Goal: Task Accomplishment & Management: Use online tool/utility

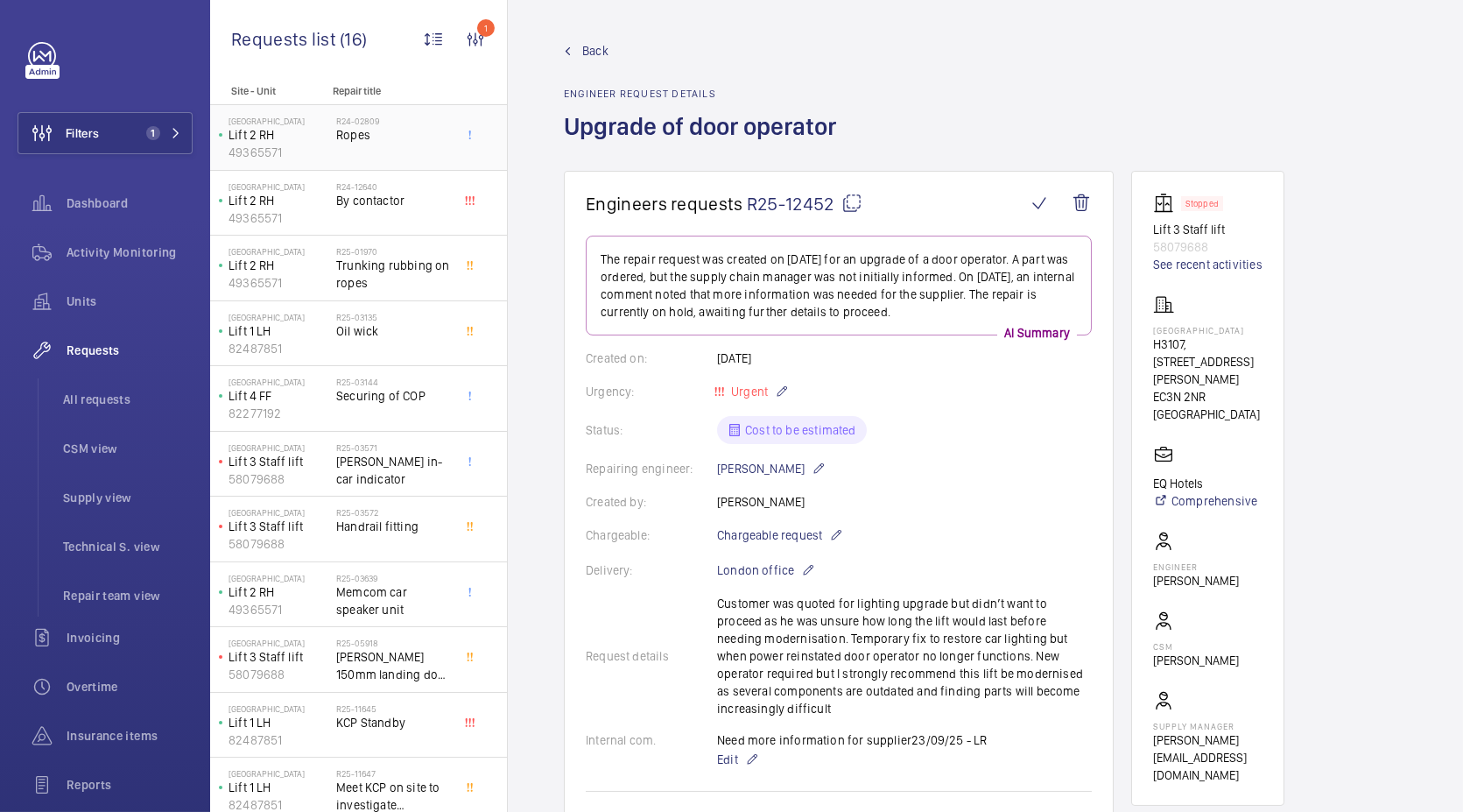
scroll to position [194, 0]
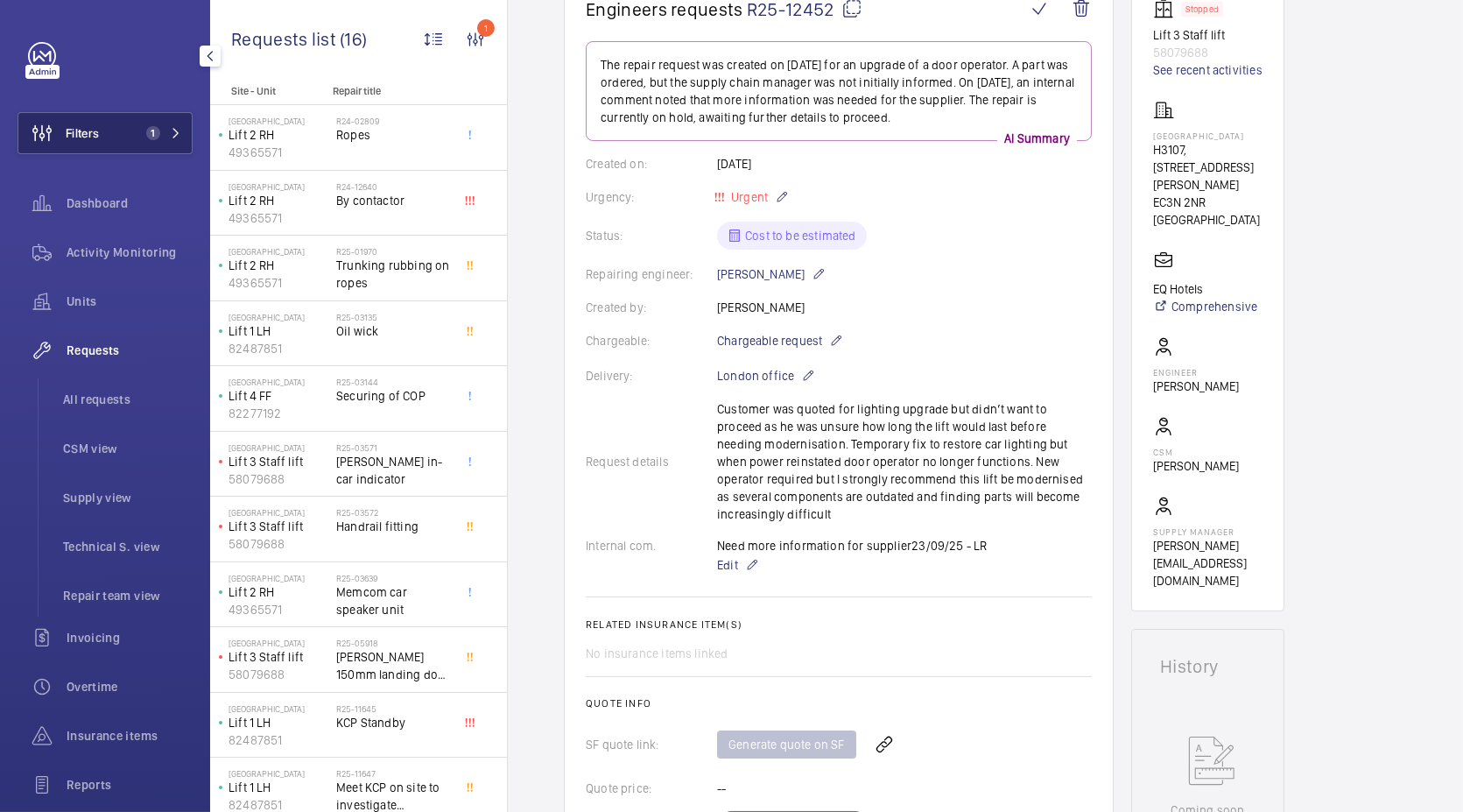
click at [154, 122] on button "Filters 1" at bounding box center [104, 132] width 175 height 42
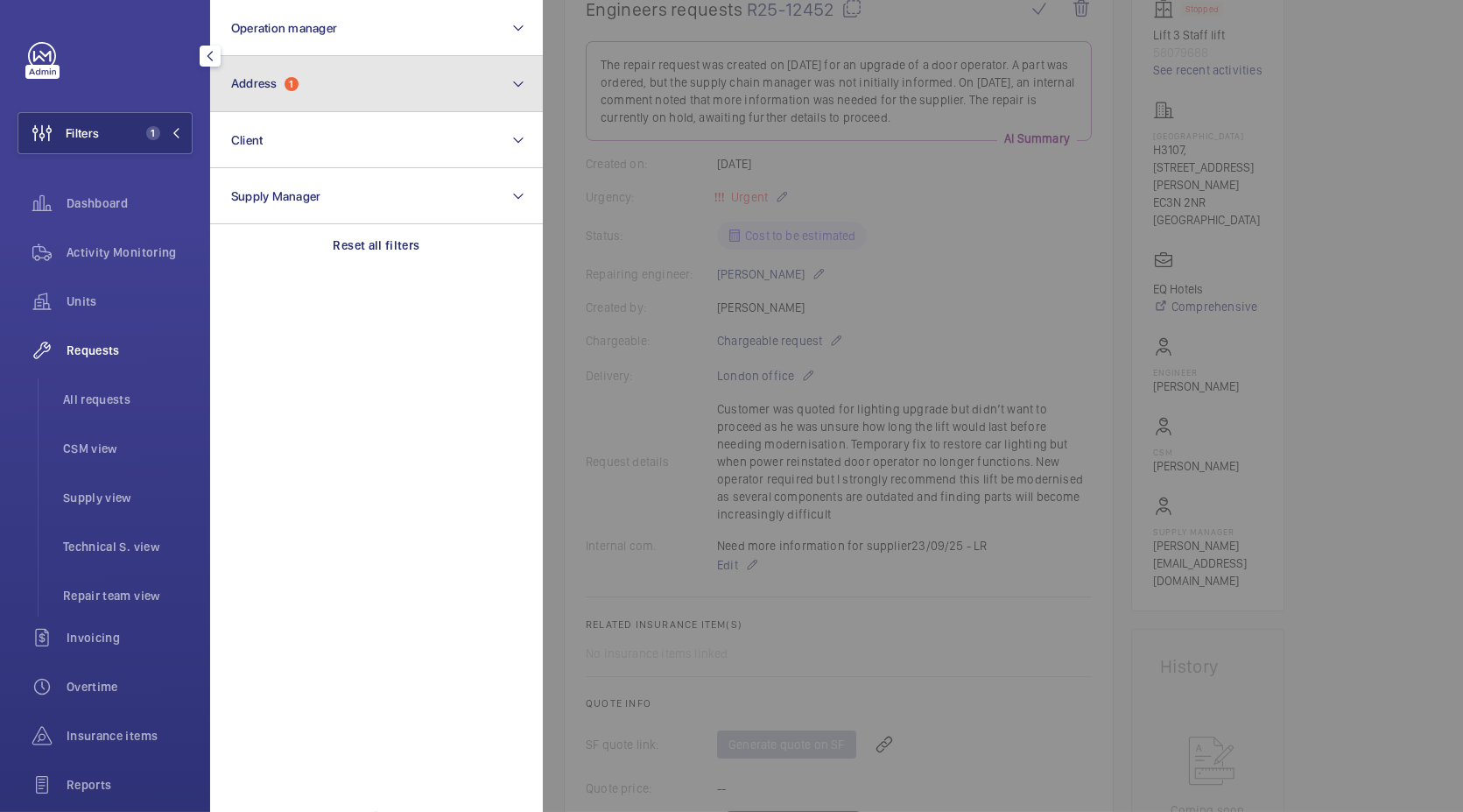
click at [333, 74] on button "Address 1" at bounding box center [376, 84] width 333 height 56
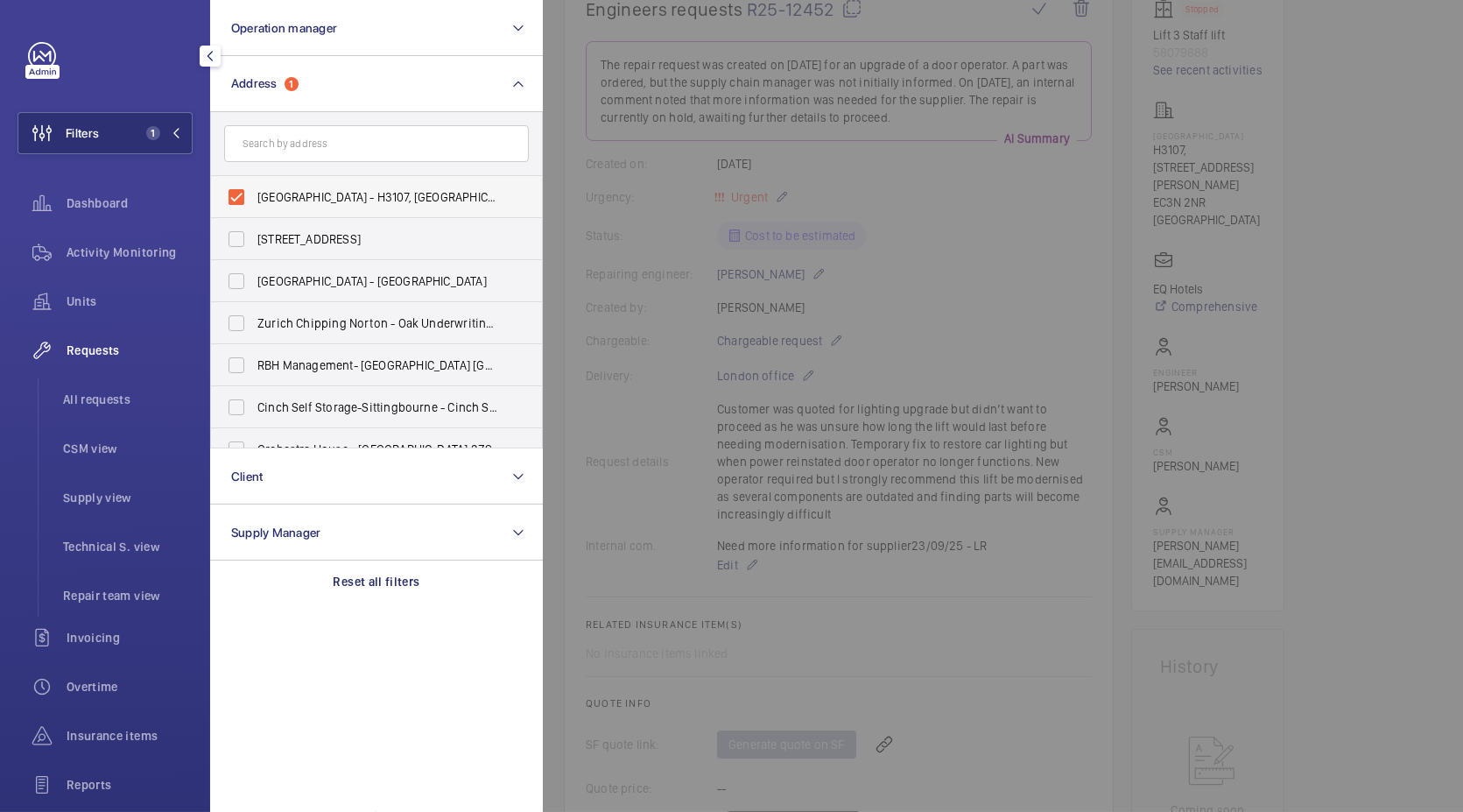
click at [347, 189] on span "NOVOTEL LONDON TOWER BRIDGE - H3107, NOVOTEL LONDON TOWER BRIDGE, 10 Pepys St, …" at bounding box center [377, 197] width 240 height 18
click at [254, 189] on input "NOVOTEL LONDON TOWER BRIDGE - H3107, NOVOTEL LONDON TOWER BRIDGE, 10 Pepys St, …" at bounding box center [237, 197] width 35 height 35
checkbox input "false"
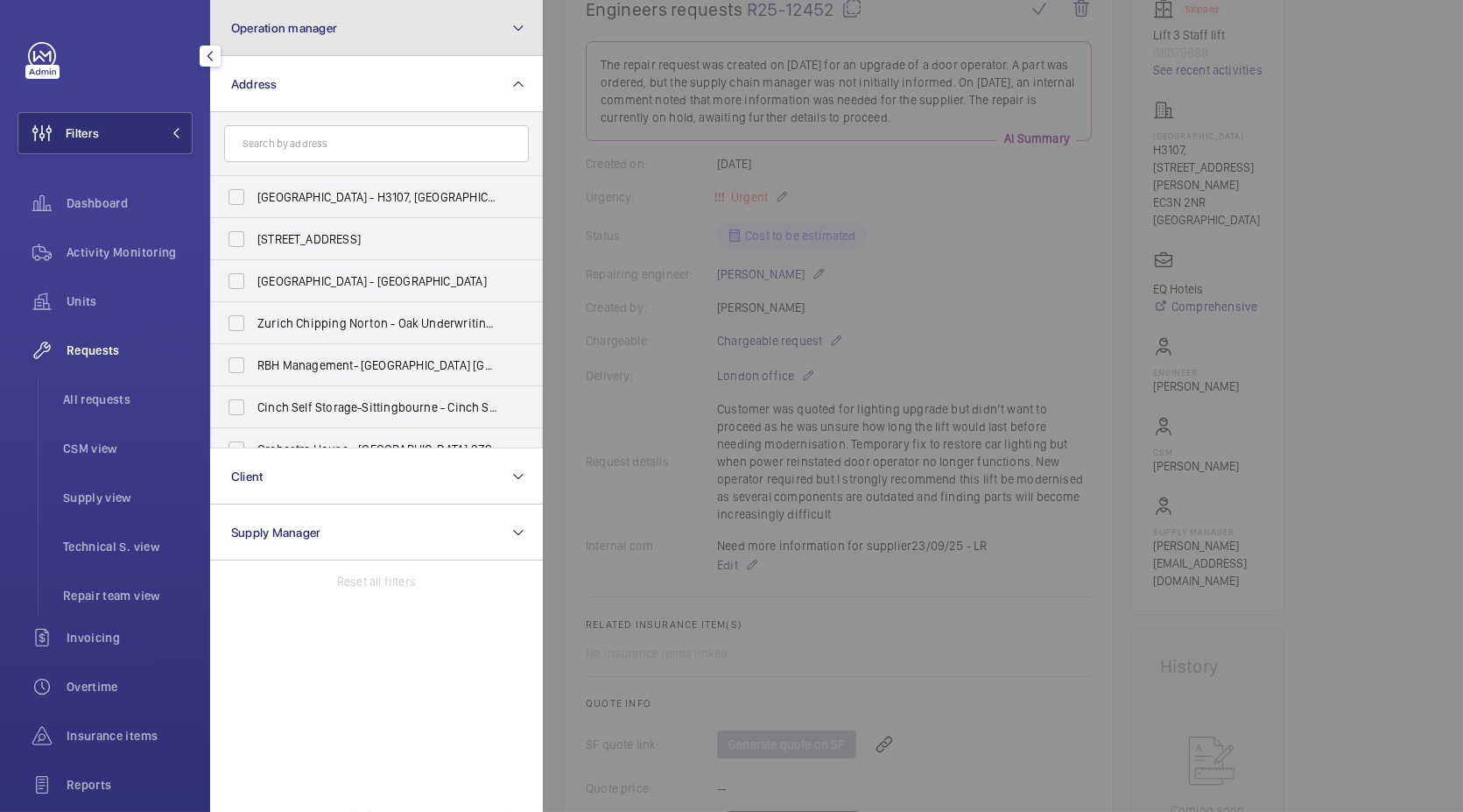
click at [420, 34] on button "Operation manager" at bounding box center [376, 28] width 333 height 56
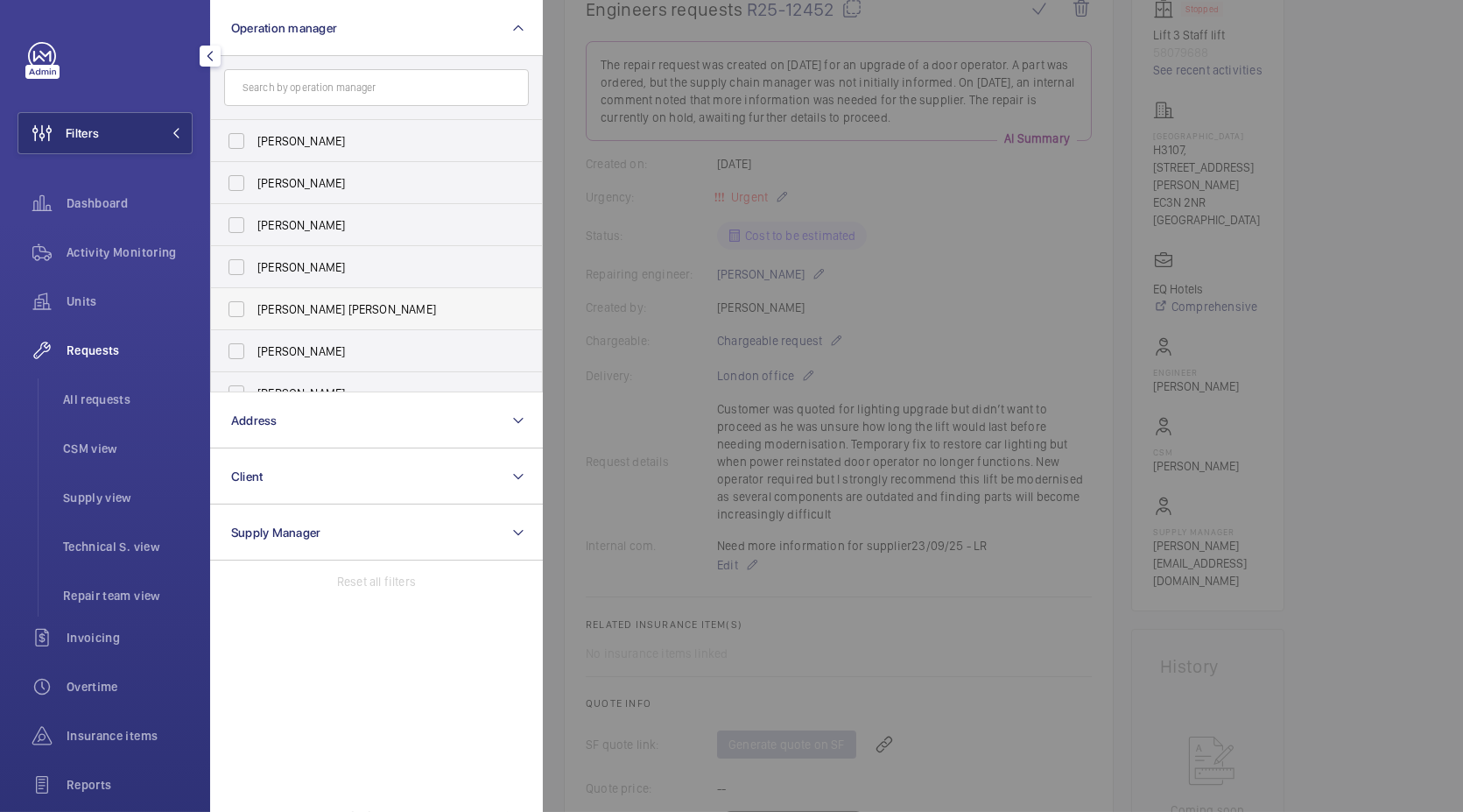
click at [352, 314] on span "Connor Tarpey" at bounding box center [377, 309] width 240 height 18
click at [254, 314] on input "Connor Tarpey" at bounding box center [237, 309] width 35 height 35
checkbox input "true"
click at [682, 225] on div at bounding box center [1274, 406] width 1463 height 812
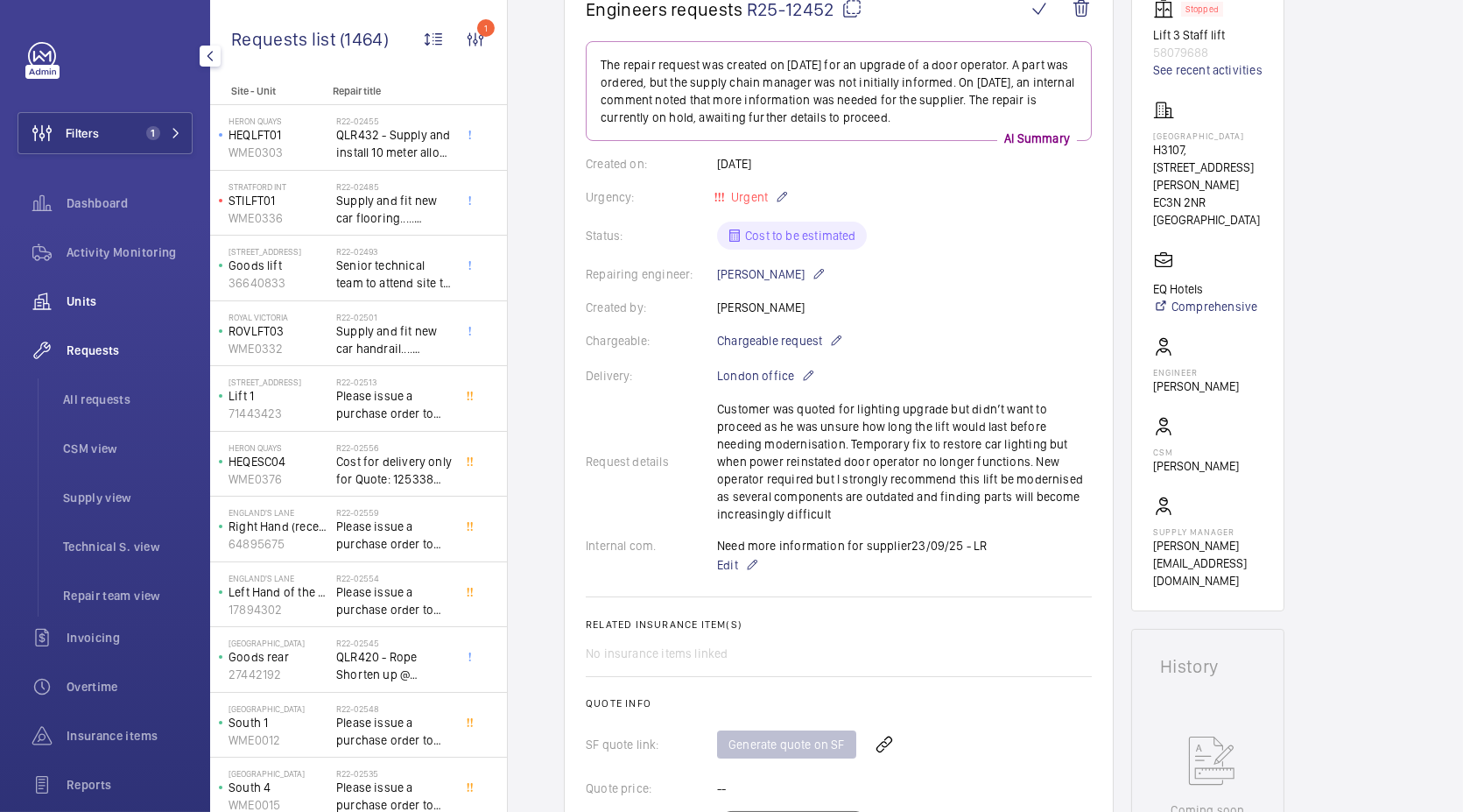
click at [115, 289] on div "Units" at bounding box center [104, 301] width 175 height 42
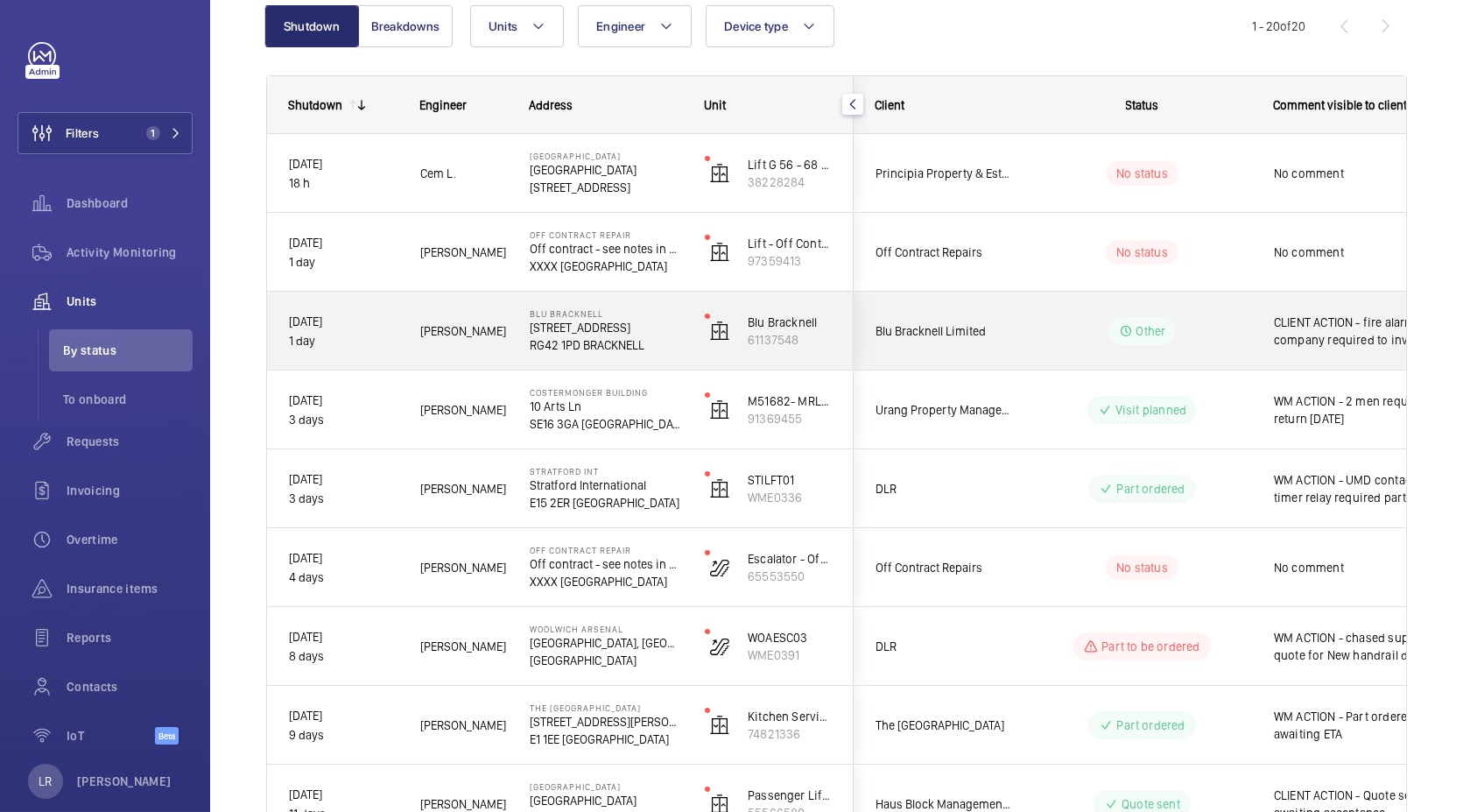
scroll to position [190, 0]
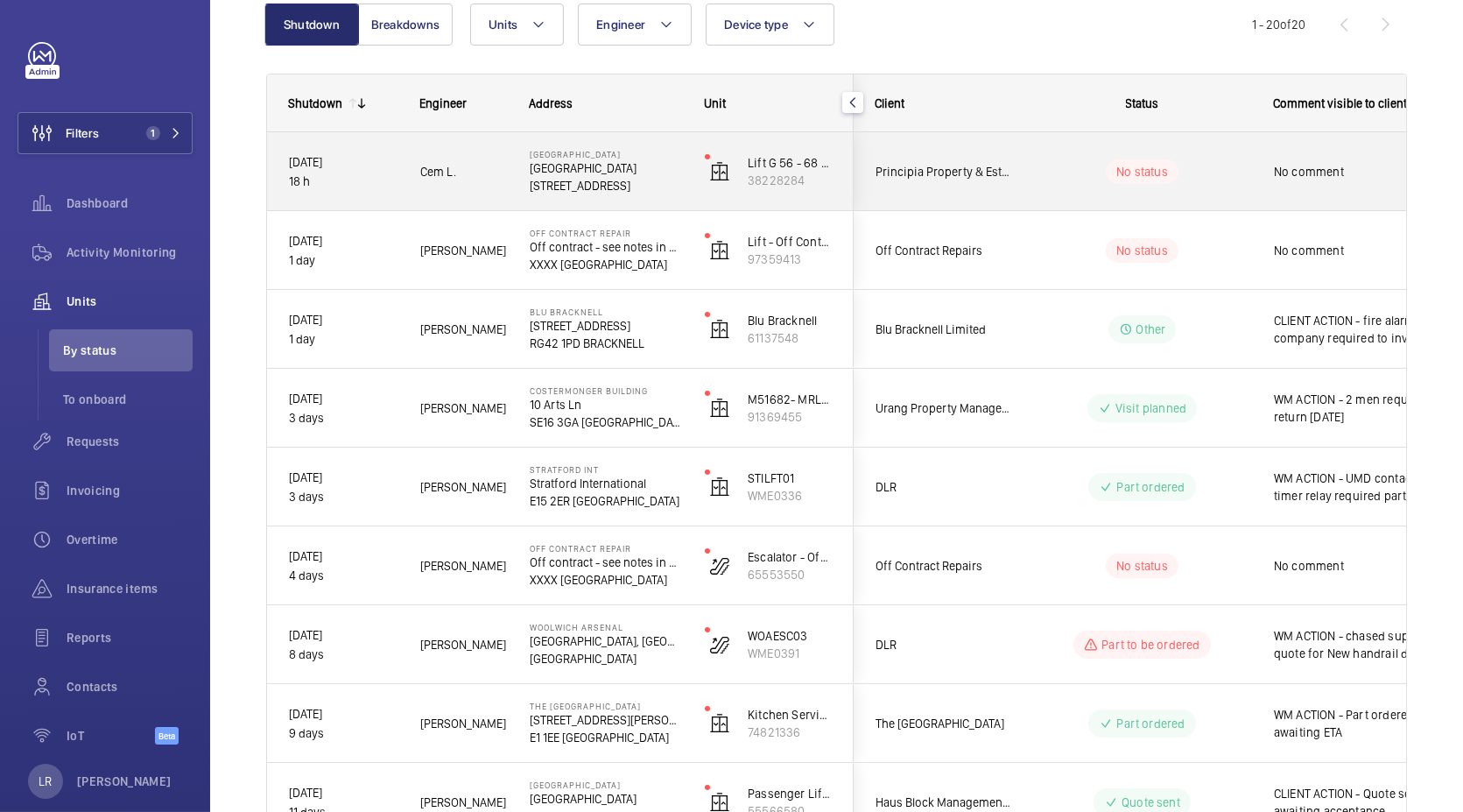
click at [1088, 171] on wm-front-pills-cell "No status" at bounding box center [1142, 171] width 218 height 25
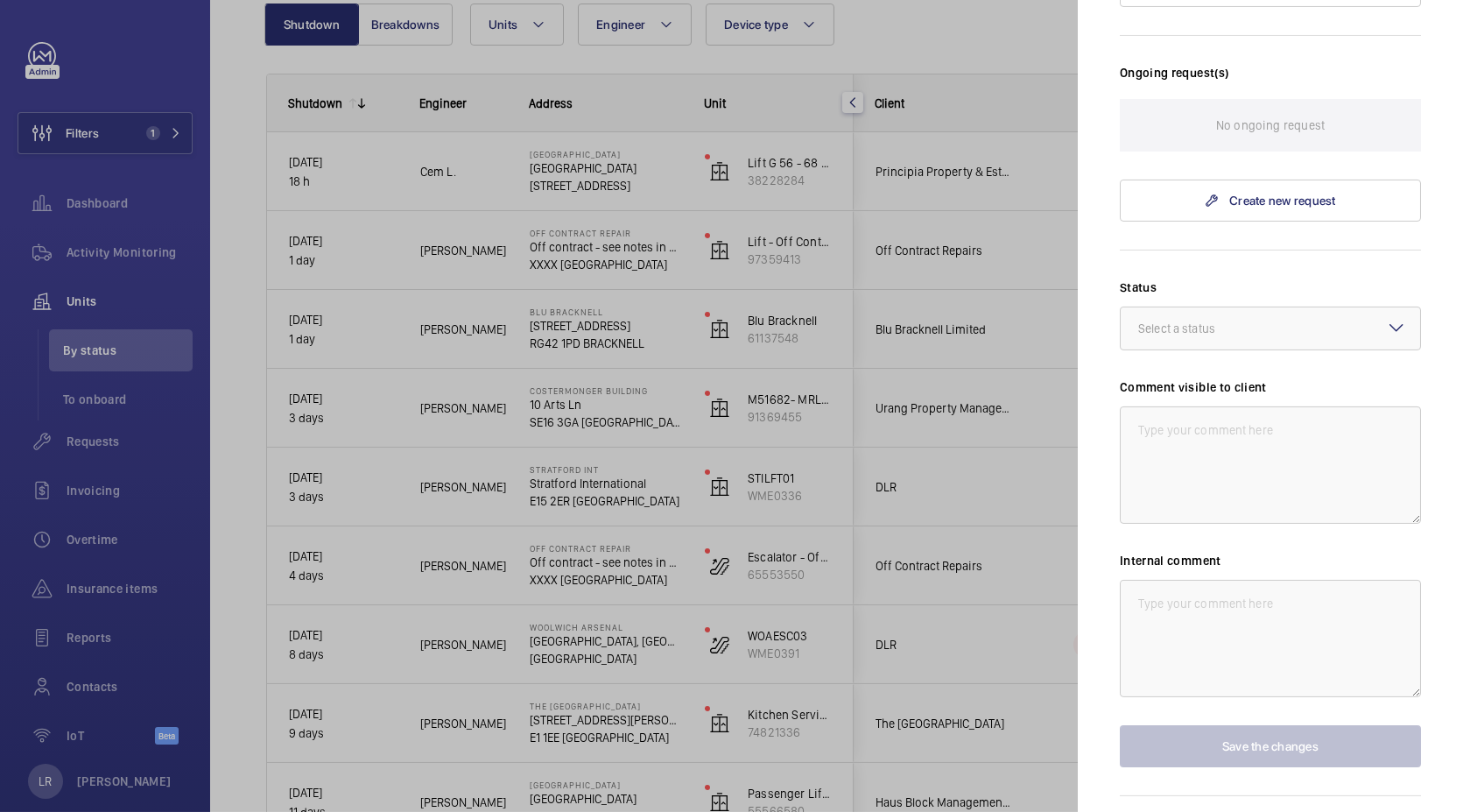
scroll to position [464, 0]
click at [1295, 468] on textarea at bounding box center [1271, 462] width 301 height 117
click at [1226, 611] on textarea at bounding box center [1271, 636] width 301 height 117
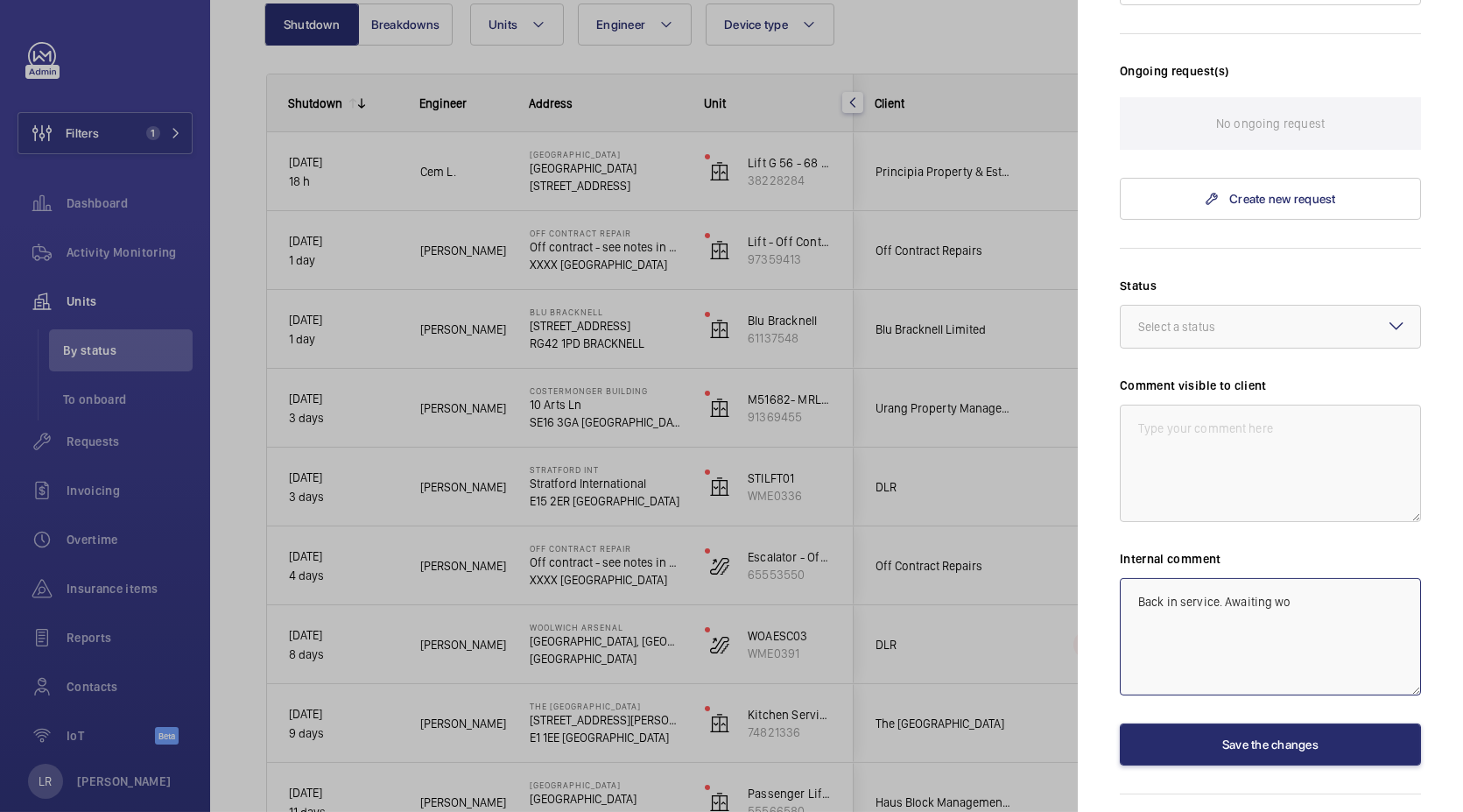
click at [1331, 609] on textarea "Back in service. Awaiting wo" at bounding box center [1271, 636] width 301 height 117
type textarea "Back in service. Awaiting work sheet"
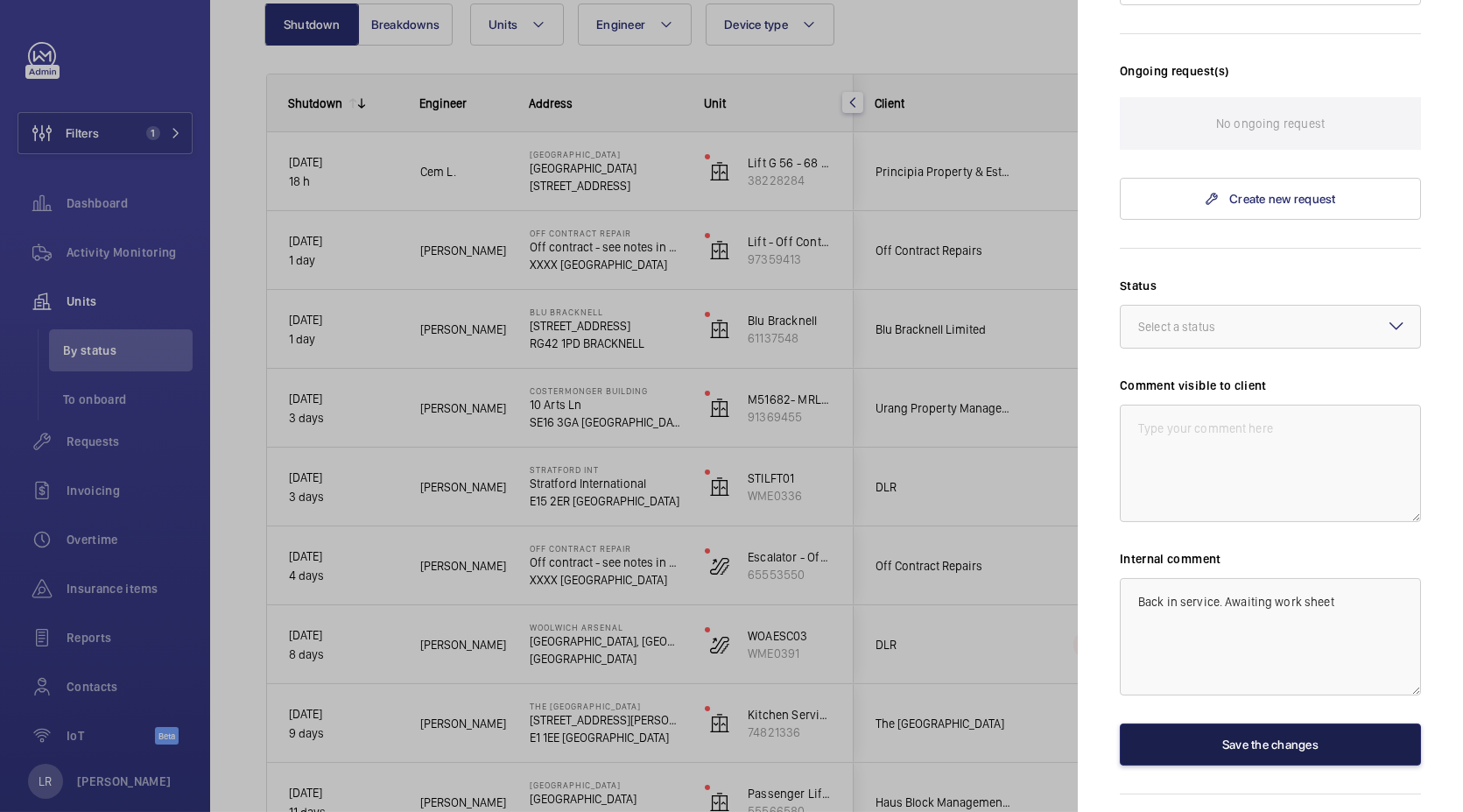
click at [1294, 733] on button "Save the changes" at bounding box center [1271, 744] width 301 height 42
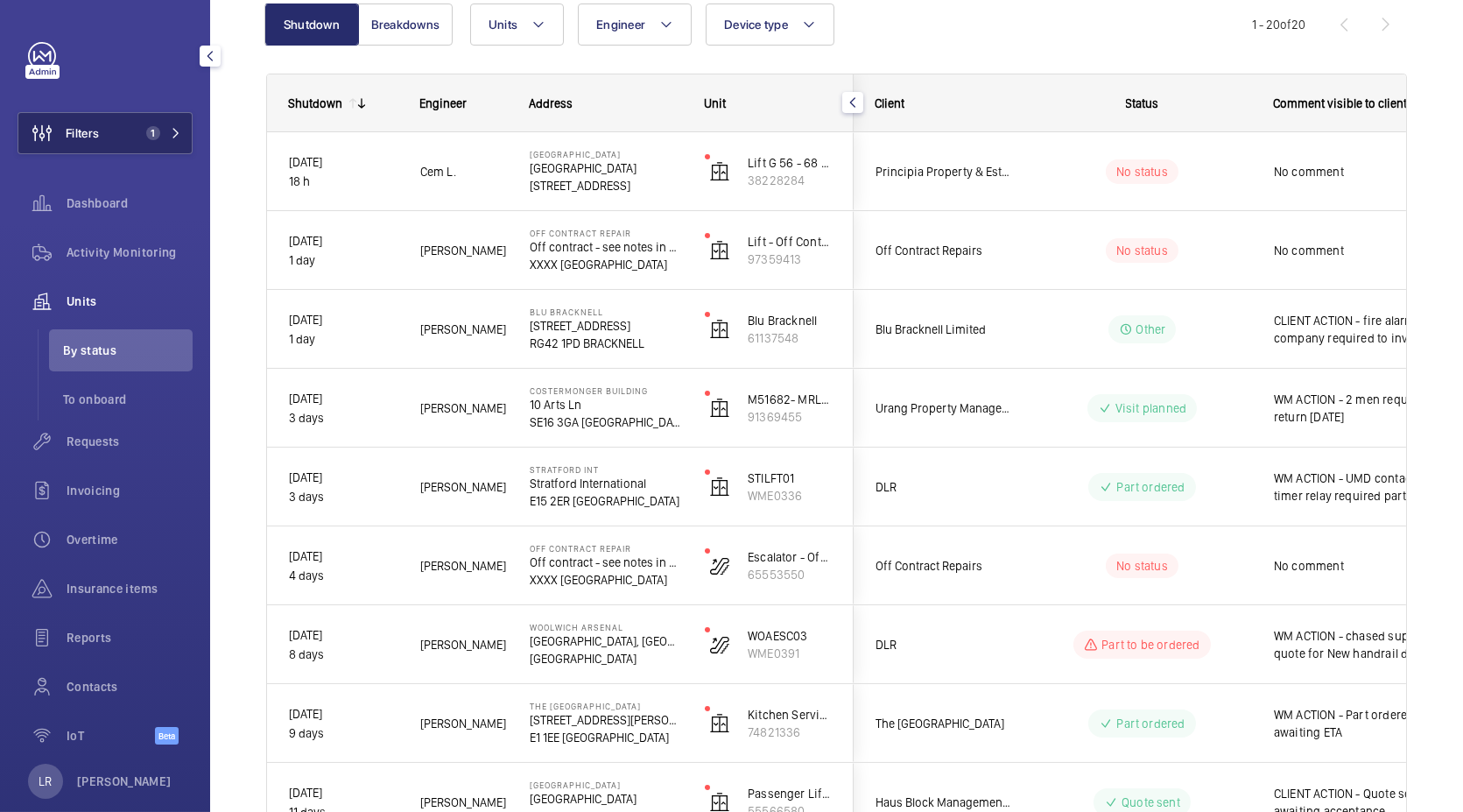
click at [138, 146] on button "Filters 1" at bounding box center [104, 132] width 175 height 42
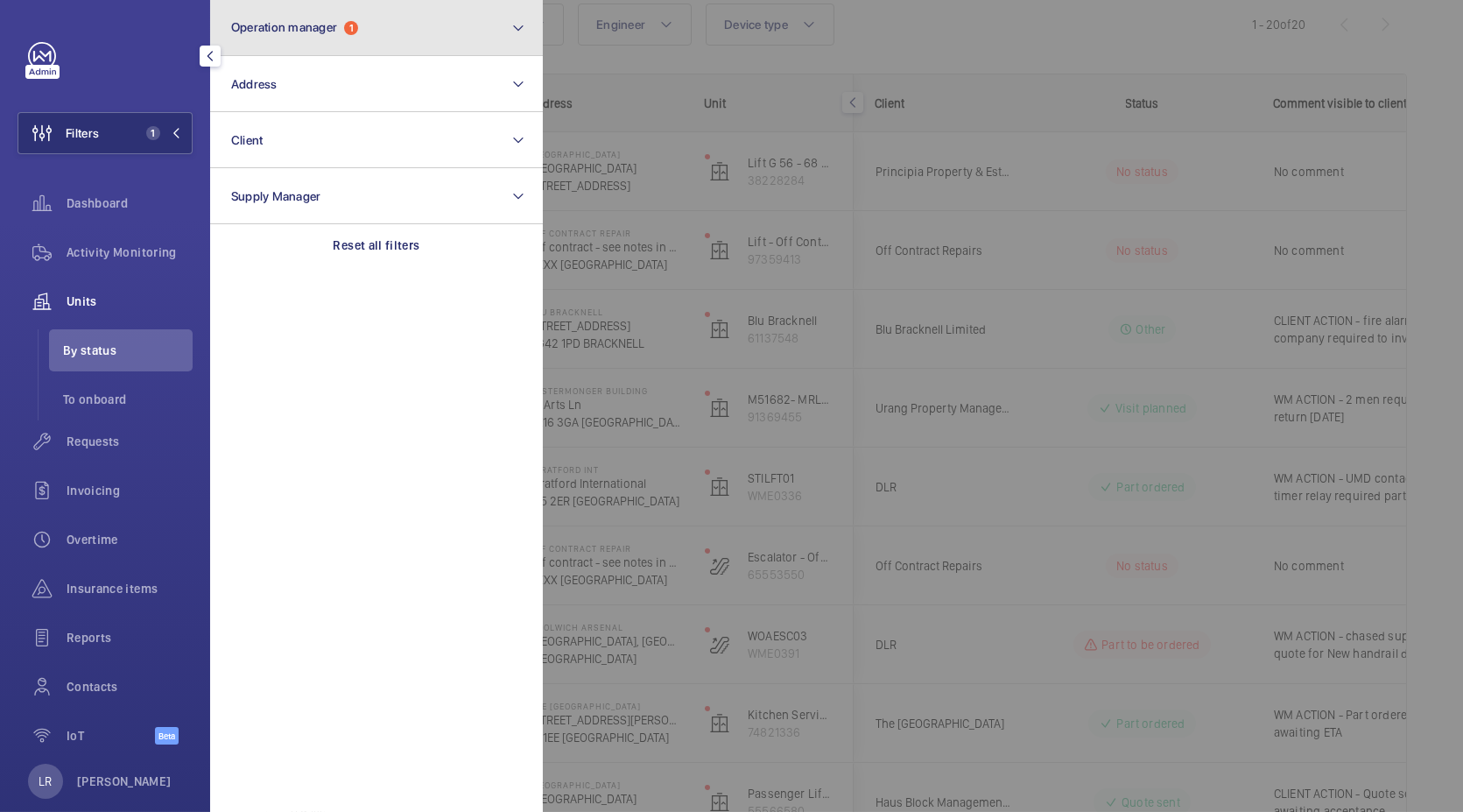
click at [373, 46] on button "Operation manager 1" at bounding box center [376, 28] width 333 height 56
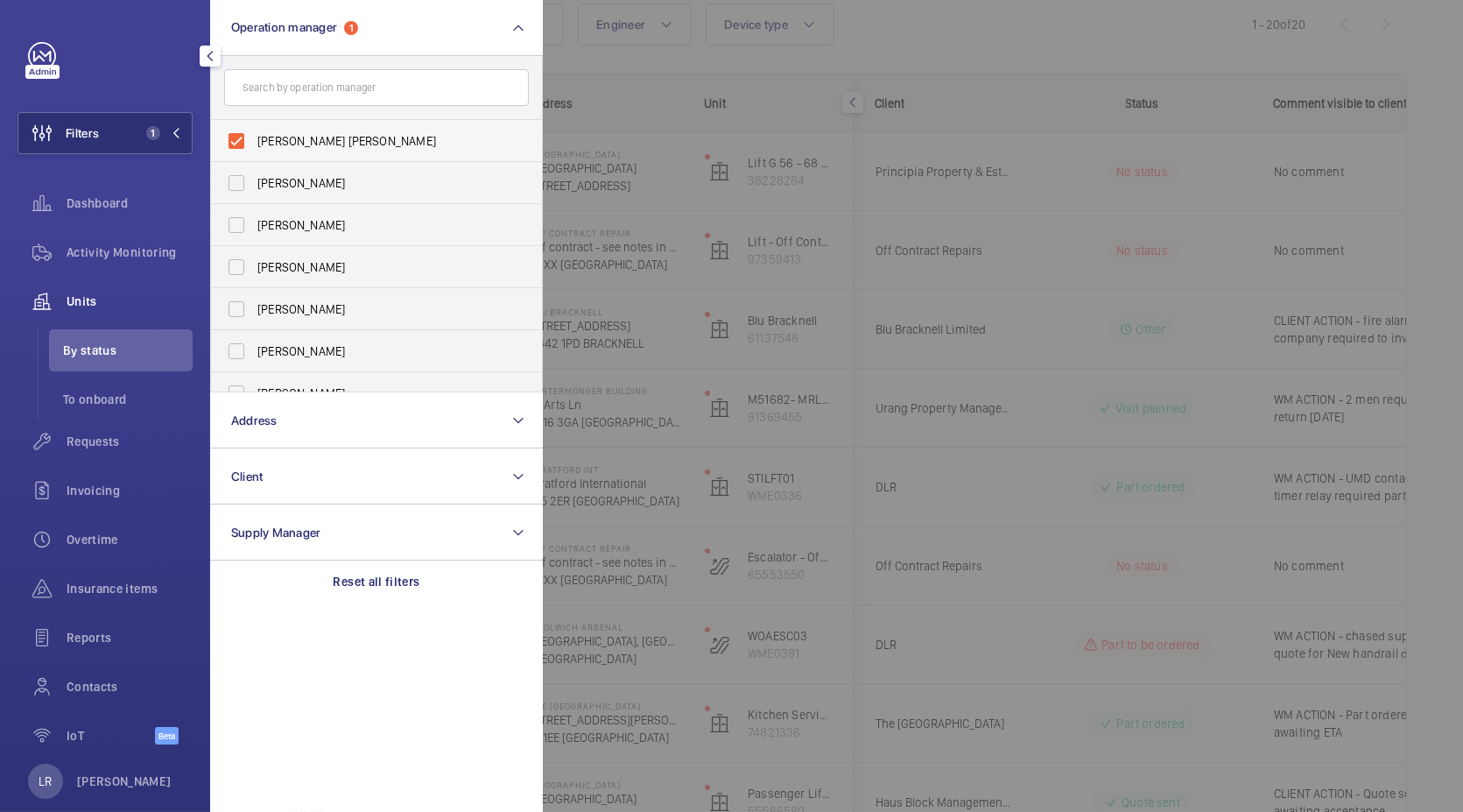
click at [342, 140] on span "Connor Tarpey" at bounding box center [377, 141] width 240 height 18
click at [254, 140] on input "Connor Tarpey" at bounding box center [237, 141] width 35 height 35
checkbox input "false"
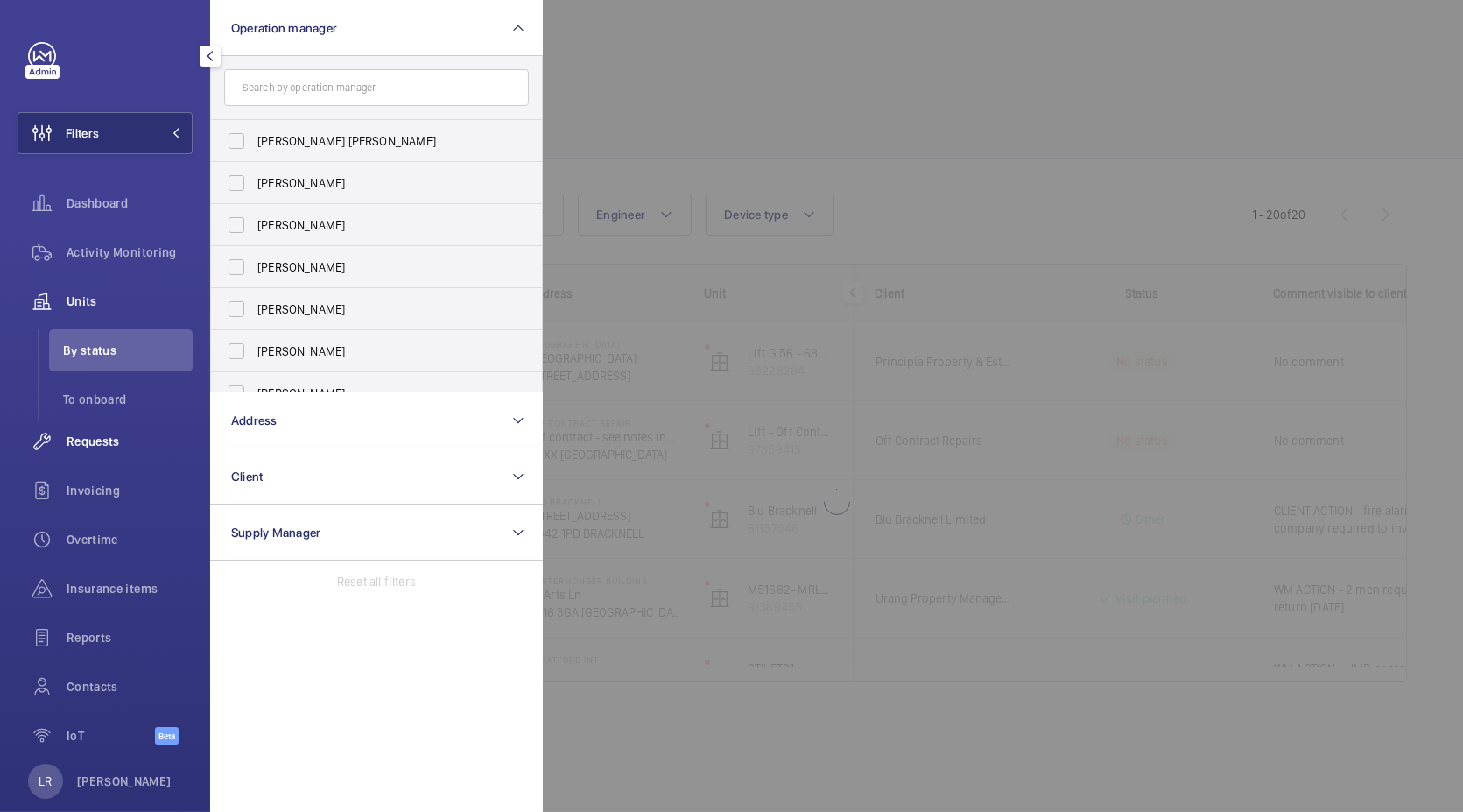
click at [105, 447] on span "Requests" at bounding box center [129, 441] width 126 height 18
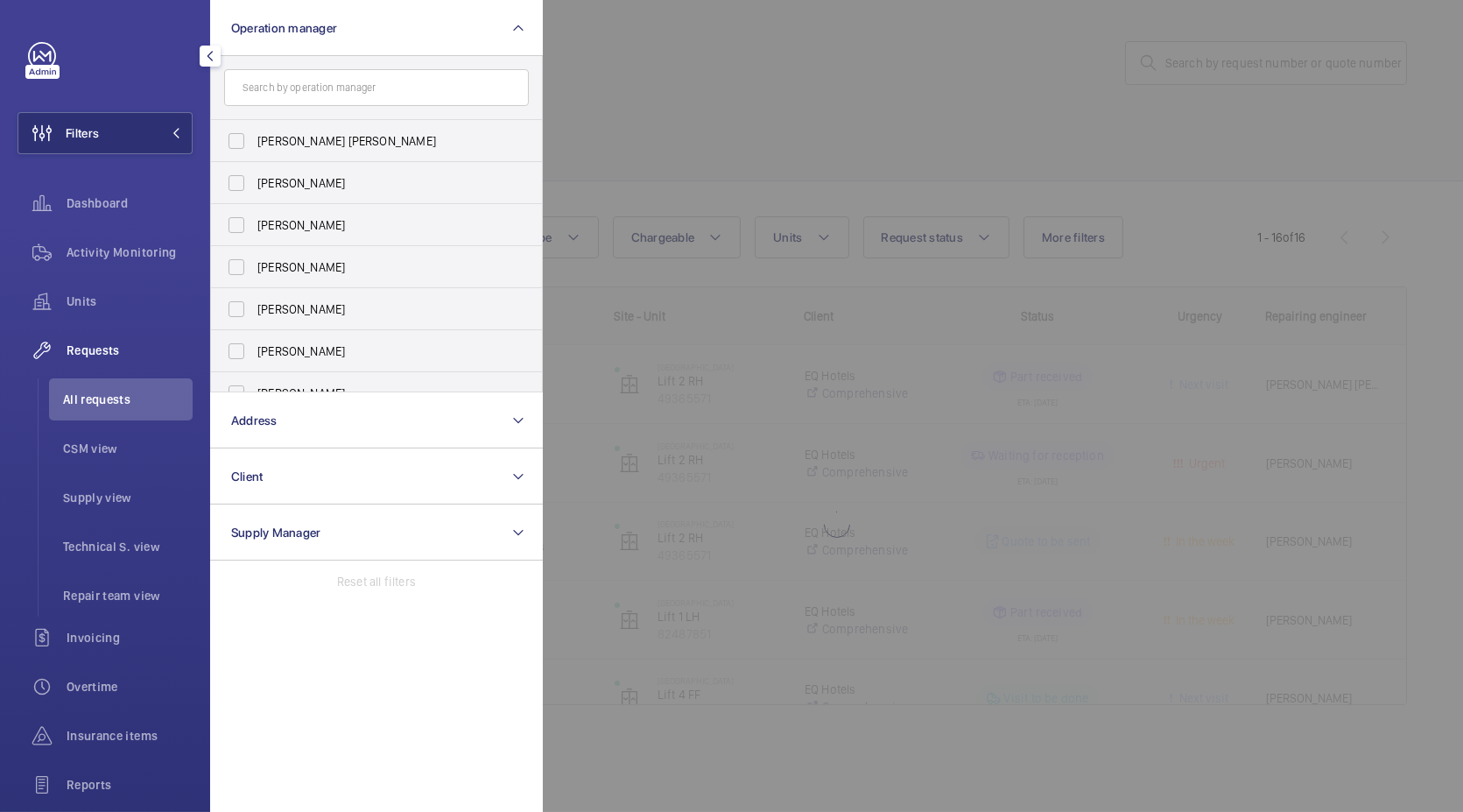
click at [887, 270] on div at bounding box center [1274, 406] width 1463 height 812
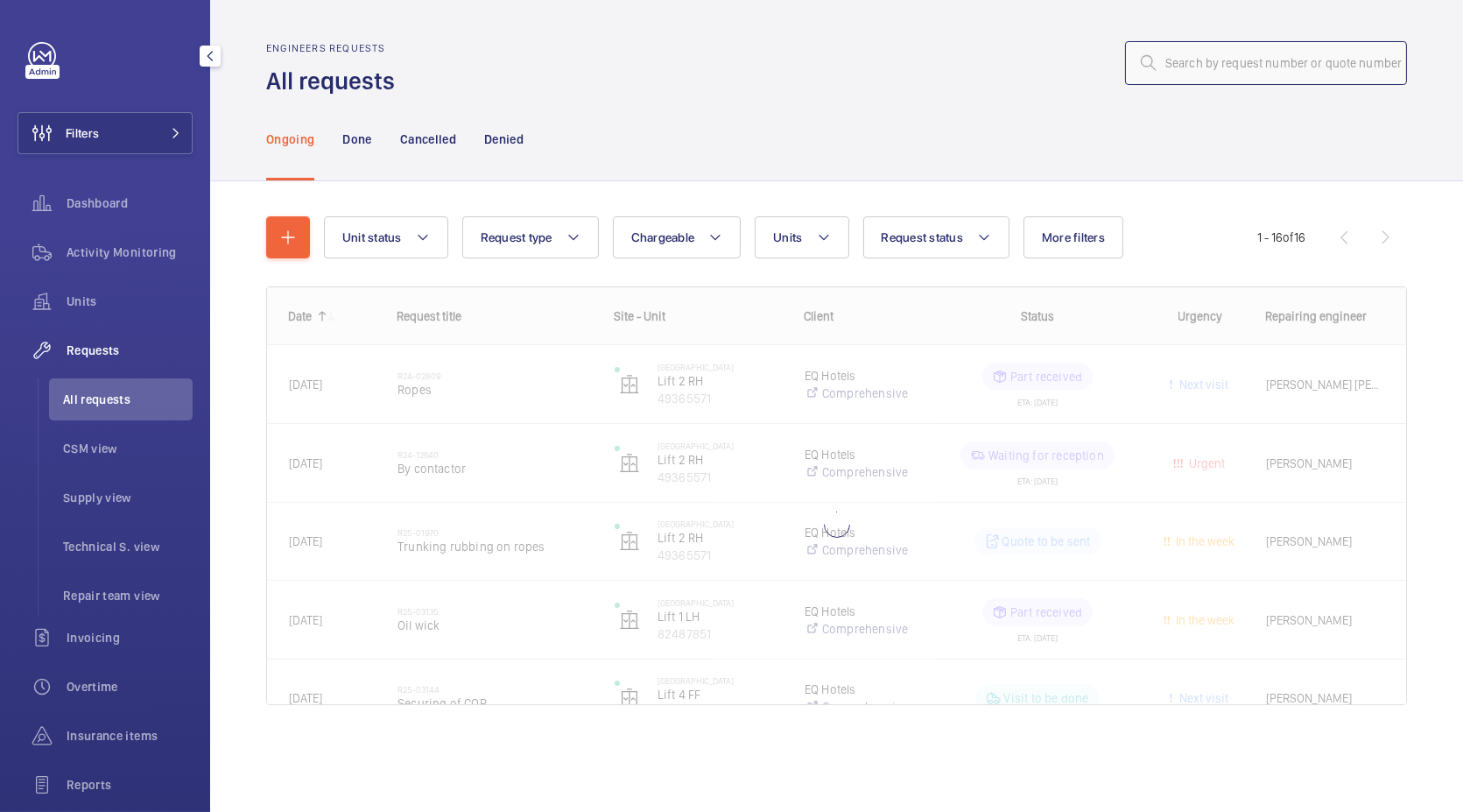
click at [1215, 55] on input "text" at bounding box center [1266, 62] width 282 height 43
paste input "R25-12759"
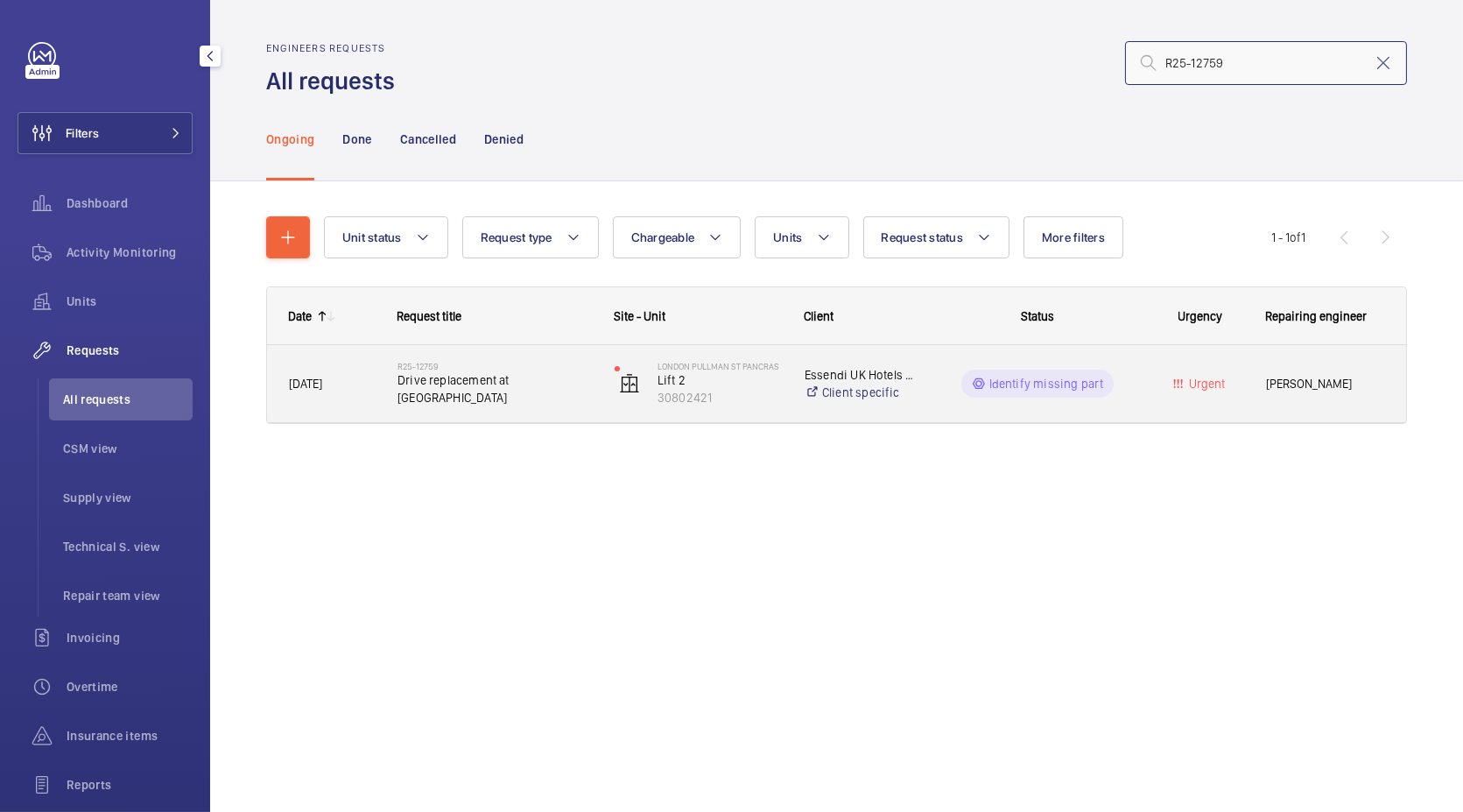
type input "R25-12759"
click at [519, 389] on span "Drive replacement at Pullman" at bounding box center [495, 388] width 194 height 35
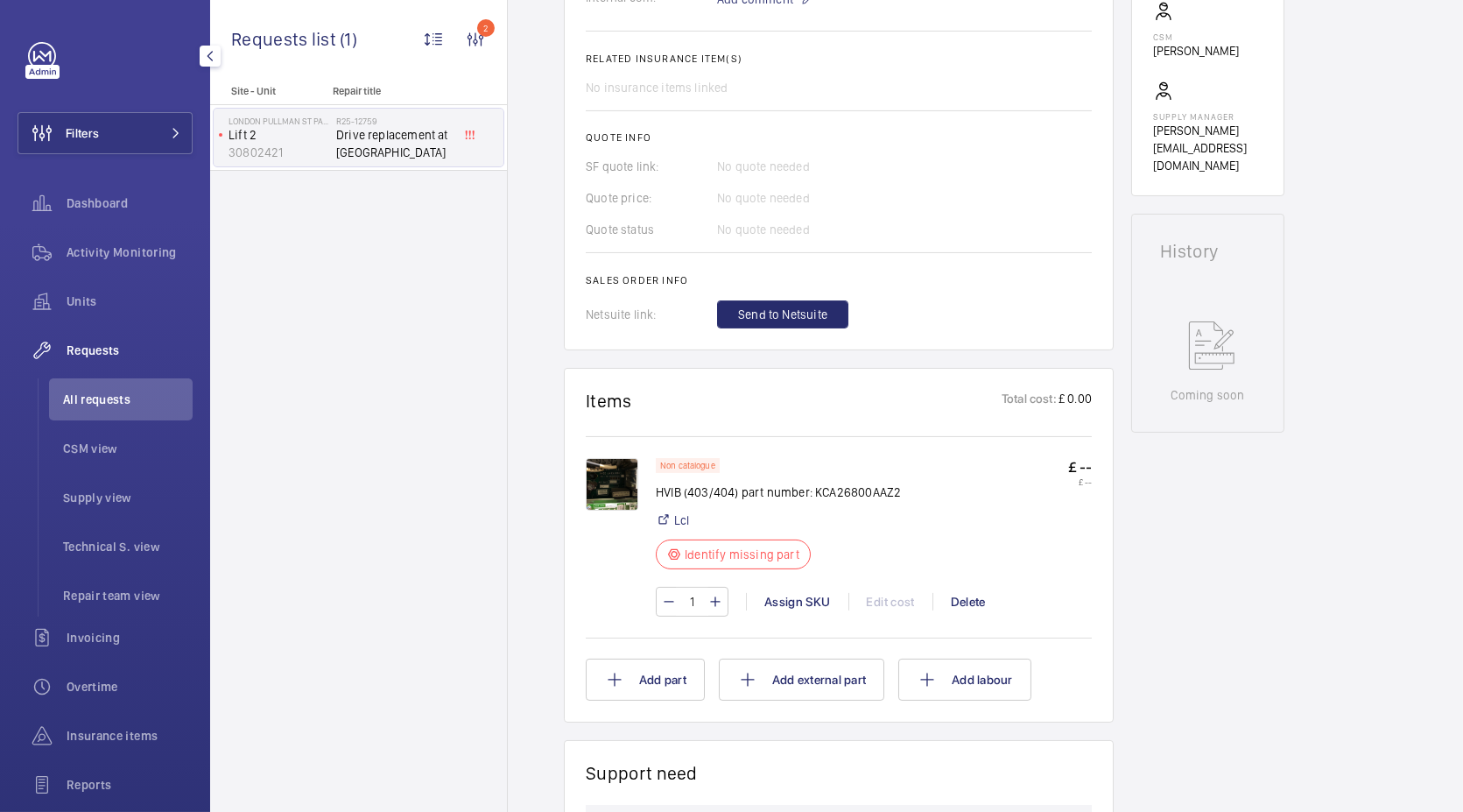
scroll to position [707, 0]
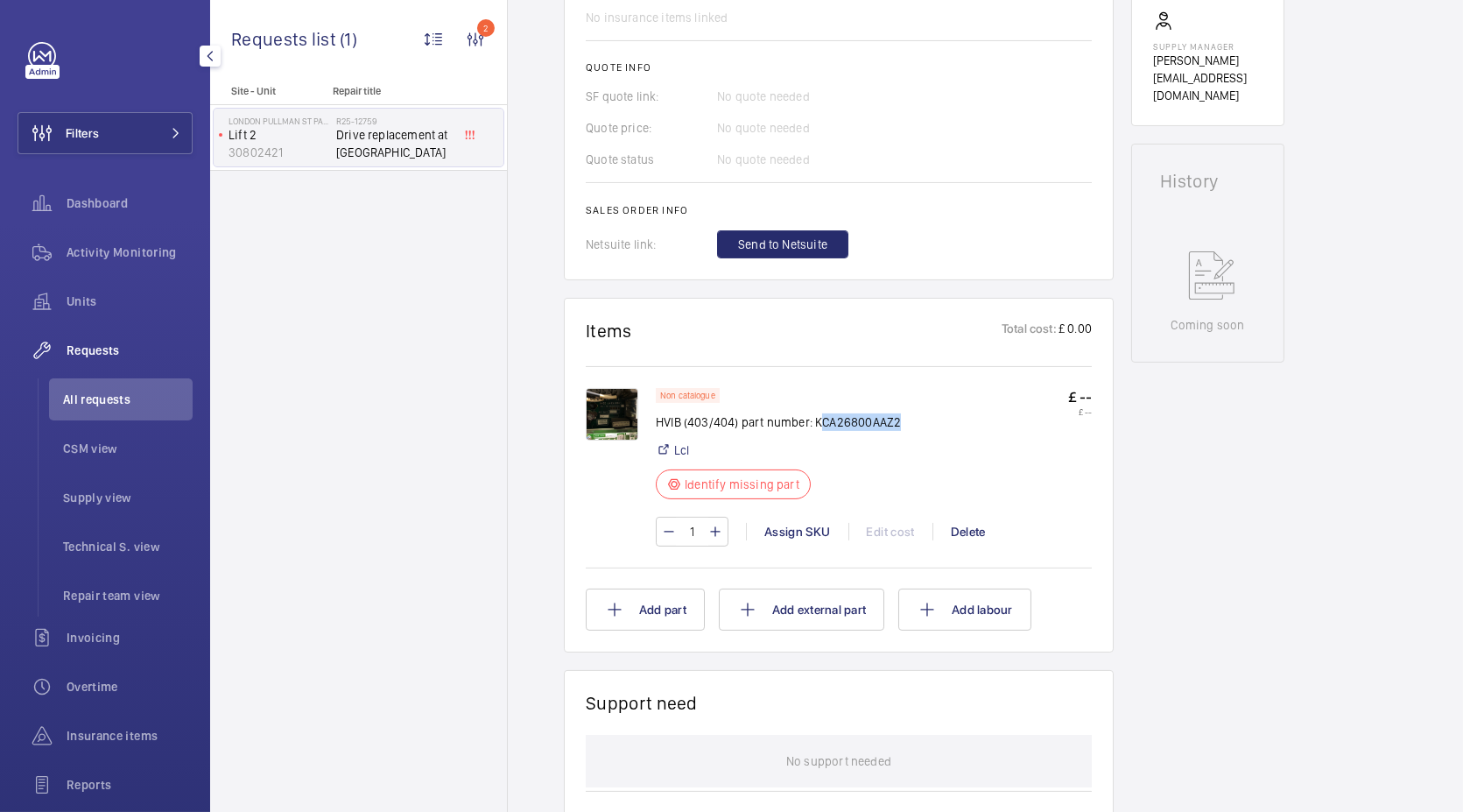
drag, startPoint x: 900, startPoint y: 421, endPoint x: 818, endPoint y: 416, distance: 82.2
click at [818, 416] on div "Non catalogue HVIB (403/404) part number: KCA26800AAZ2 Lcl Identify missing par…" at bounding box center [874, 449] width 436 height 122
click at [844, 375] on div "Non catalogue HVIB (403/404) part number: KCA26800AAZ2 Lcl Identify missing par…" at bounding box center [838, 465] width 506 height 198
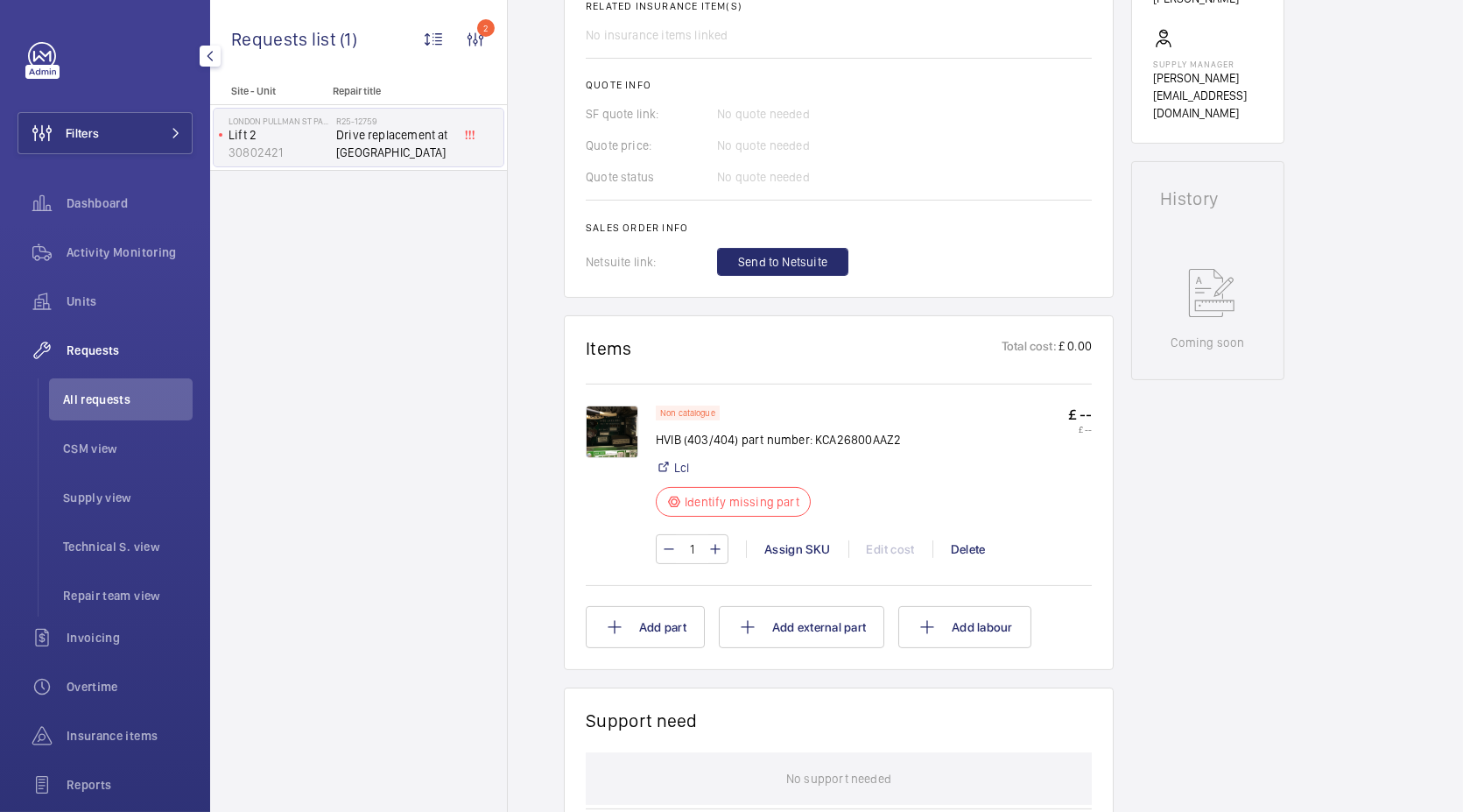
scroll to position [692, 0]
click at [621, 443] on img at bounding box center [611, 429] width 53 height 53
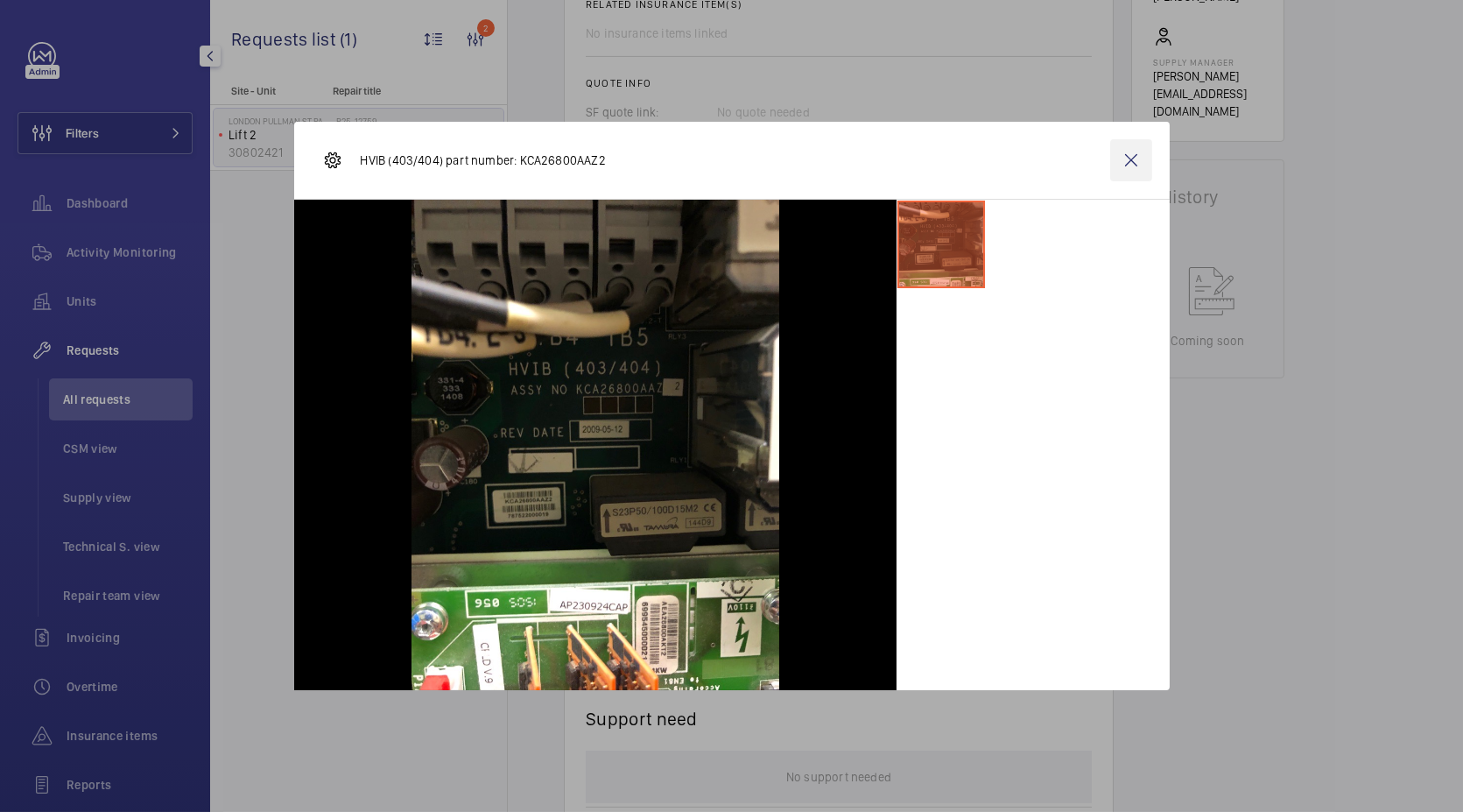
click at [1120, 151] on wm-front-icon-button at bounding box center [1131, 160] width 42 height 42
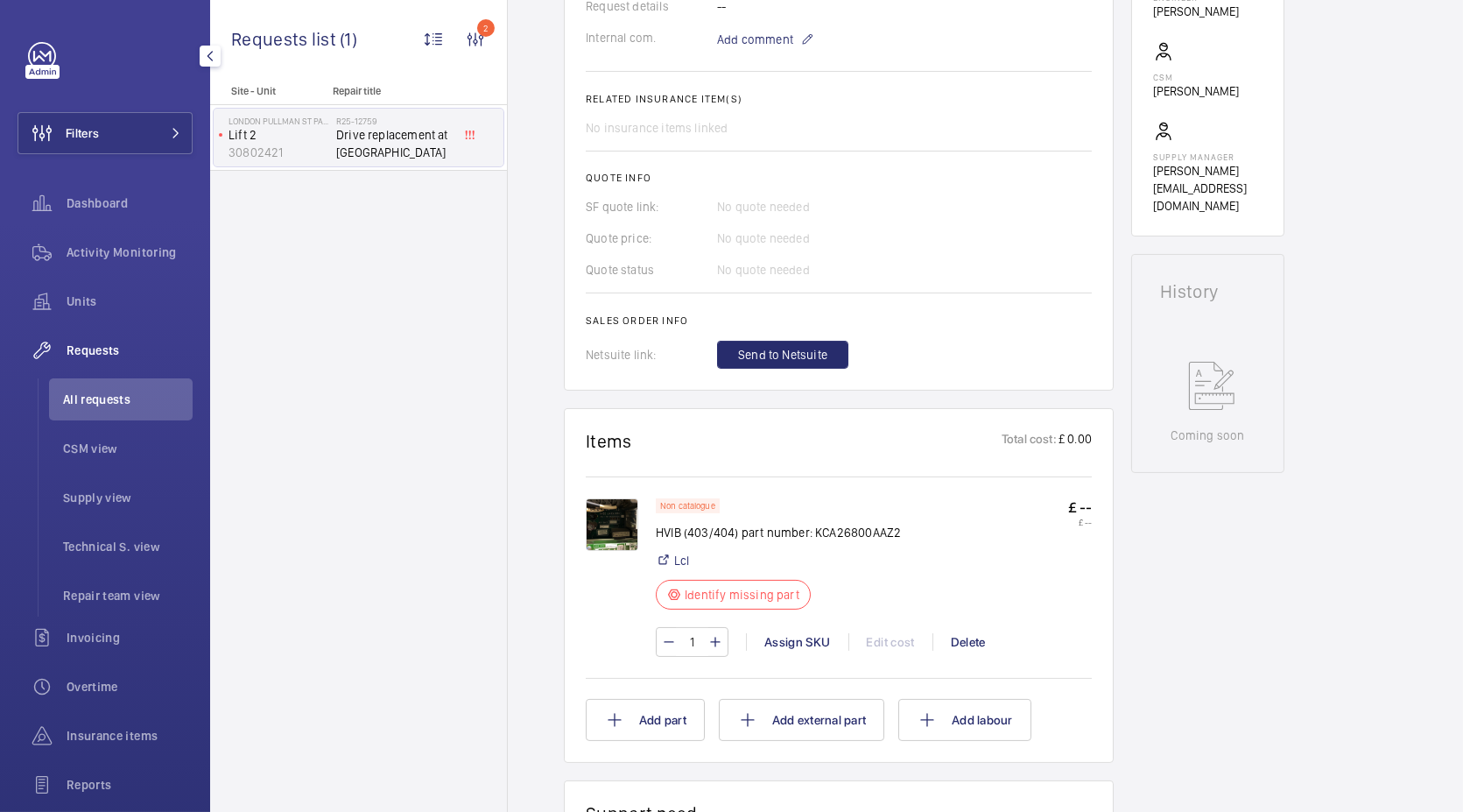
scroll to position [749, 0]
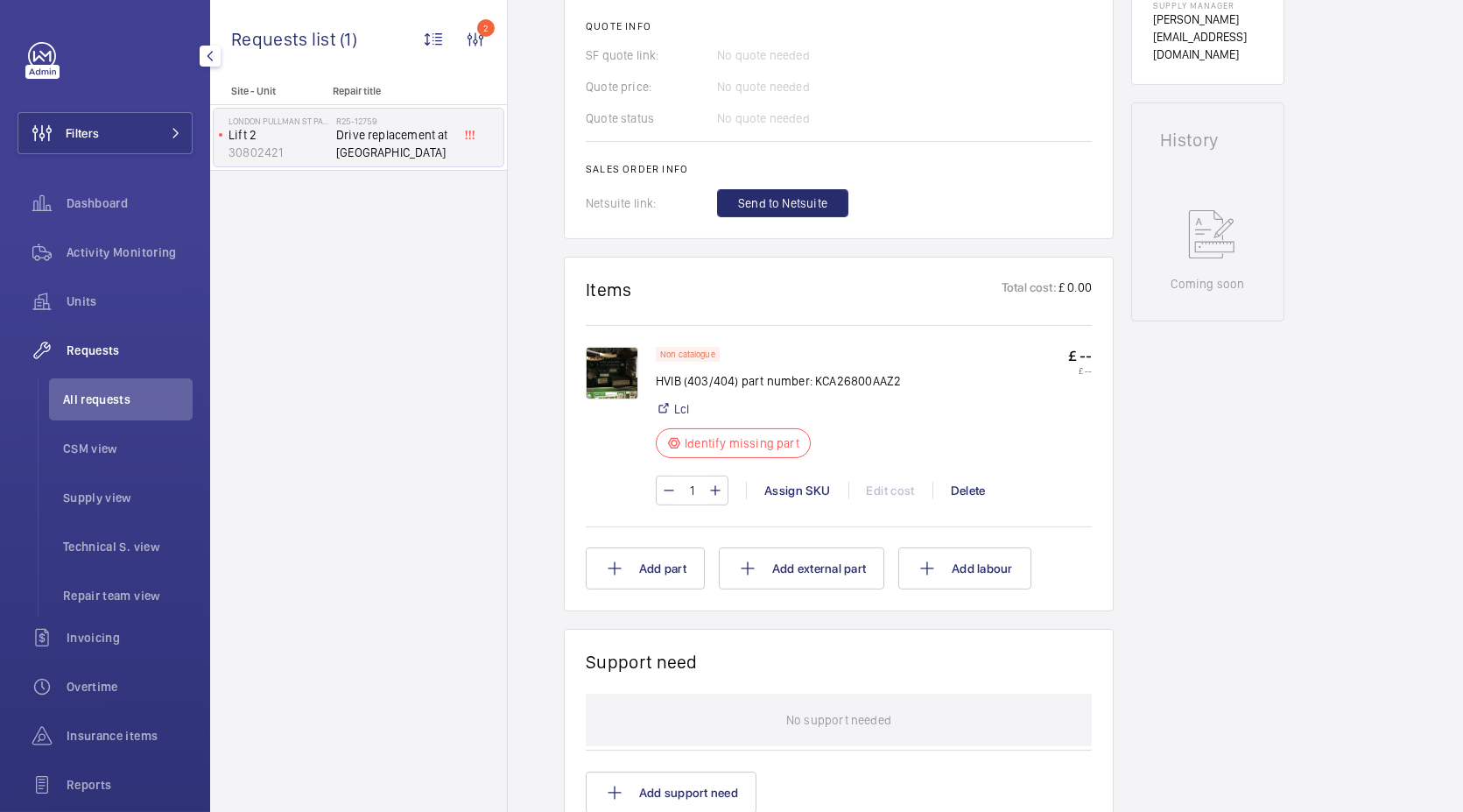
click at [625, 379] on img at bounding box center [611, 373] width 53 height 53
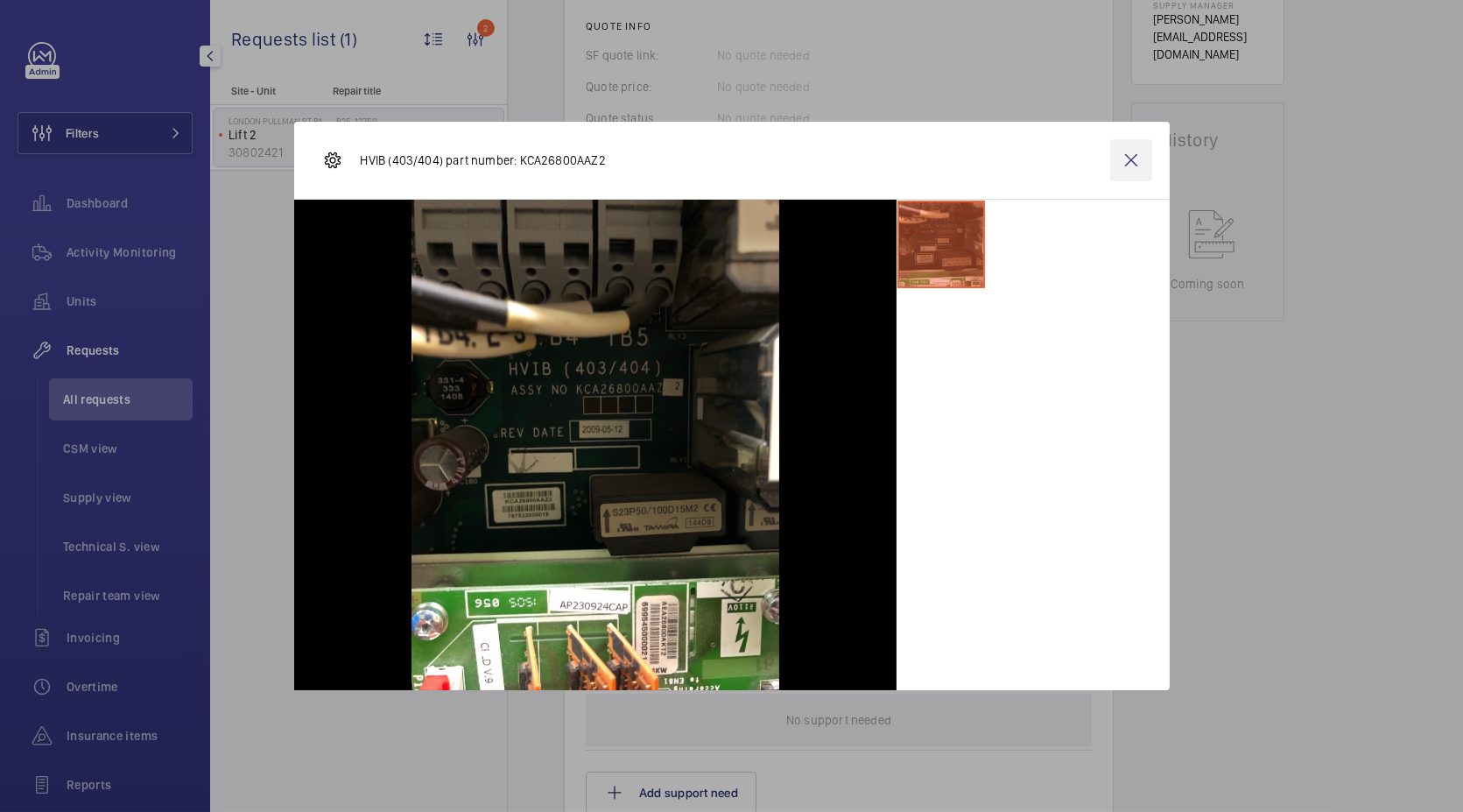
click at [1113, 162] on wm-front-icon-button at bounding box center [1131, 160] width 42 height 42
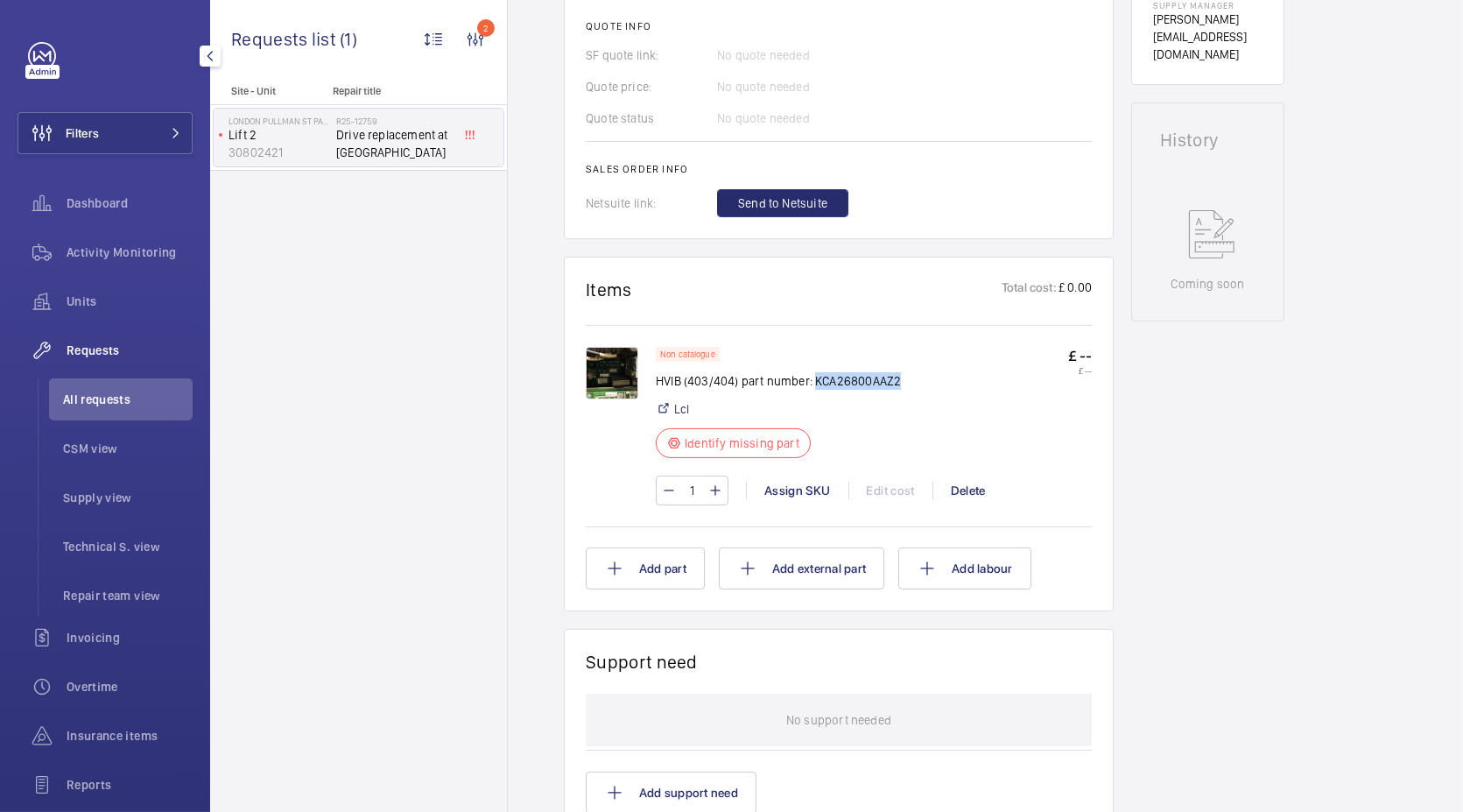
drag, startPoint x: 900, startPoint y: 380, endPoint x: 815, endPoint y: 371, distance: 85.5
click at [815, 371] on div "Non catalogue HVIB (403/404) part number: KCA26800AAZ2 Lcl Identify missing par…" at bounding box center [874, 408] width 436 height 122
copy p "KCA26800AAZ2"
click at [891, 322] on wm-front-card-body "Non catalogue HVIB (403/404) part number: KCA26800AAZ2 Lcl Identify missing par…" at bounding box center [838, 455] width 506 height 268
drag, startPoint x: 653, startPoint y: 378, endPoint x: 718, endPoint y: 381, distance: 65.1
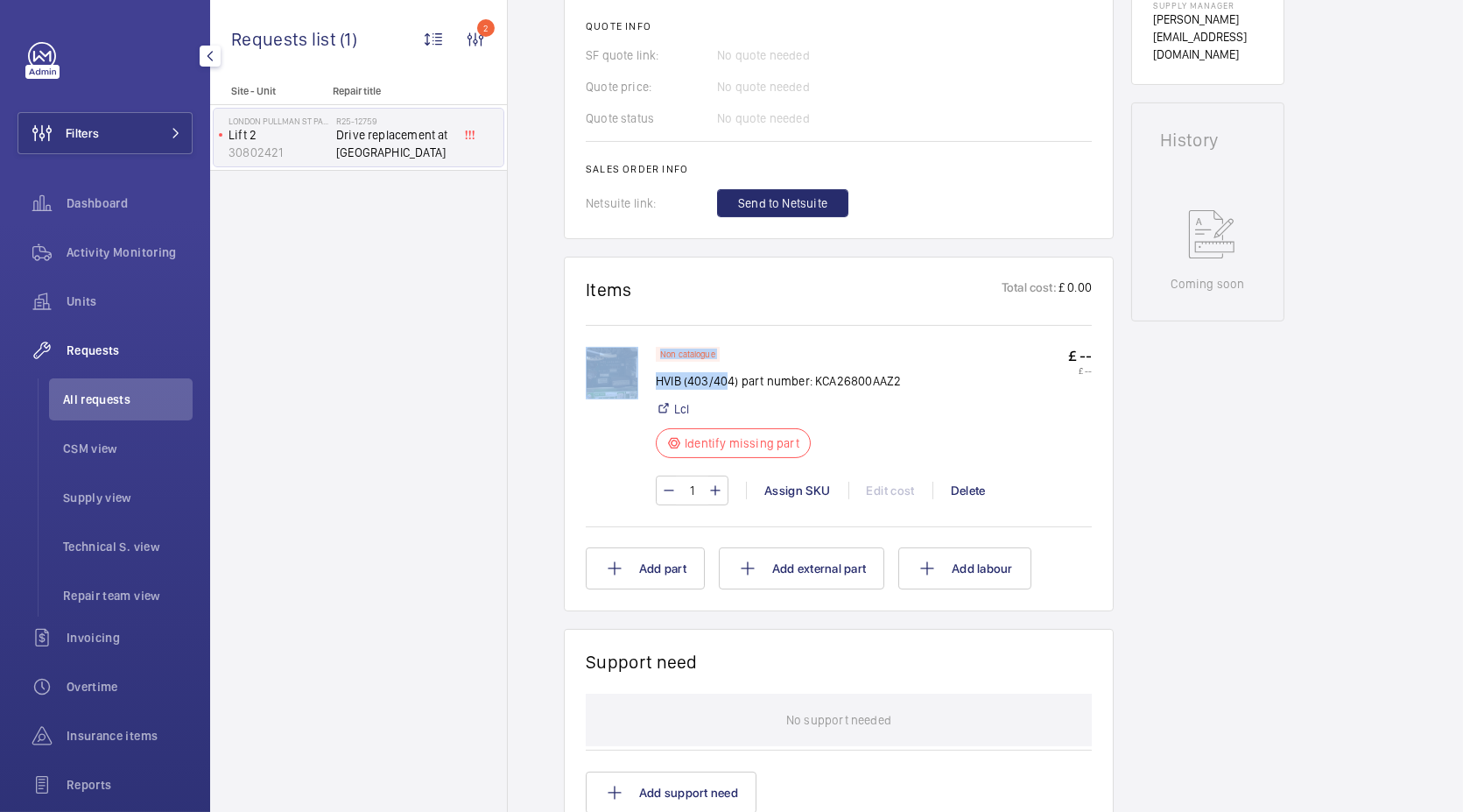
click at [718, 381] on div "Non catalogue HVIB (403/404) part number: KCA26800AAZ2 Lcl Identify missing par…" at bounding box center [838, 435] width 506 height 176
click at [718, 381] on p "HVIB (403/404) part number: KCA26800AAZ2" at bounding box center [778, 380] width 245 height 18
drag, startPoint x: 735, startPoint y: 378, endPoint x: 658, endPoint y: 376, distance: 77.0
click at [658, 376] on p "HVIB (403/404) part number: KCA26800AAZ2" at bounding box center [778, 380] width 245 height 18
copy p "HVIB (403/404"
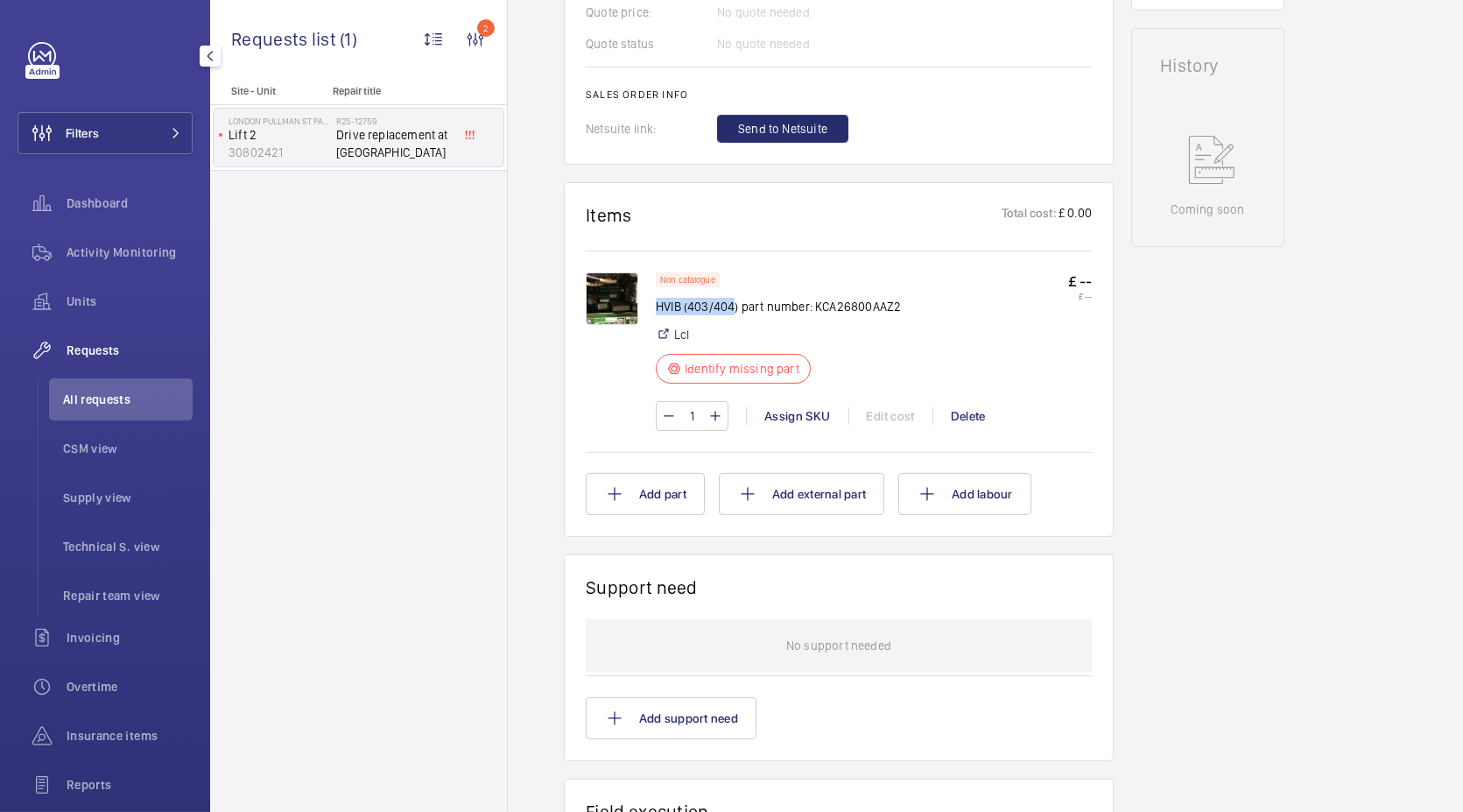
scroll to position [846, 0]
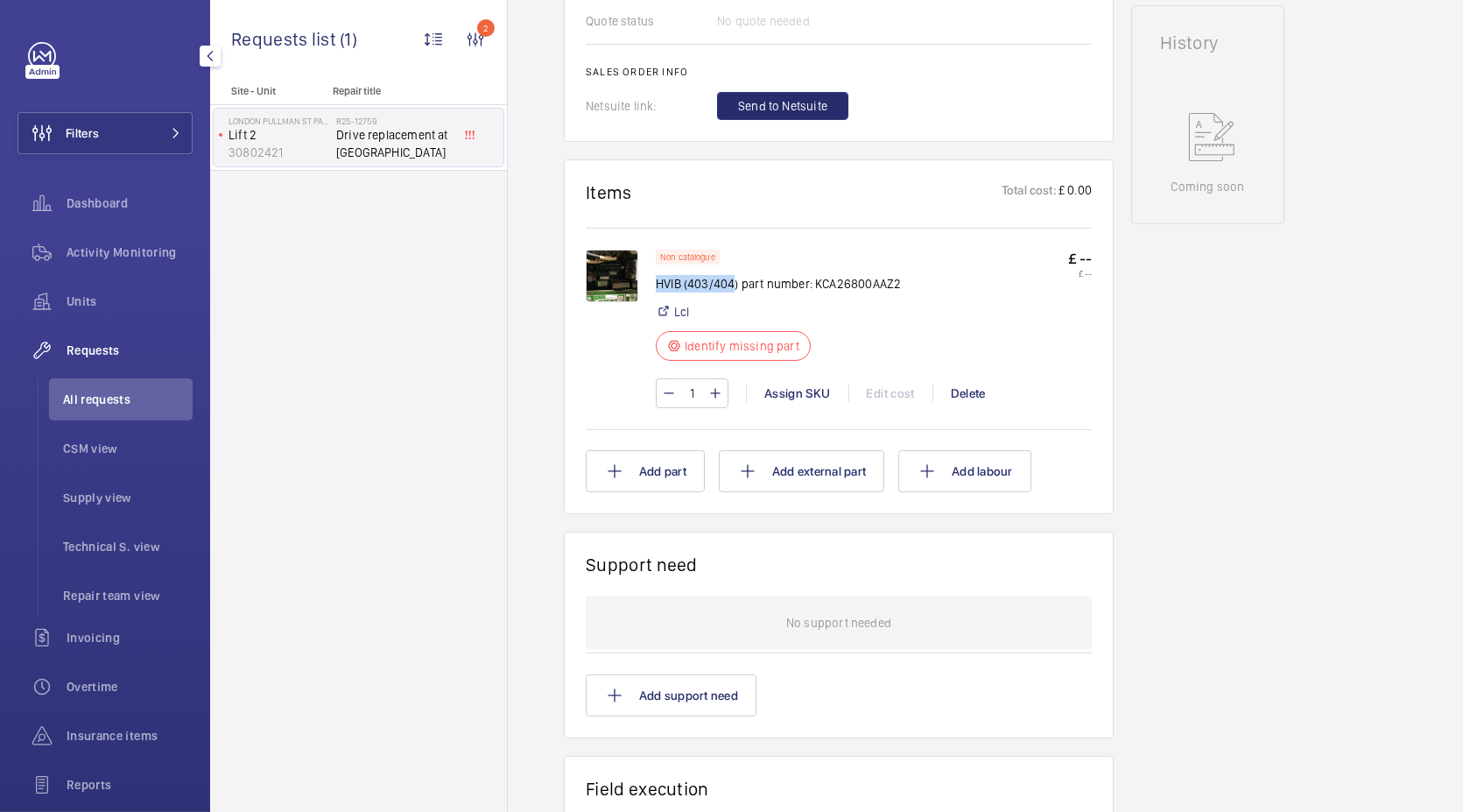
click at [611, 274] on img at bounding box center [611, 276] width 53 height 53
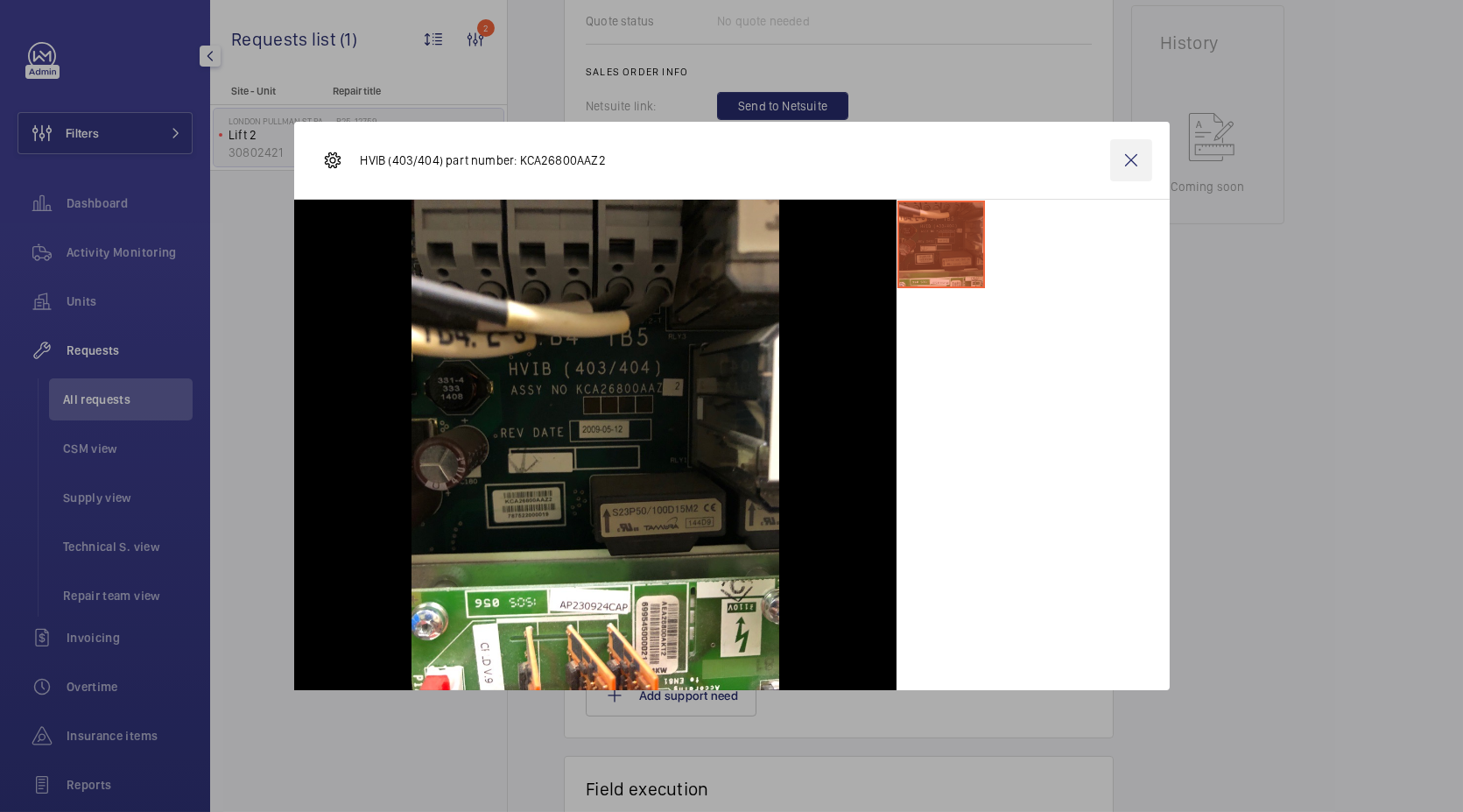
click at [1125, 149] on wm-front-icon-button at bounding box center [1131, 160] width 42 height 42
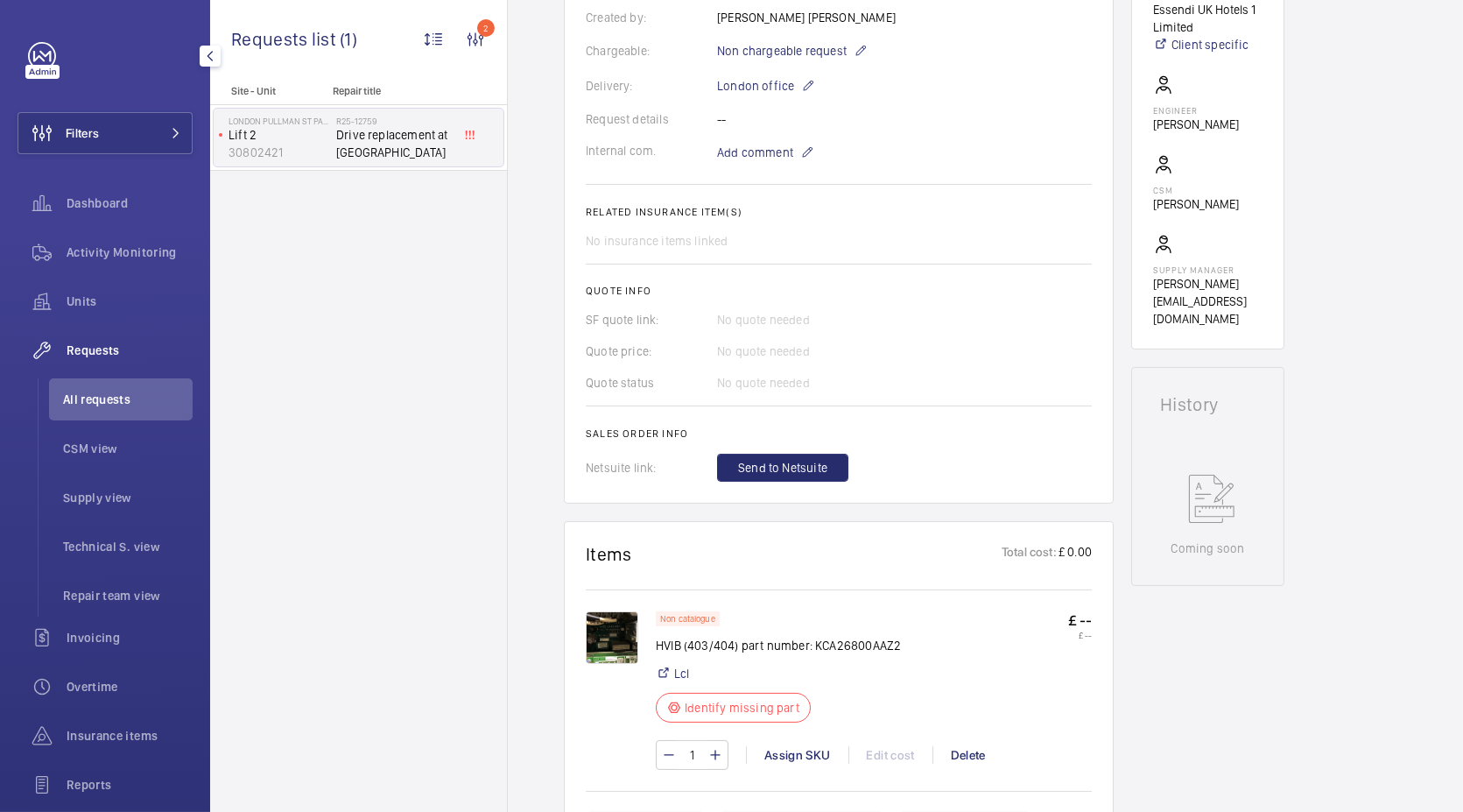
scroll to position [486, 0]
drag, startPoint x: 894, startPoint y: 640, endPoint x: 828, endPoint y: 644, distance: 66.1
click at [828, 644] on p "HVIB (403/404) part number: KCA26800AAZ2" at bounding box center [778, 643] width 245 height 18
click at [813, 617] on div "Non catalogue HVIB (403/404) part number: KCA26800AAZ2 Lcl Identify missing part" at bounding box center [778, 671] width 245 height 122
drag, startPoint x: 813, startPoint y: 641, endPoint x: 899, endPoint y: 646, distance: 86.1
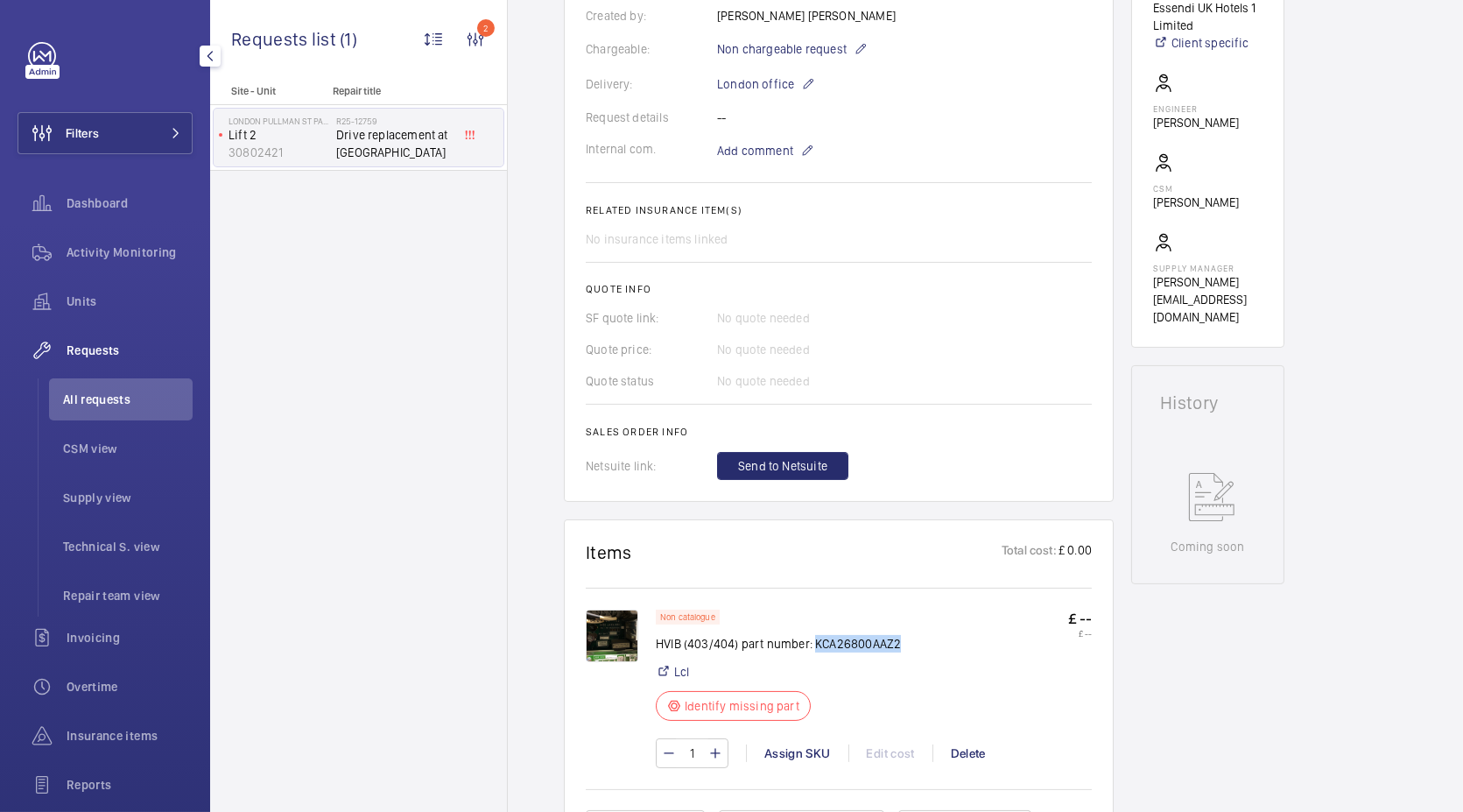
click at [899, 646] on div "Non catalogue HVIB (403/404) part number: KCA26800AAZ2 Lcl Identify missing par…" at bounding box center [874, 671] width 436 height 122
copy p "KCA26800AAZ2"
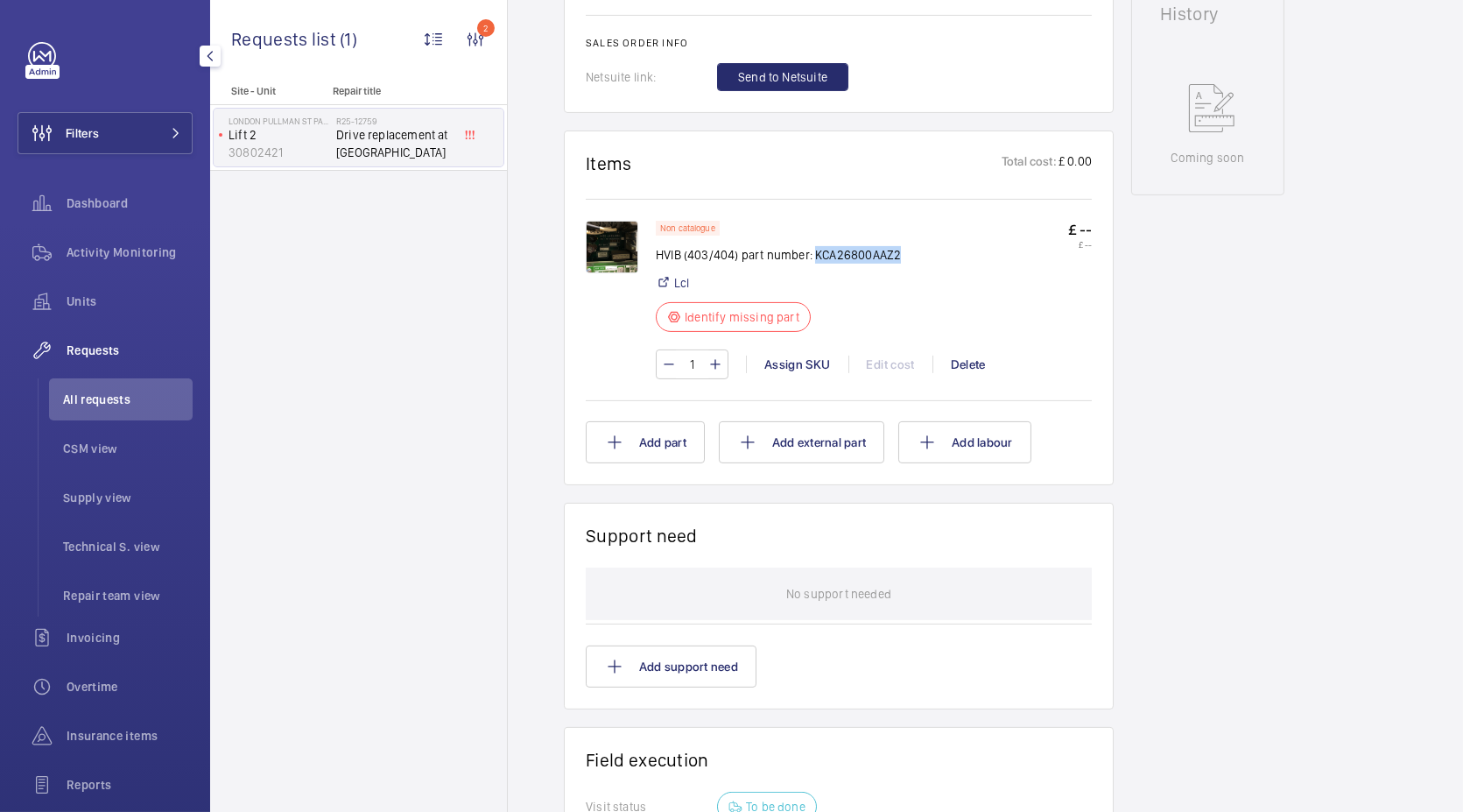
scroll to position [876, 0]
click at [792, 361] on div "Assign SKU" at bounding box center [797, 363] width 103 height 18
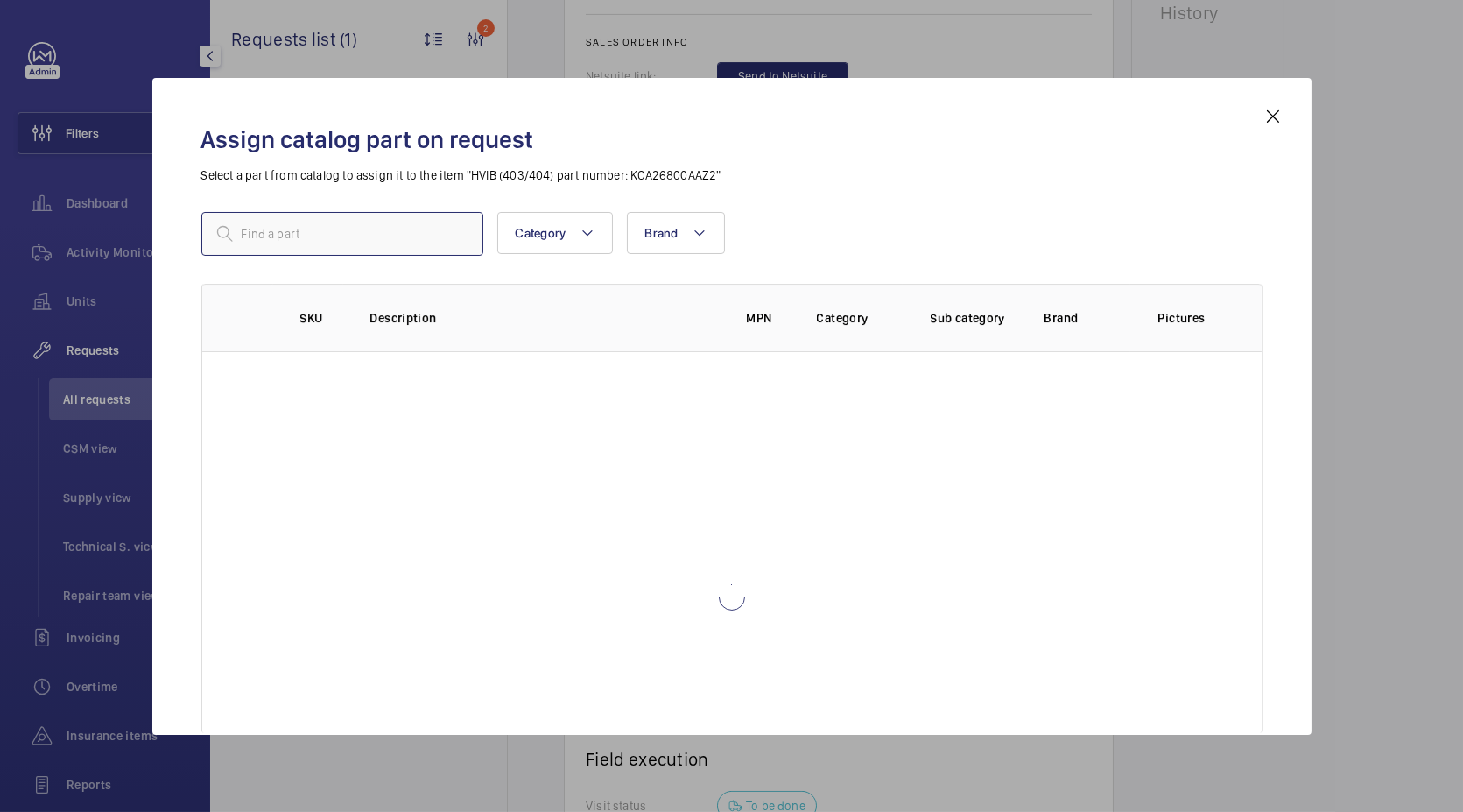
click at [436, 223] on input "text" at bounding box center [342, 233] width 282 height 43
paste input "1010347"
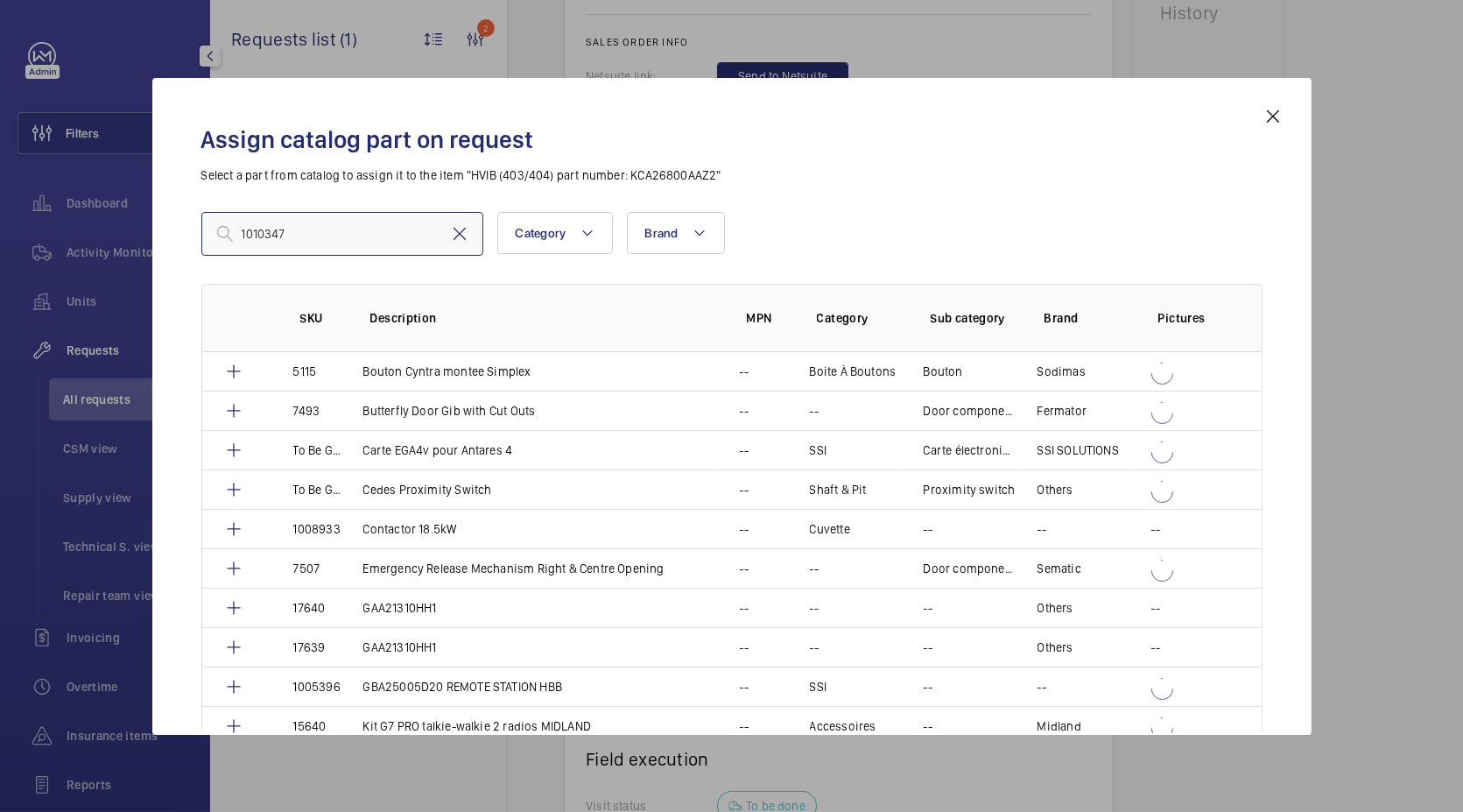
type input "1010347"
click at [455, 242] on mat-icon at bounding box center [460, 233] width 21 height 21
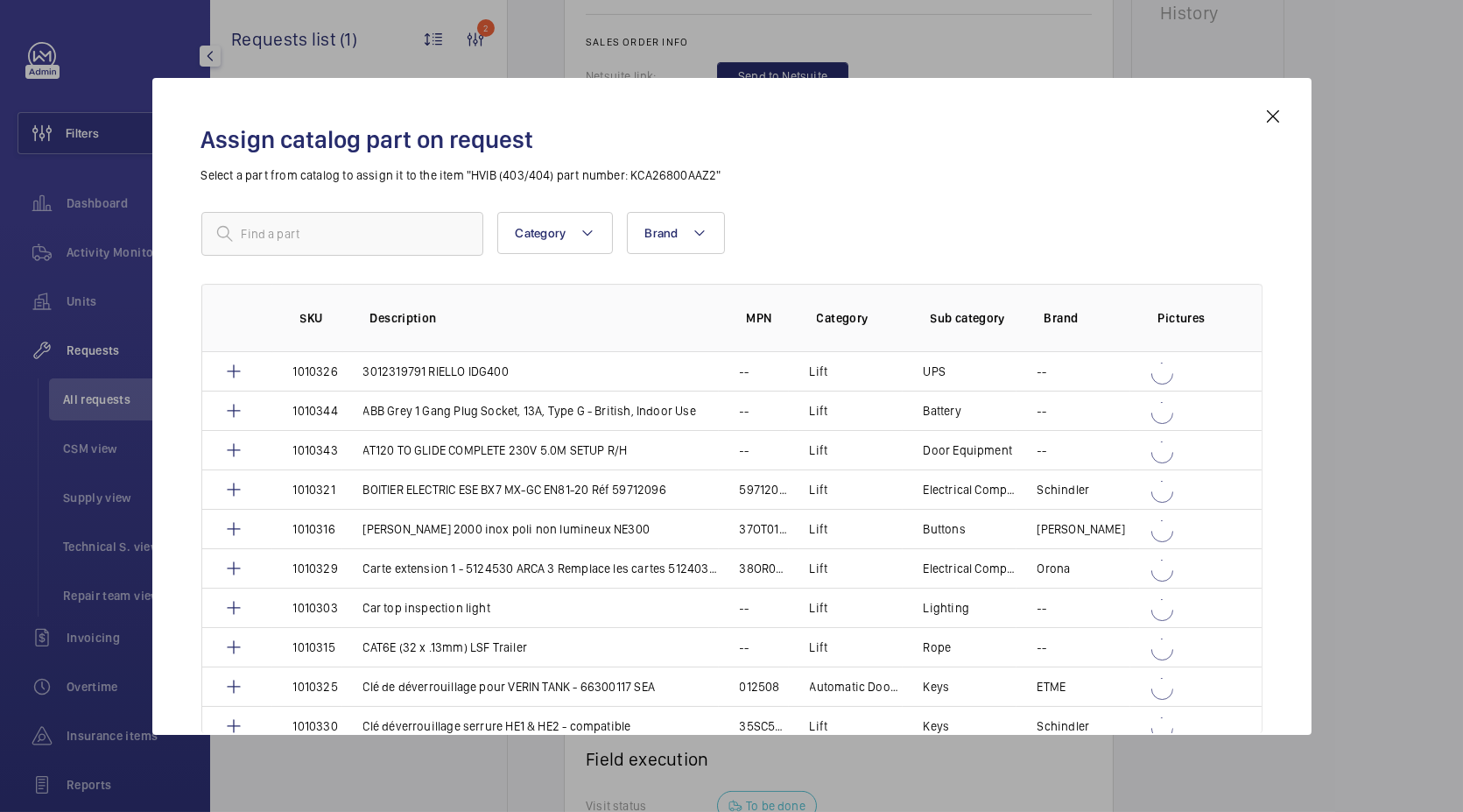
click at [1264, 120] on mat-icon at bounding box center [1272, 117] width 21 height 21
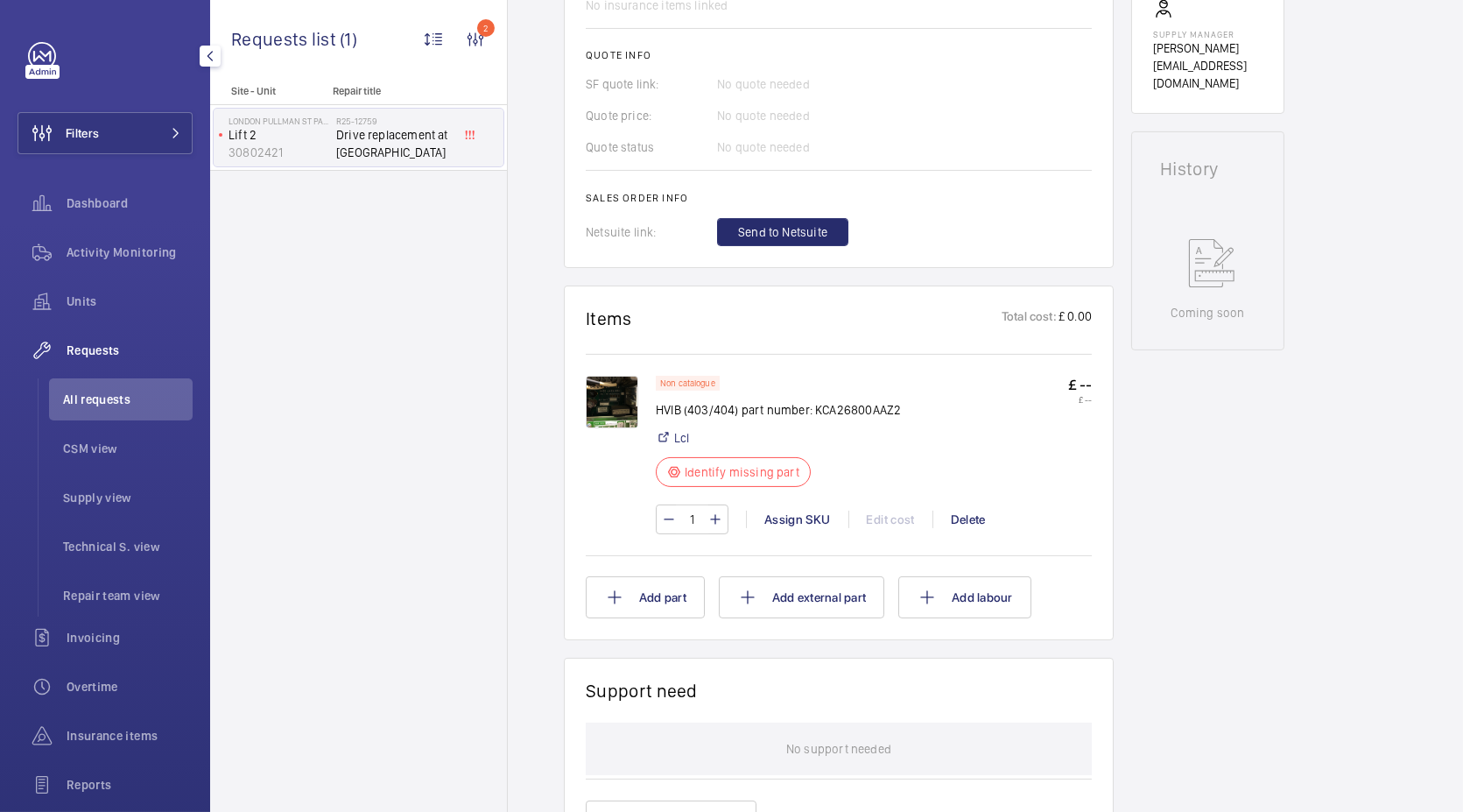
scroll to position [739, 0]
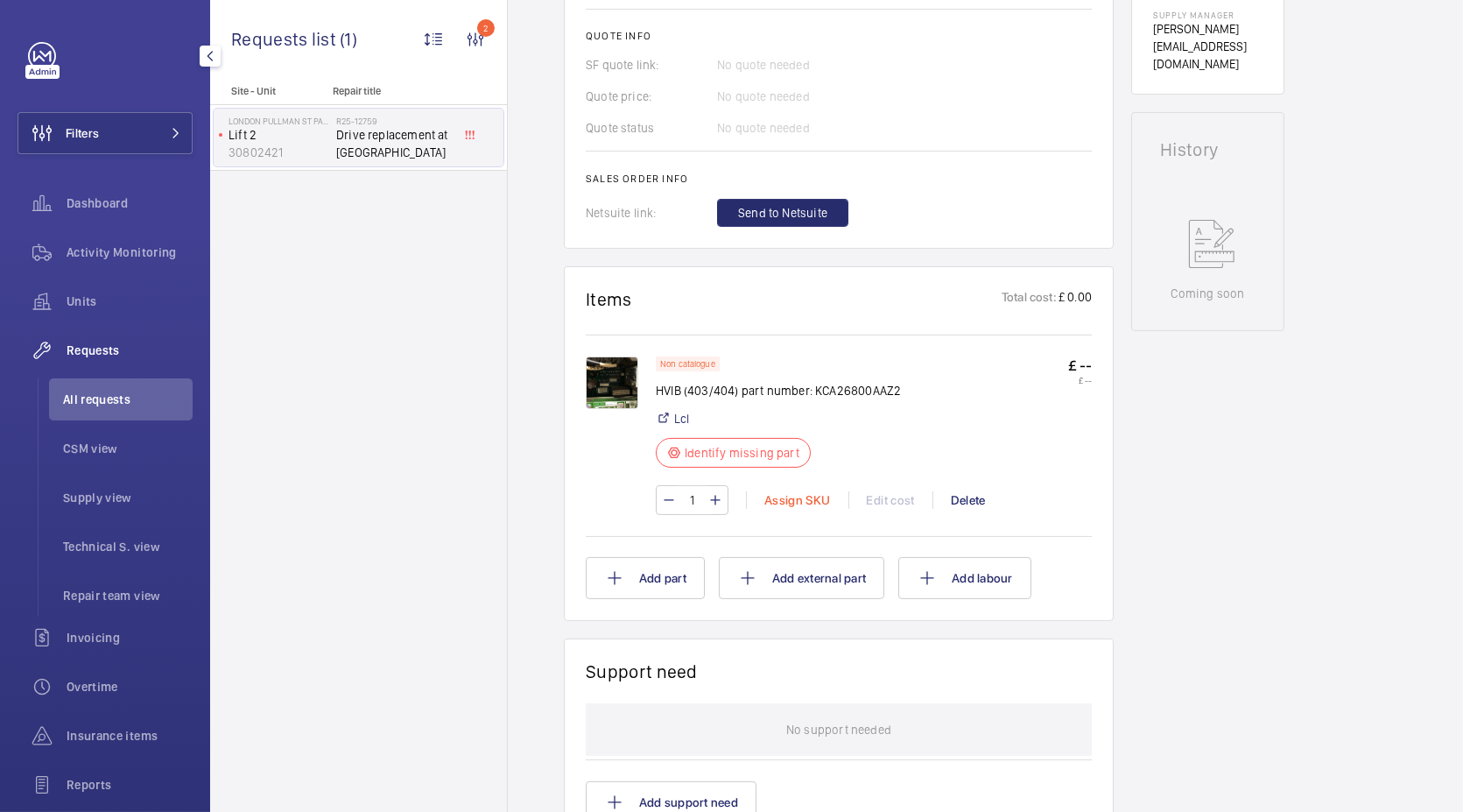
click at [803, 499] on div "Assign SKU" at bounding box center [797, 499] width 103 height 18
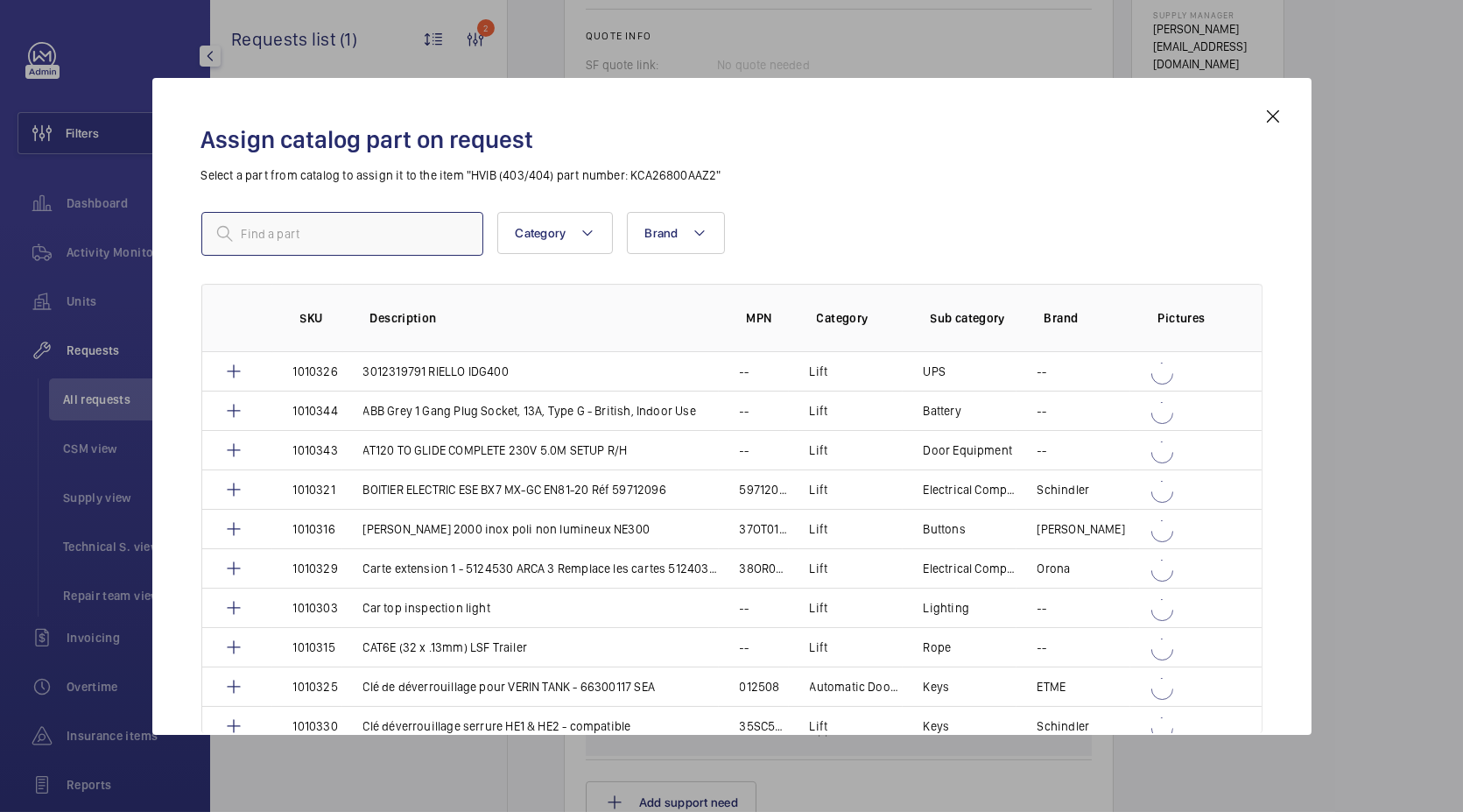
click at [364, 235] on input "text" at bounding box center [342, 233] width 282 height 43
paste input "KCA26800AAZ2 HVIB 403/404"
click at [416, 239] on input "KCA26800AAZ2 HVIB 403/404" at bounding box center [342, 233] width 282 height 43
type input "KCA26800AAZ2 HVIB 403/404"
click at [436, 240] on input "KCA26800AAZ2 HVIB 403/404" at bounding box center [342, 233] width 282 height 43
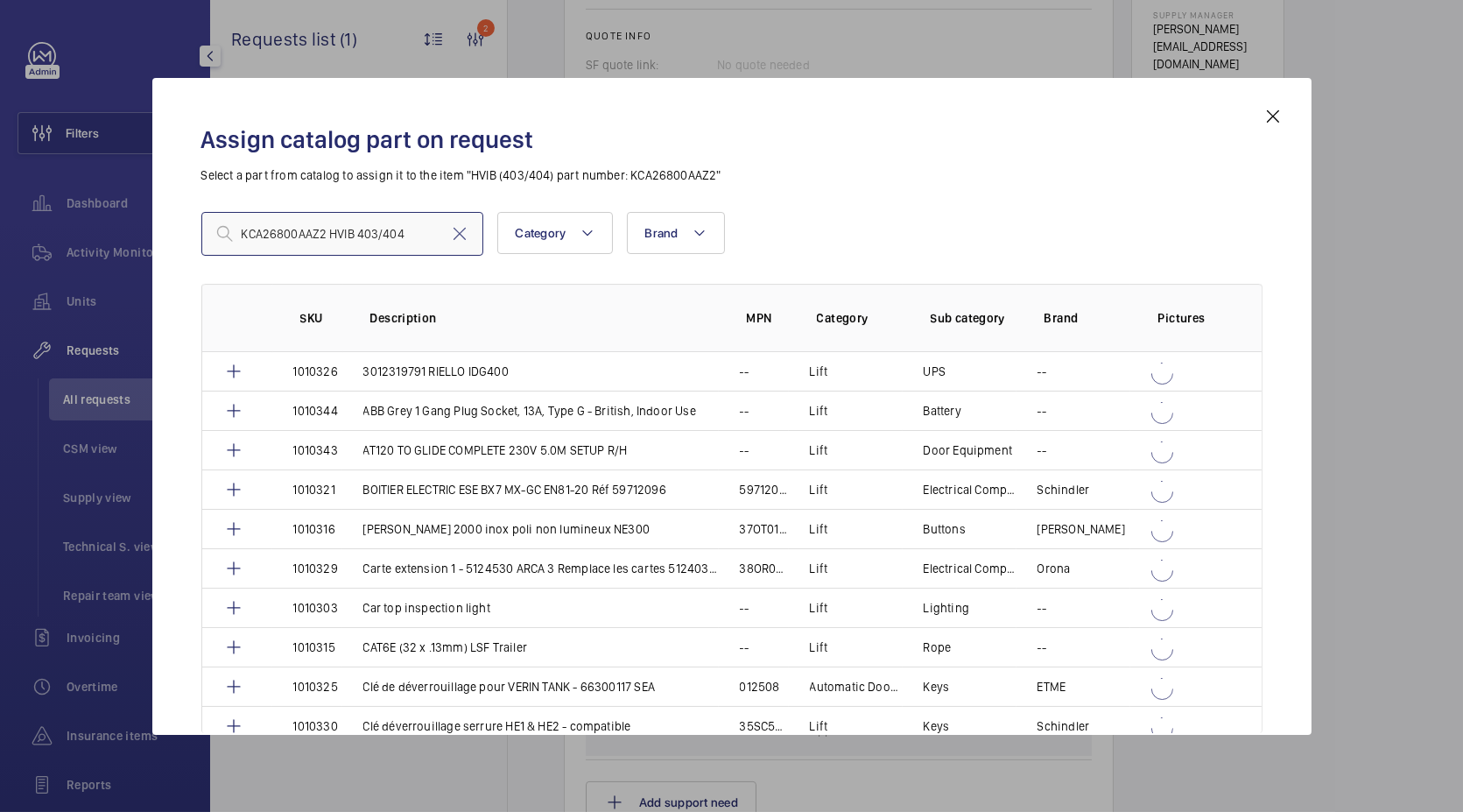
click at [429, 253] on input "KCA26800AAZ2 HVIB 403/404" at bounding box center [342, 233] width 282 height 43
click at [468, 223] on mat-icon at bounding box center [460, 233] width 21 height 21
click at [387, 224] on input "text" at bounding box center [342, 233] width 282 height 43
paste input "KCA26800AAZ2 HVIB 403/404"
type input "KCA26800AAZ2 HVIB 403/404"
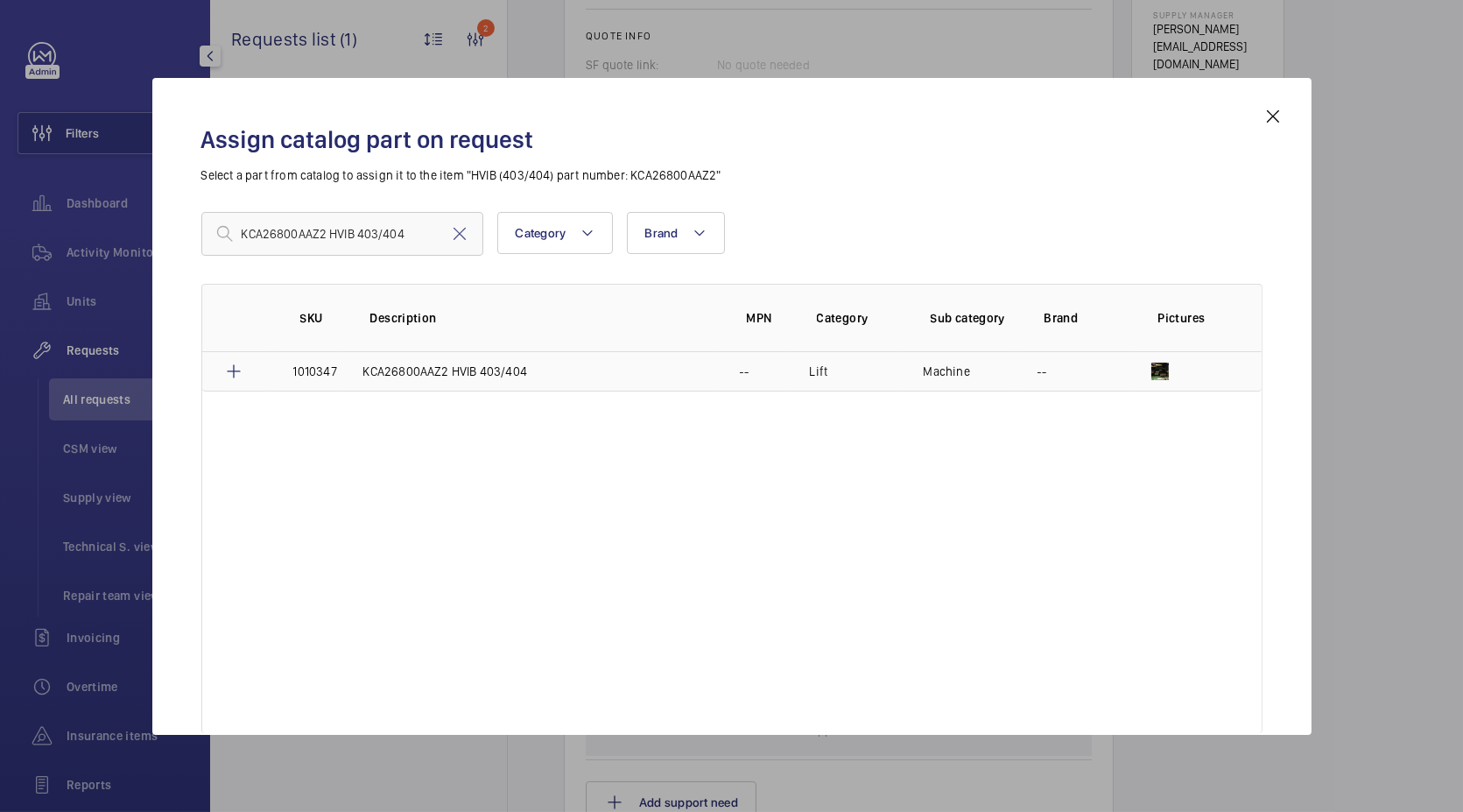
click at [514, 363] on p "KCA26800AAZ2 HVIB 403/404" at bounding box center [446, 371] width 165 height 18
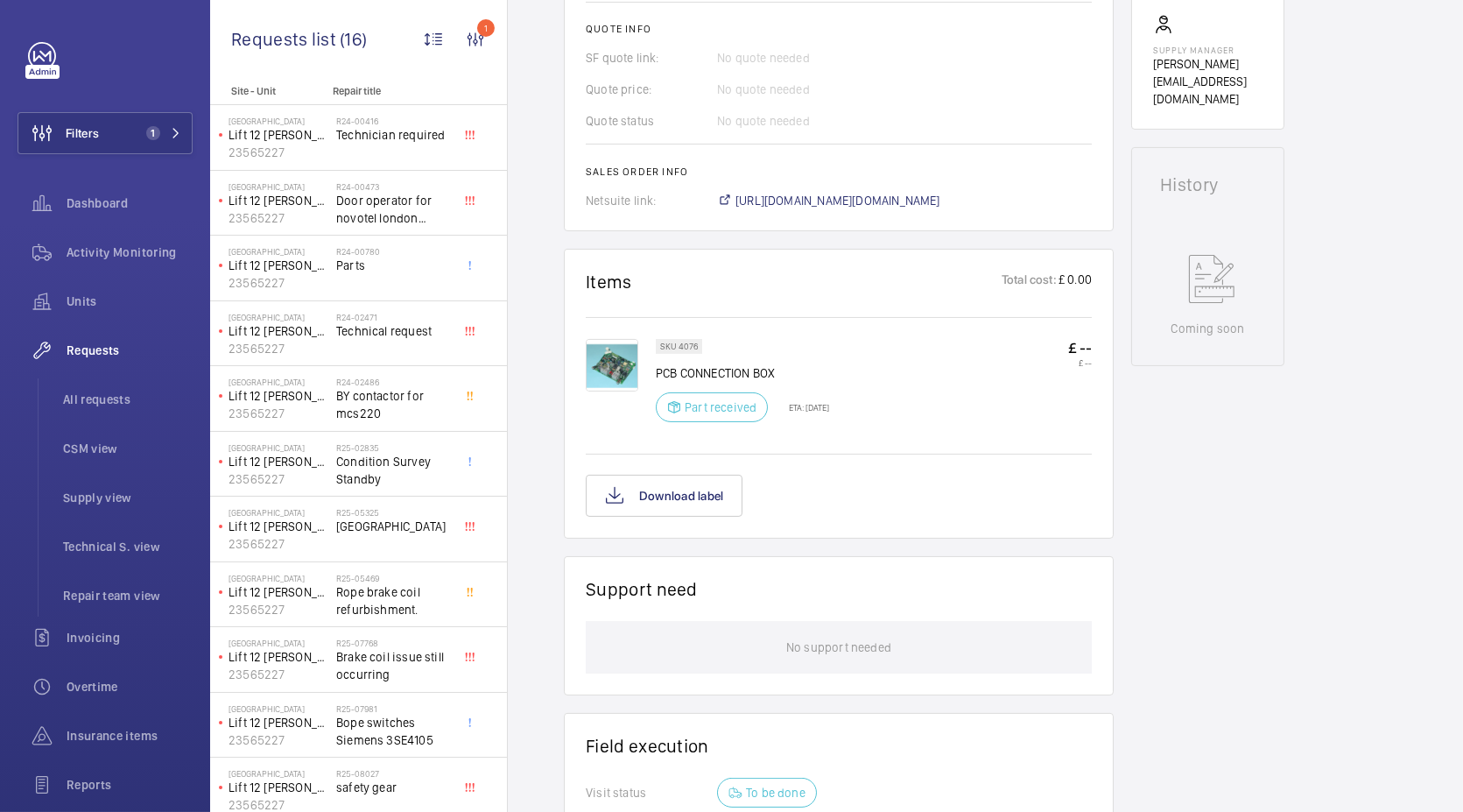
scroll to position [734, 0]
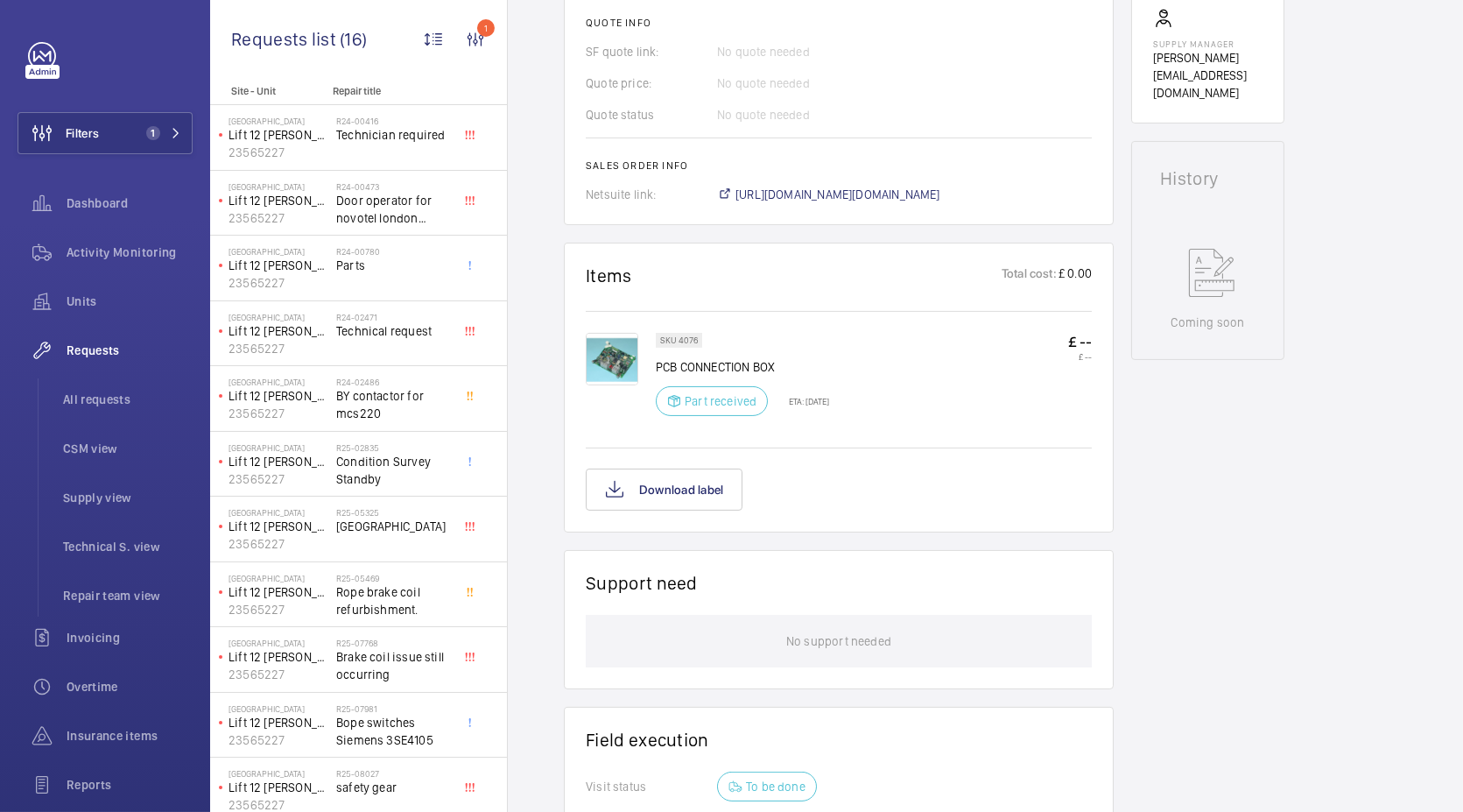
click at [591, 369] on img at bounding box center [611, 359] width 53 height 53
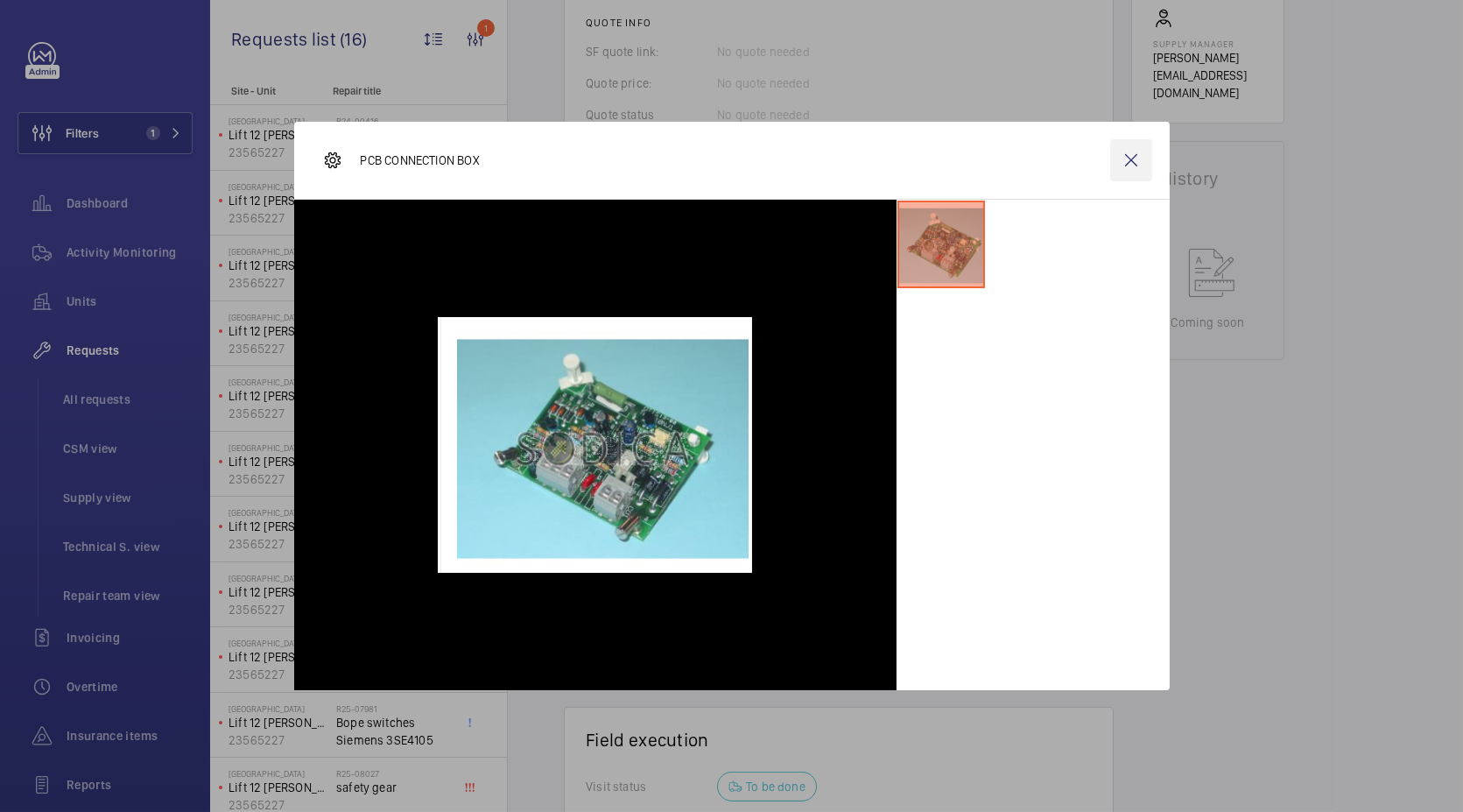
click at [1127, 154] on wm-front-icon-button at bounding box center [1131, 160] width 42 height 42
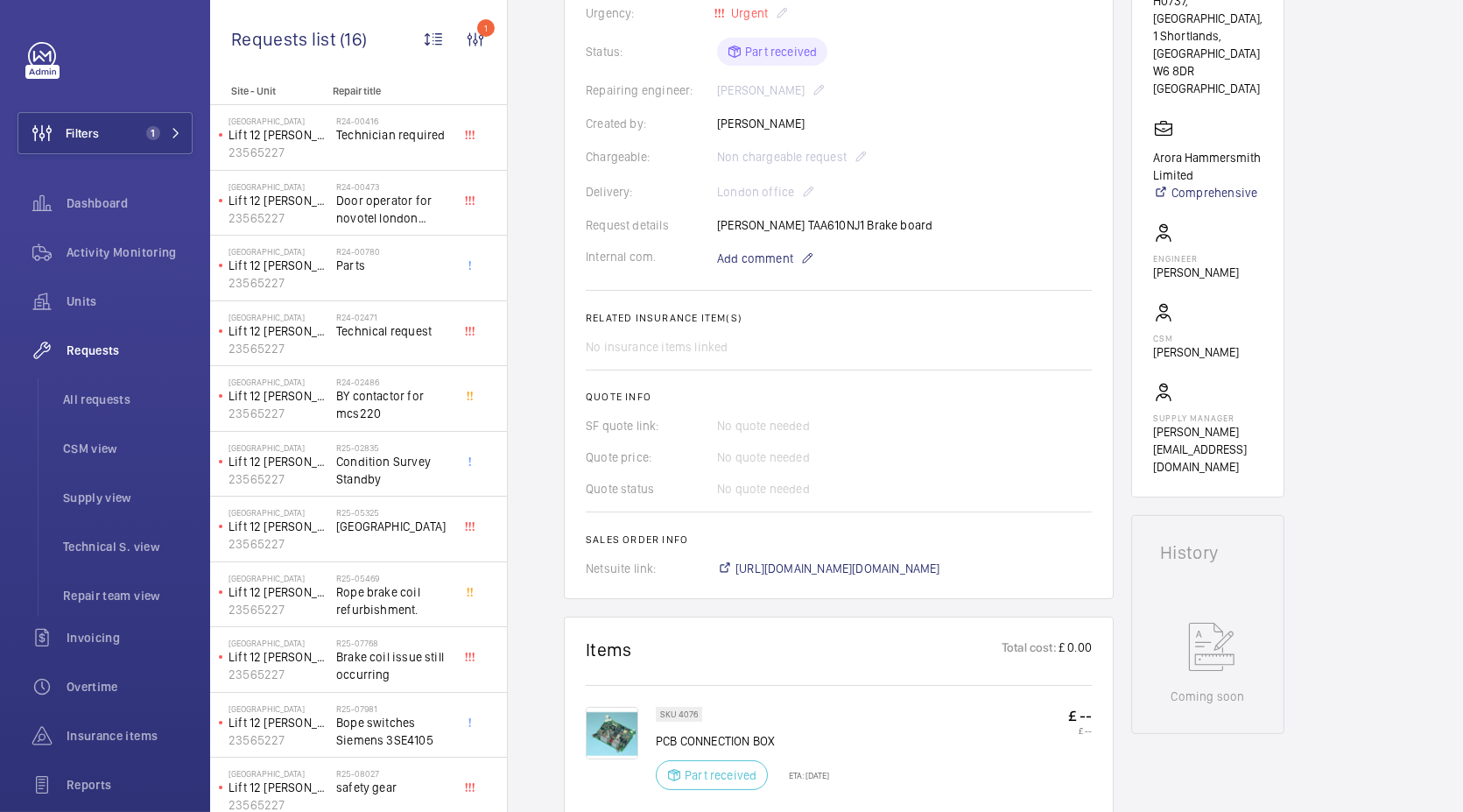
scroll to position [307, 0]
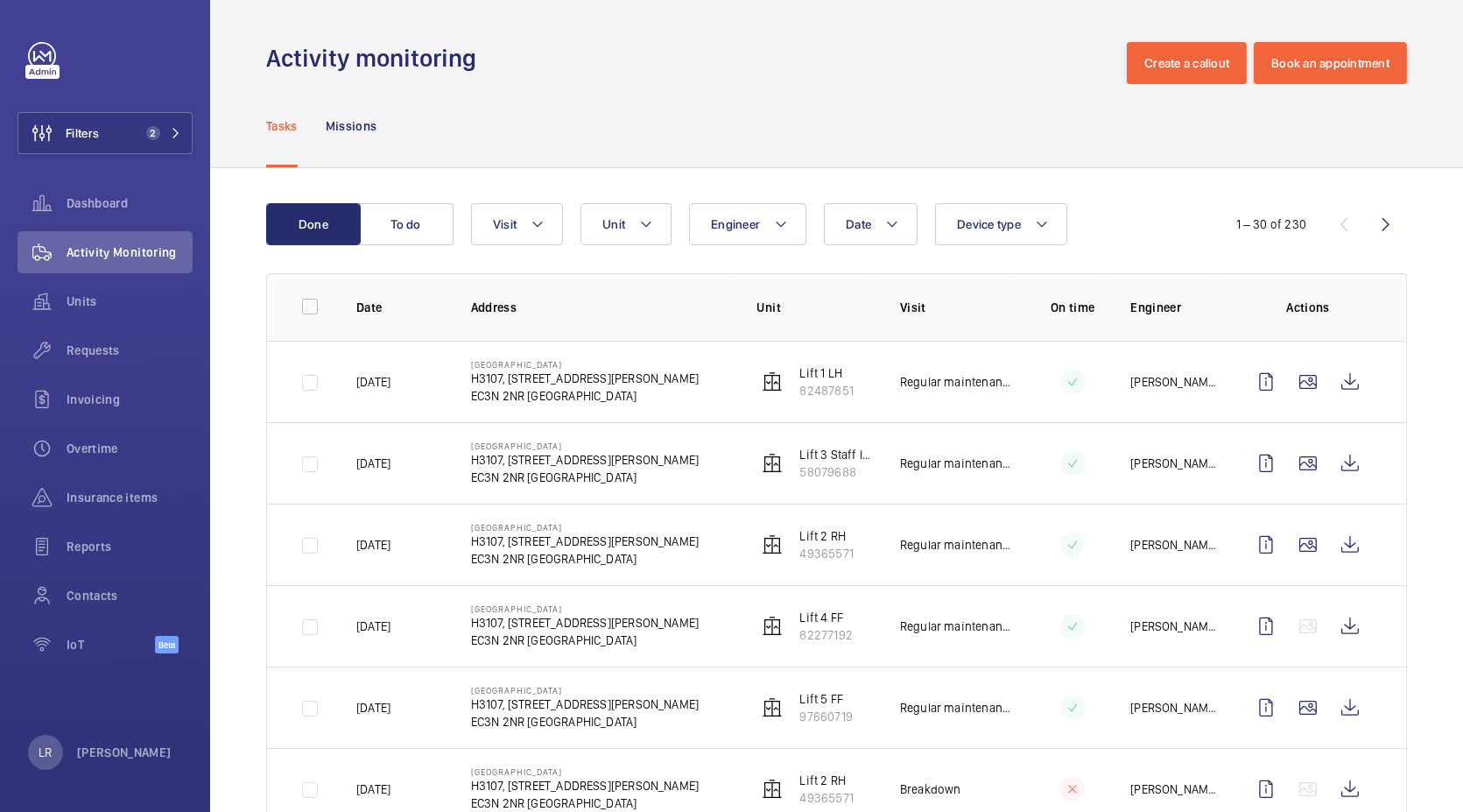
scroll to position [218, 0]
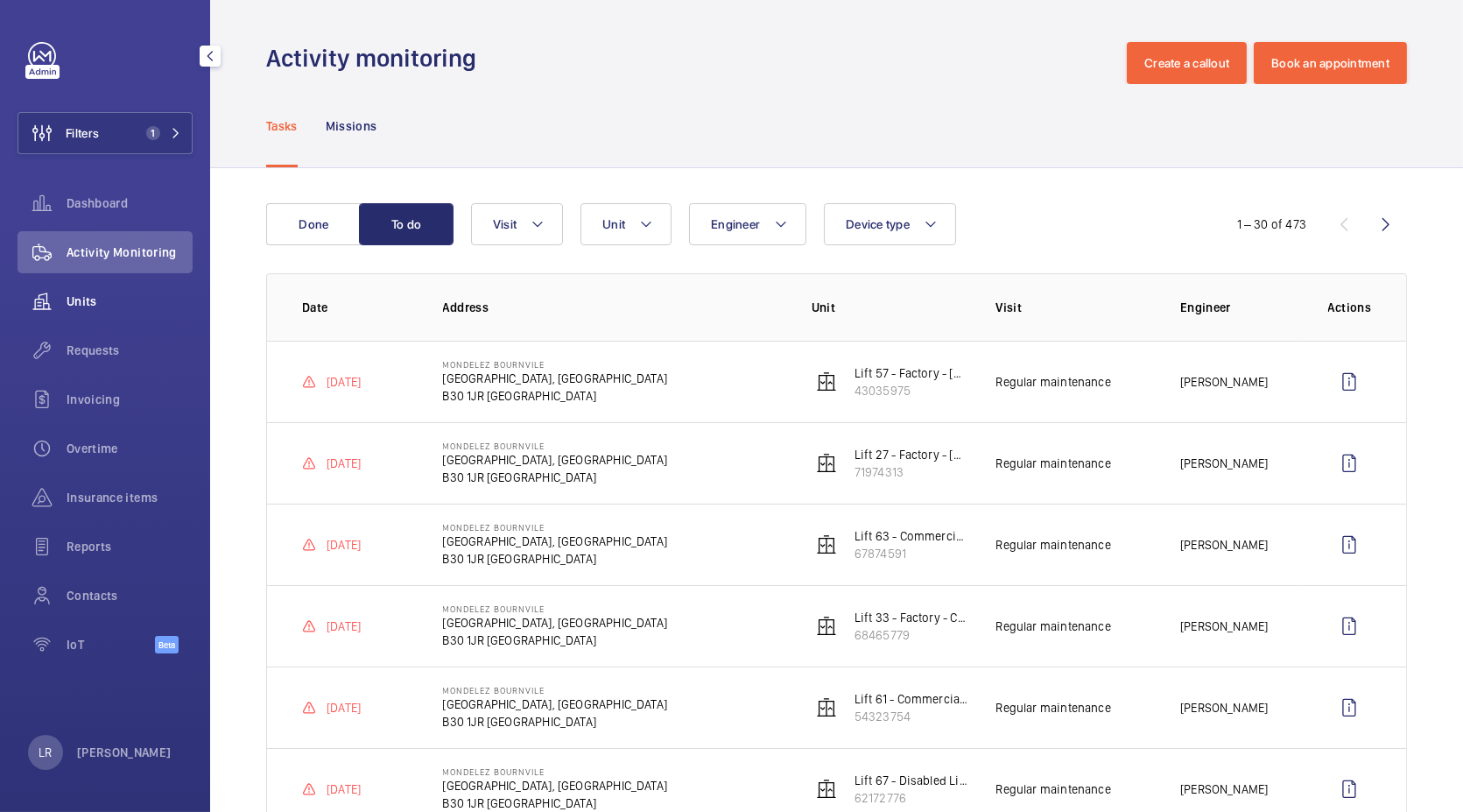
click at [120, 293] on span "Units" at bounding box center [129, 301] width 126 height 18
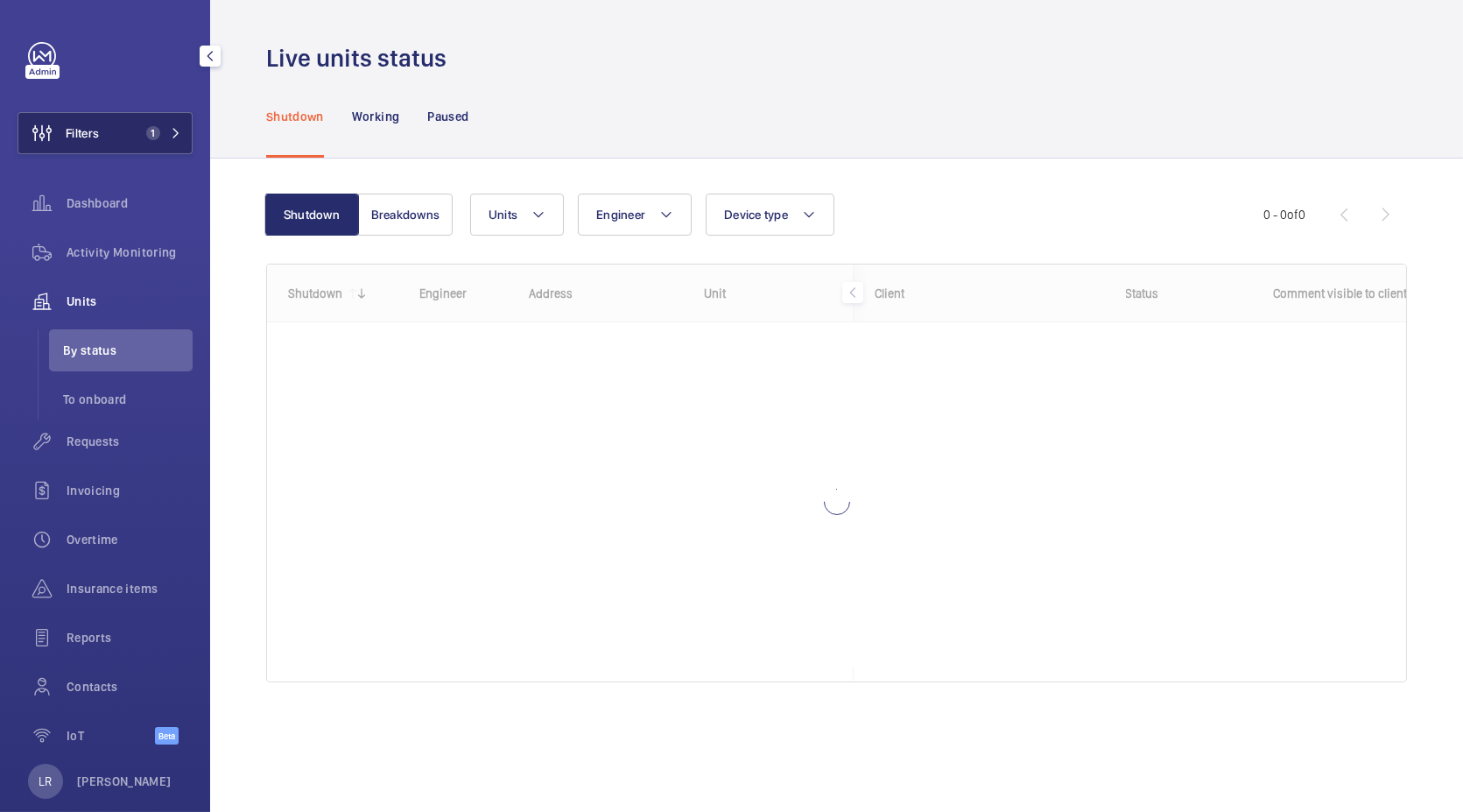
click at [153, 126] on span "1" at bounding box center [150, 132] width 21 height 14
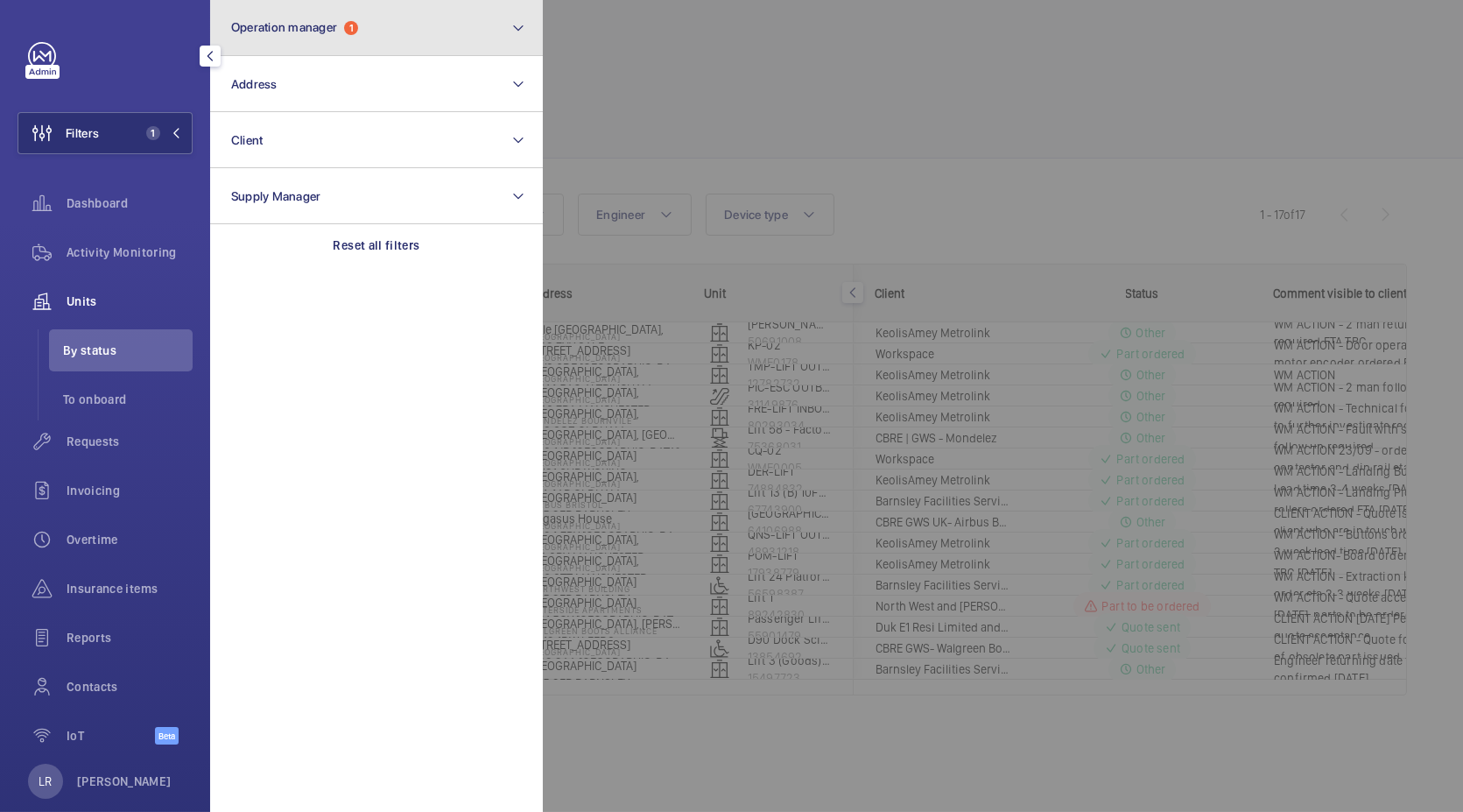
click at [335, 6] on button "Operation manager 1" at bounding box center [376, 28] width 333 height 56
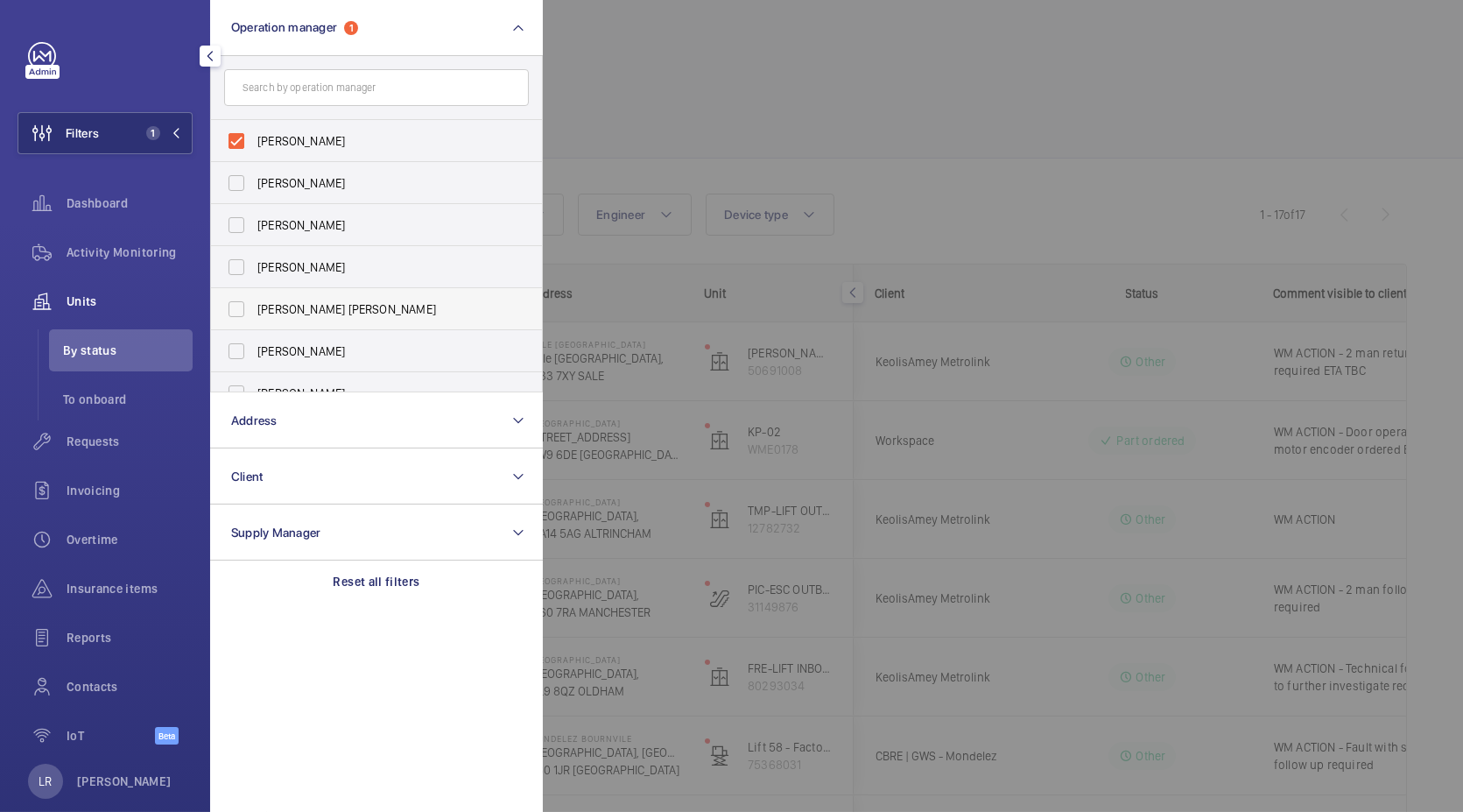
click at [327, 319] on label "Connor Tarpey" at bounding box center [363, 308] width 304 height 42
click at [254, 319] on input "Connor Tarpey" at bounding box center [237, 309] width 35 height 35
checkbox input "true"
click at [371, 147] on span "Connor Dudley" at bounding box center [377, 141] width 240 height 18
click at [254, 147] on input "Connor Dudley" at bounding box center [237, 141] width 35 height 35
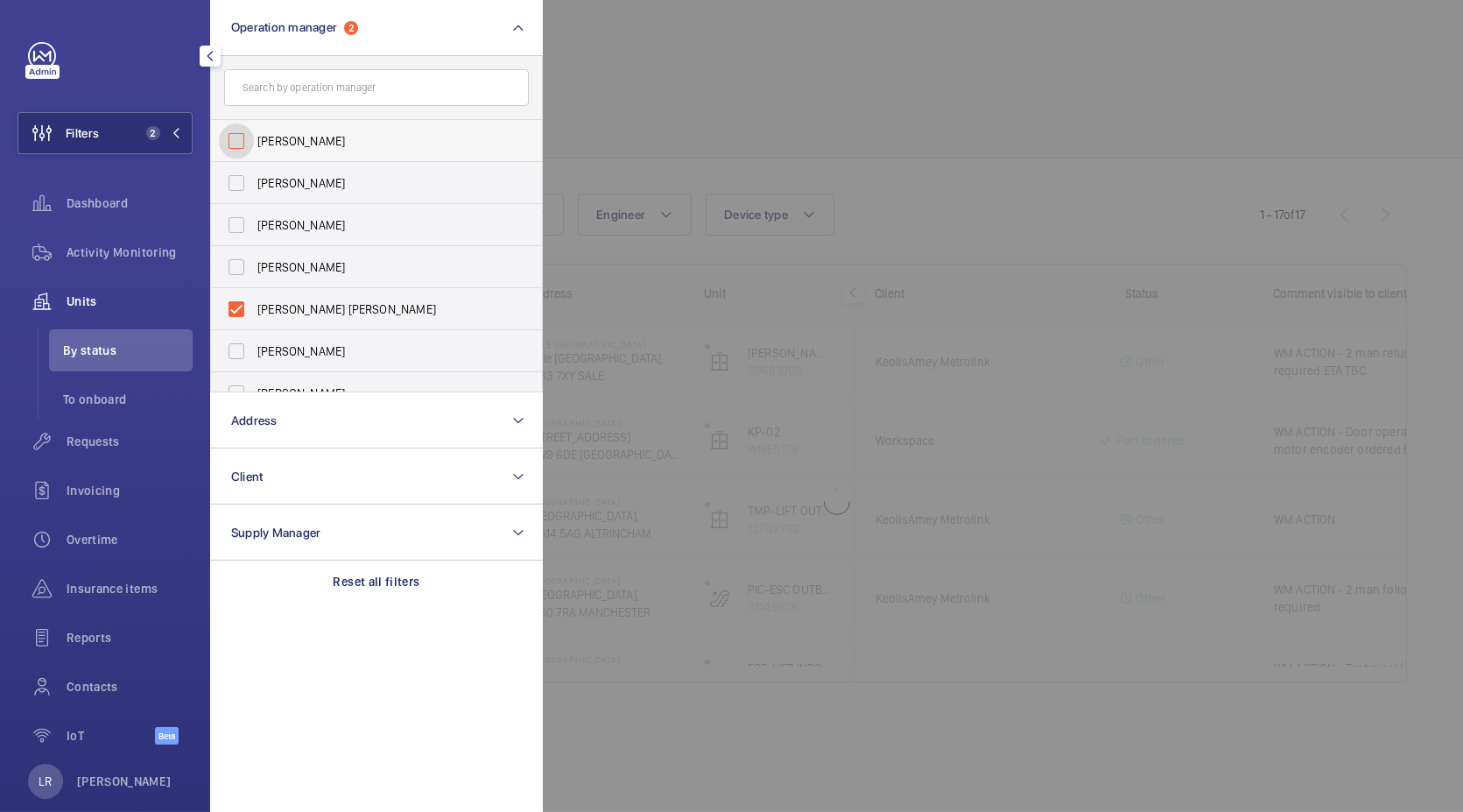
checkbox input "false"
click at [678, 143] on div at bounding box center [1274, 406] width 1463 height 812
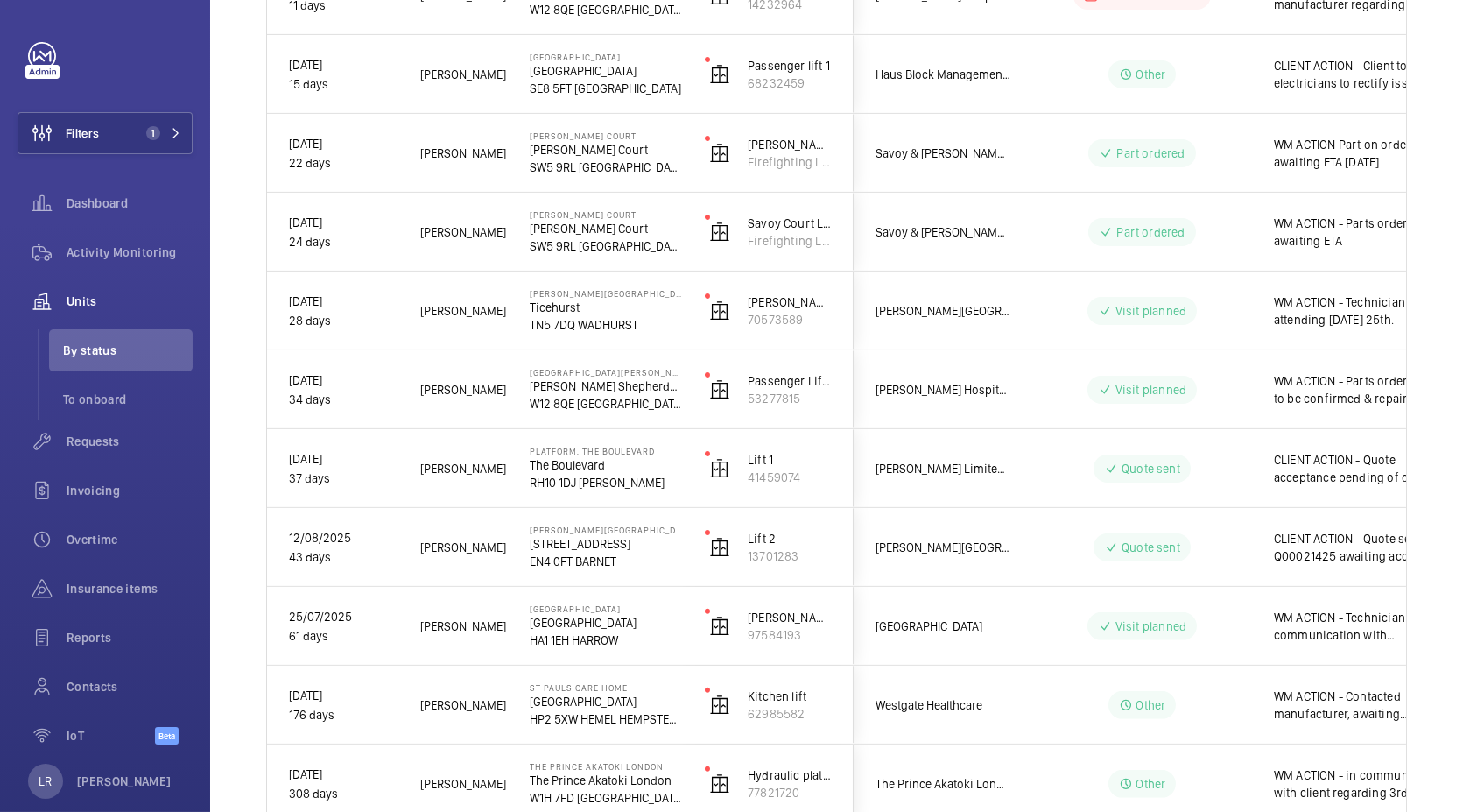
scroll to position [1076, 0]
click at [102, 125] on button "Filters 1" at bounding box center [104, 132] width 175 height 42
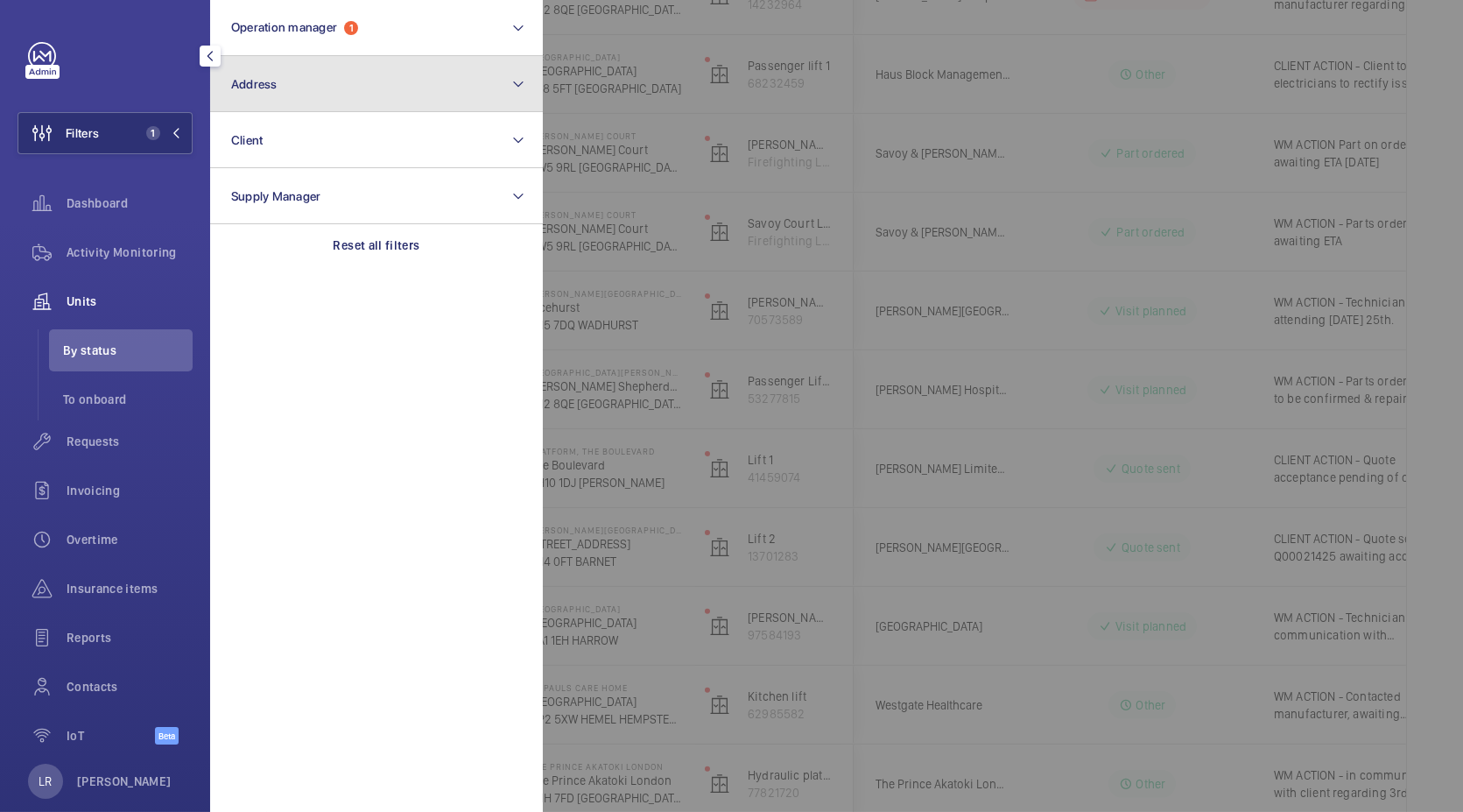
click at [338, 76] on button "Address" at bounding box center [376, 84] width 333 height 56
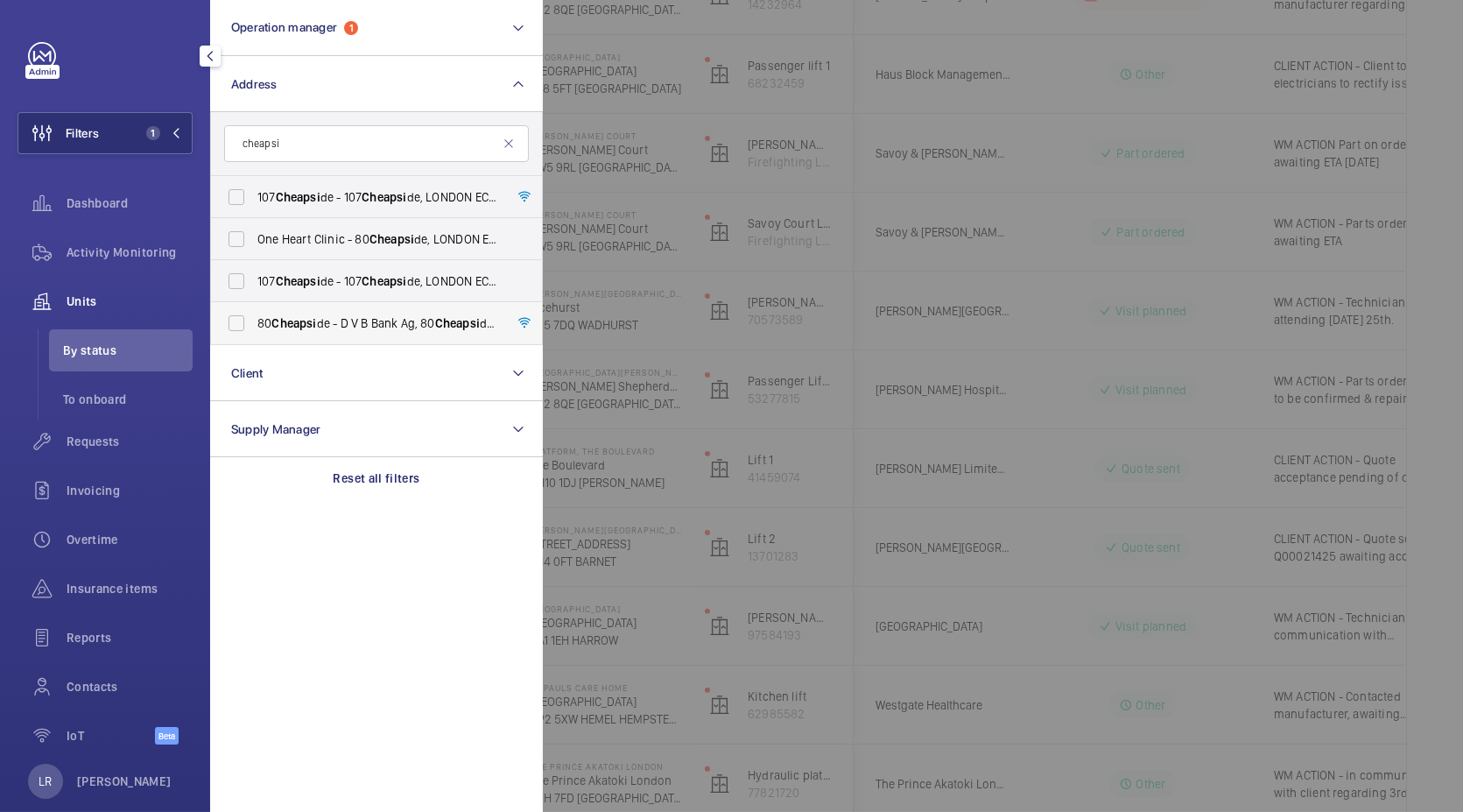
type input "cheapsi"
click at [403, 317] on span "80 Cheapsi de - D V B Bank Ag, 80 Cheapsi de, LONDON EC2V 6EE" at bounding box center [377, 323] width 240 height 18
click at [254, 317] on input "80 Cheapsi de - D V B Bank Ag, 80 Cheapsi de, LONDON EC2V 6EE" at bounding box center [237, 323] width 35 height 35
checkbox input "true"
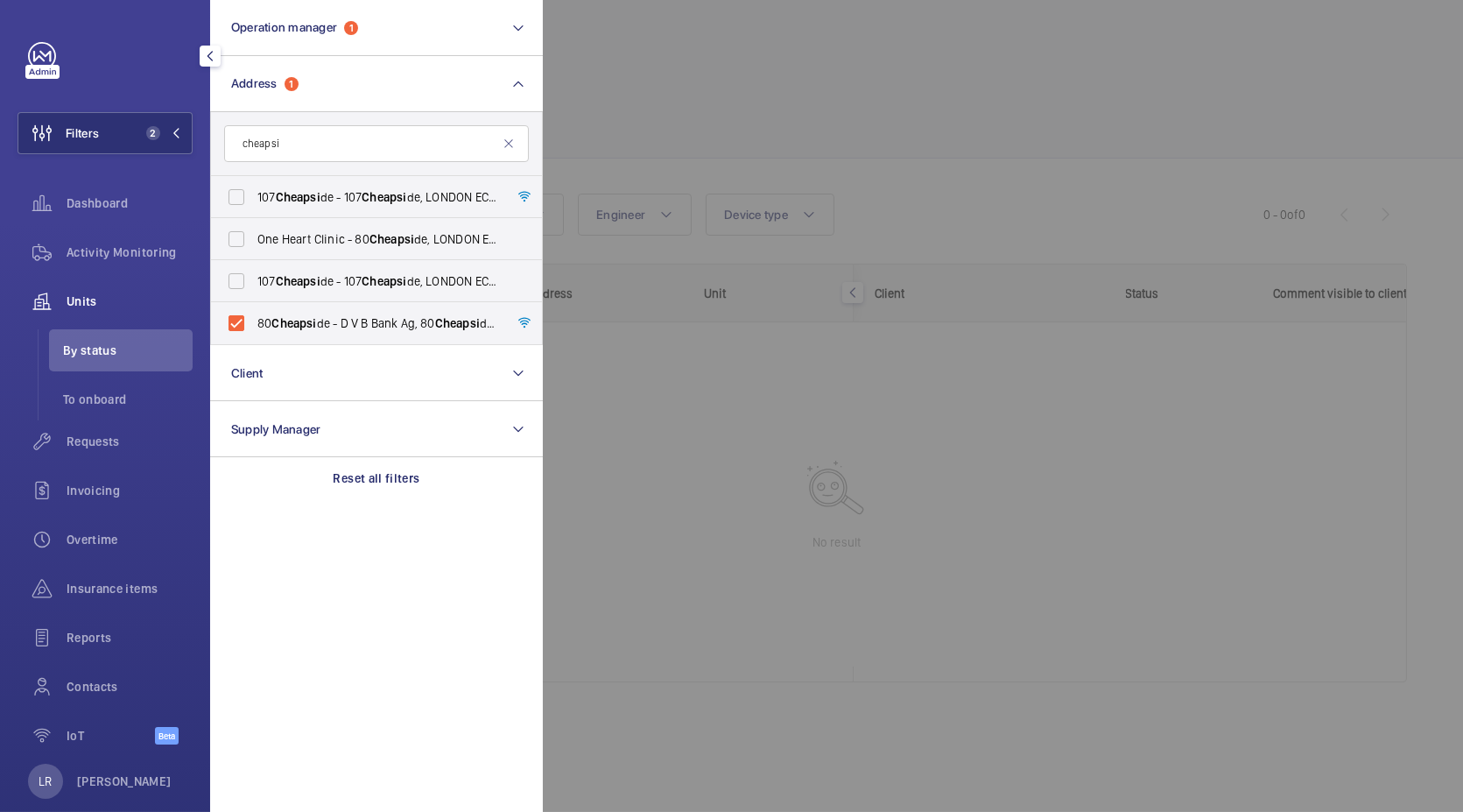
click at [613, 326] on div at bounding box center [1274, 406] width 1463 height 812
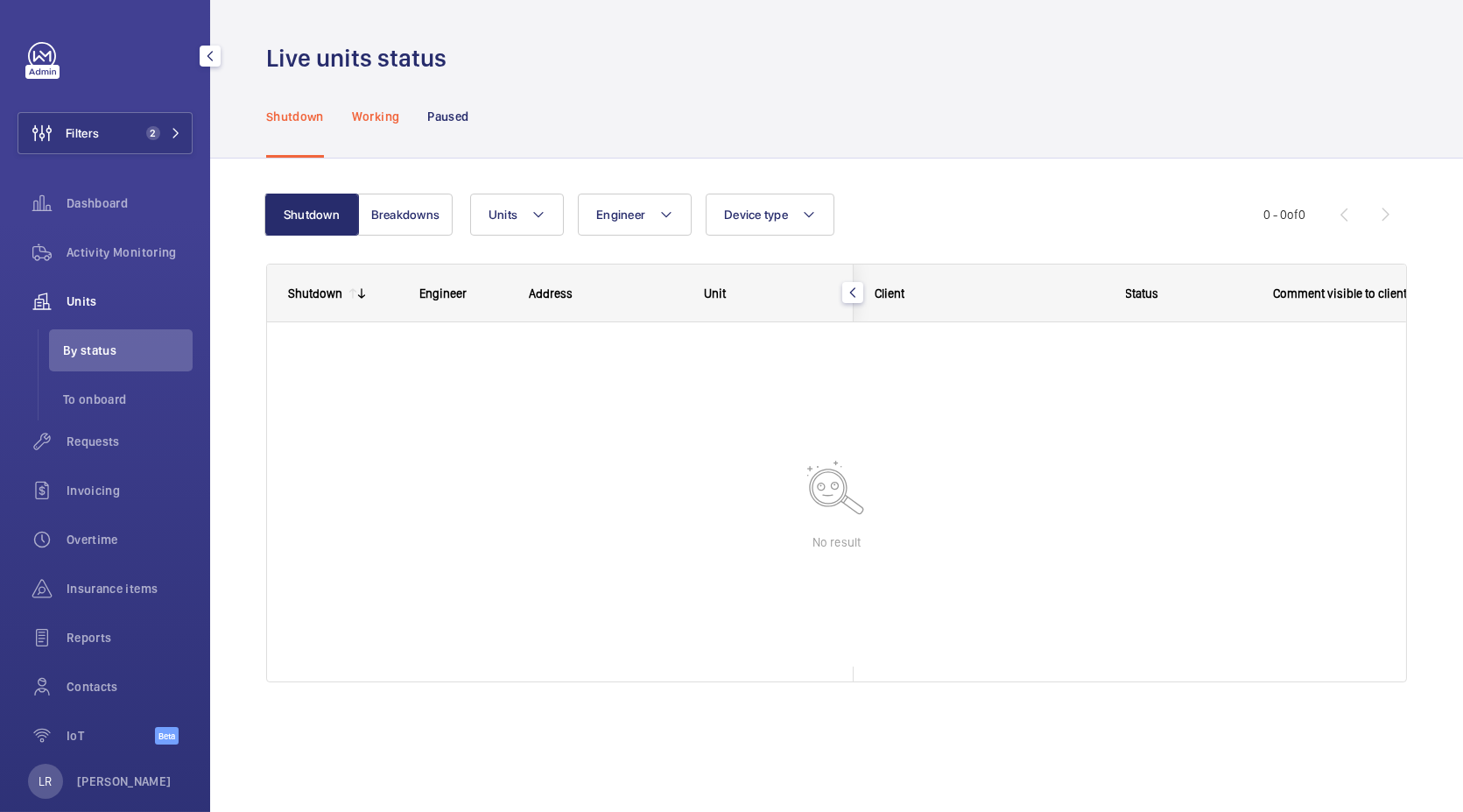
click at [385, 94] on div "Working" at bounding box center [375, 116] width 47 height 83
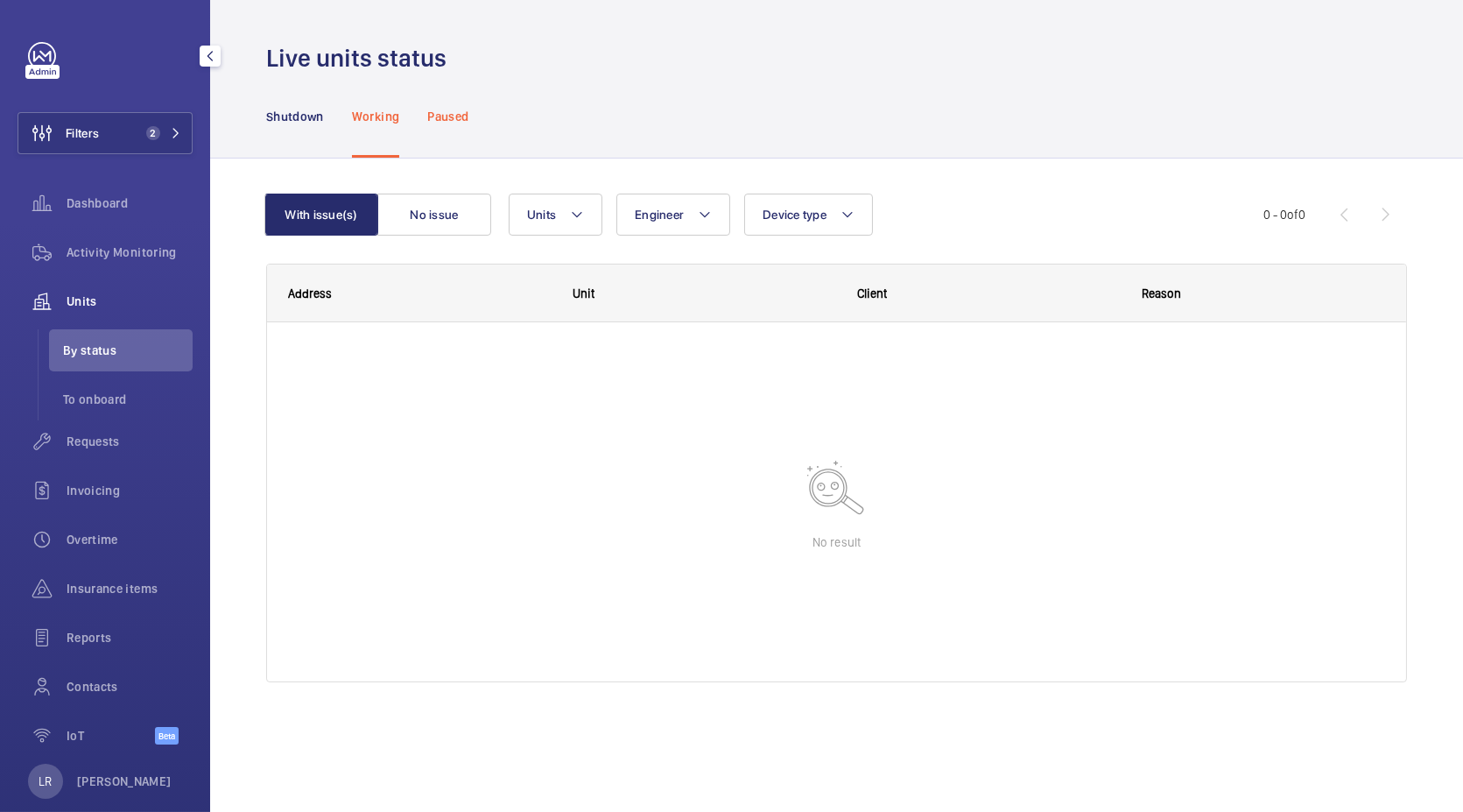
click at [460, 144] on div "Paused" at bounding box center [448, 116] width 41 height 83
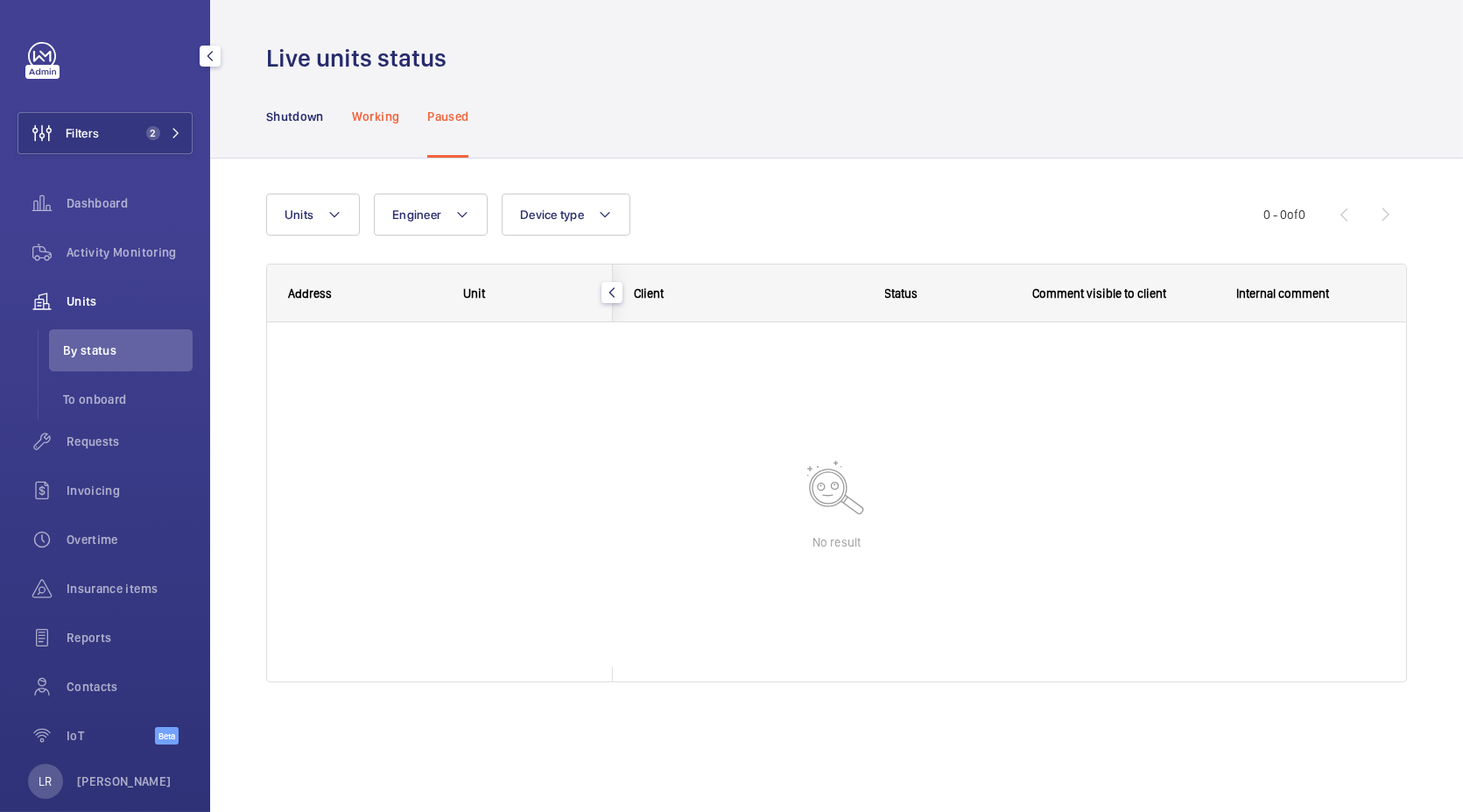
click at [355, 136] on div "Working" at bounding box center [375, 116] width 47 height 83
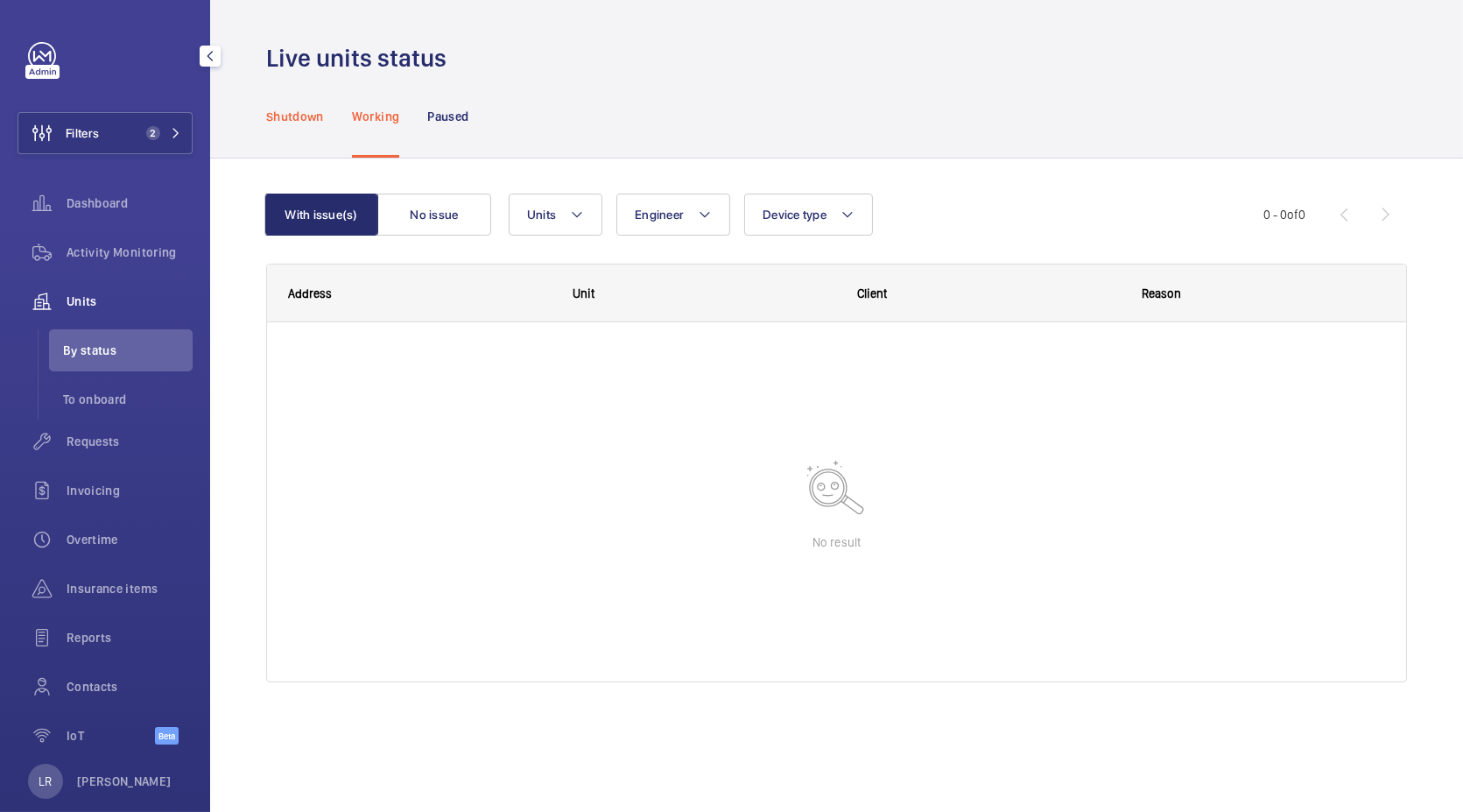
click at [302, 136] on div "Shutdown" at bounding box center [295, 116] width 57 height 83
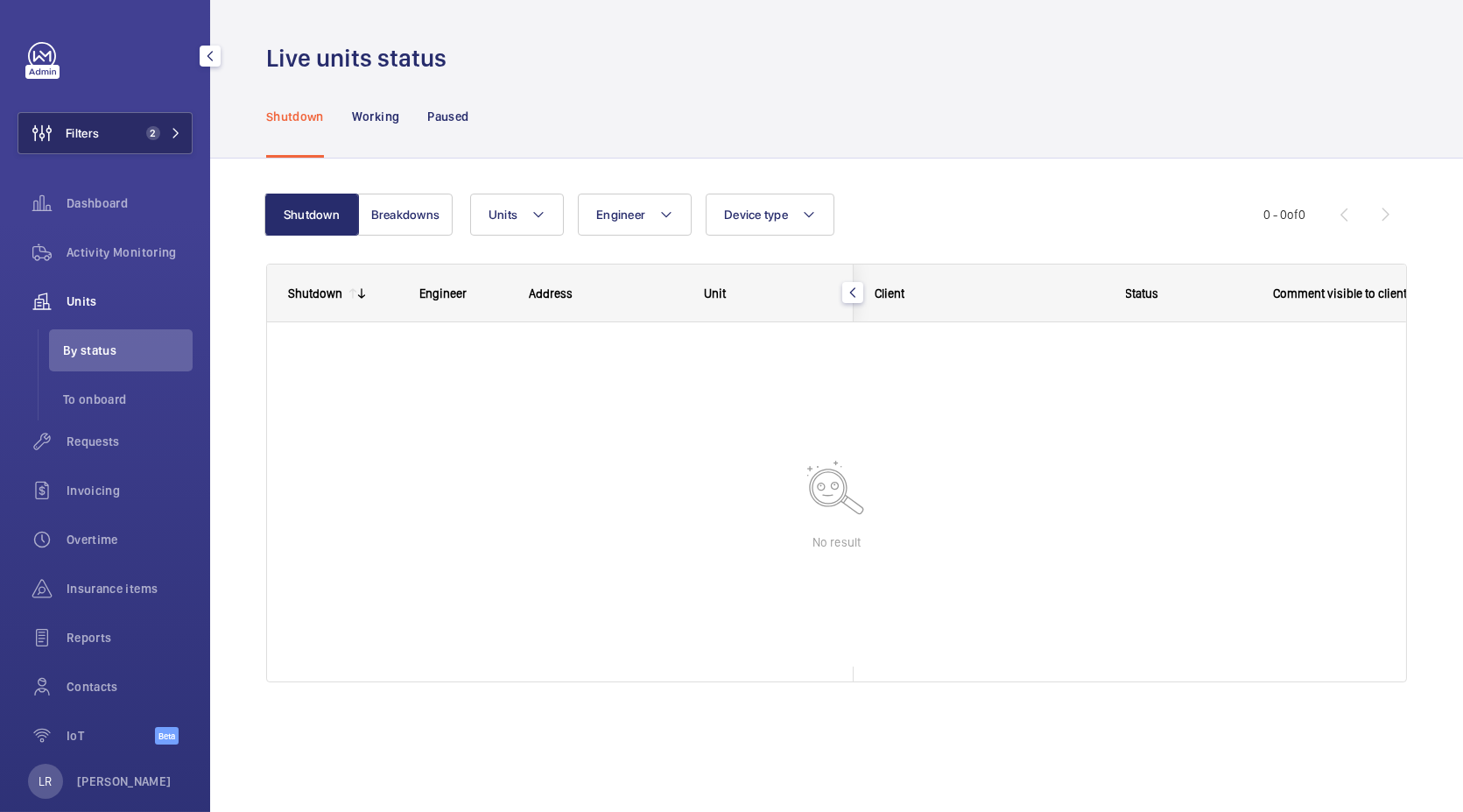
click at [156, 133] on span "2" at bounding box center [160, 132] width 42 height 14
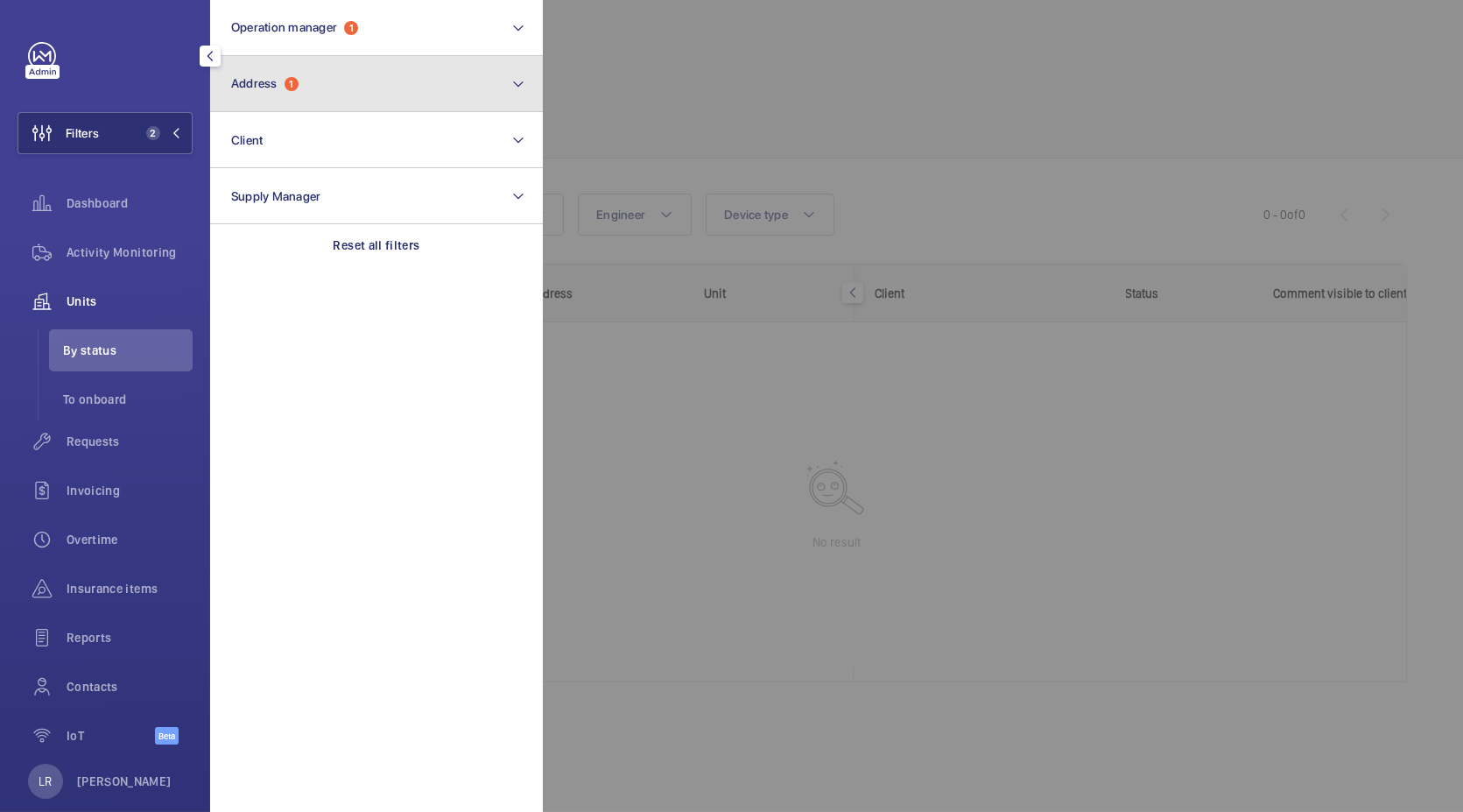
click at [383, 106] on button "Address 1" at bounding box center [376, 84] width 333 height 56
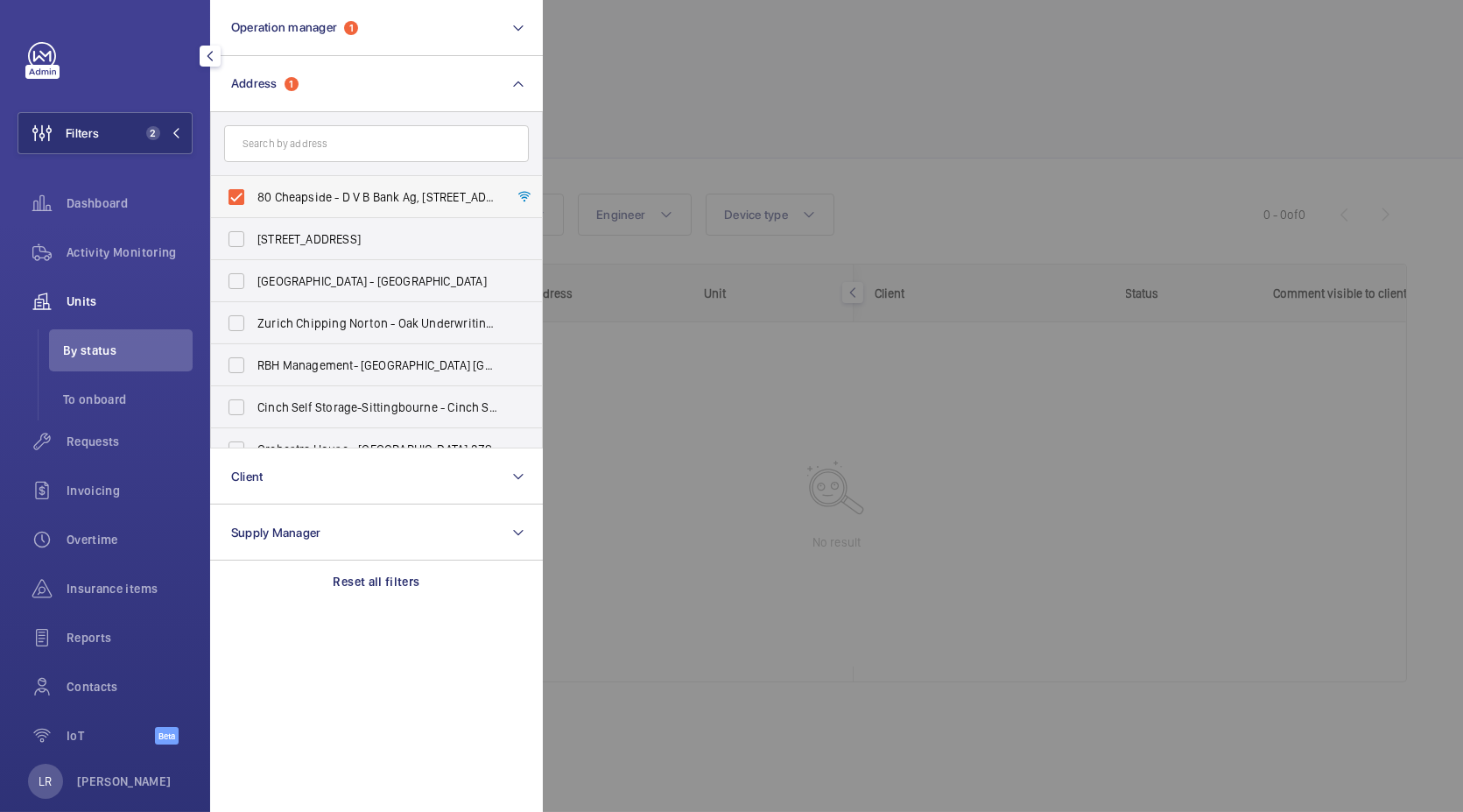
click at [387, 202] on span "80 Cheapside - D V B Bank Ag, 80 Cheapside, LONDON EC2V 6EE" at bounding box center [377, 197] width 240 height 18
click at [254, 202] on input "80 Cheapside - D V B Bank Ag, 80 Cheapside, LONDON EC2V 6EE" at bounding box center [237, 197] width 35 height 35
checkbox input "false"
click at [682, 75] on div at bounding box center [1274, 406] width 1463 height 812
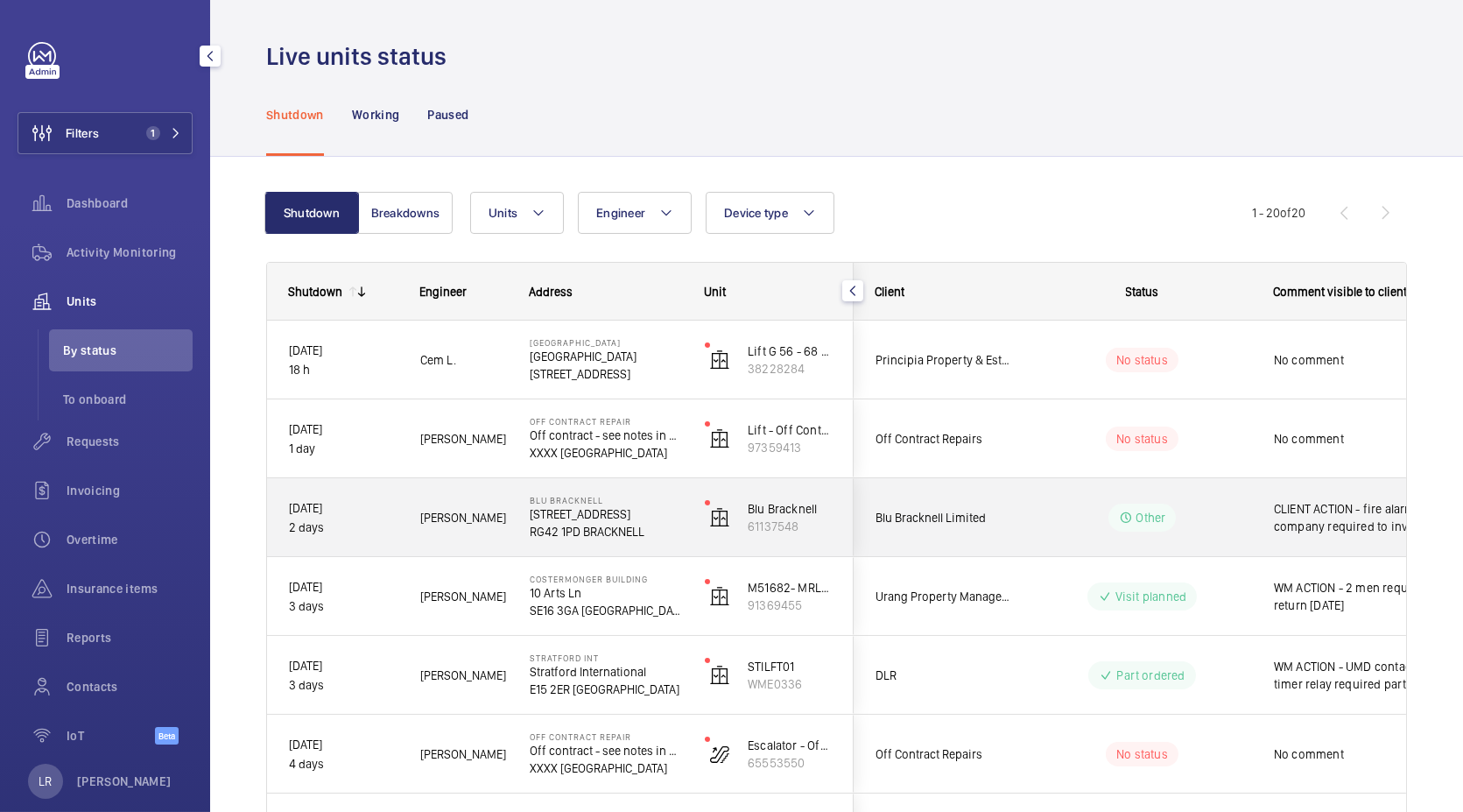
scroll to position [5, 0]
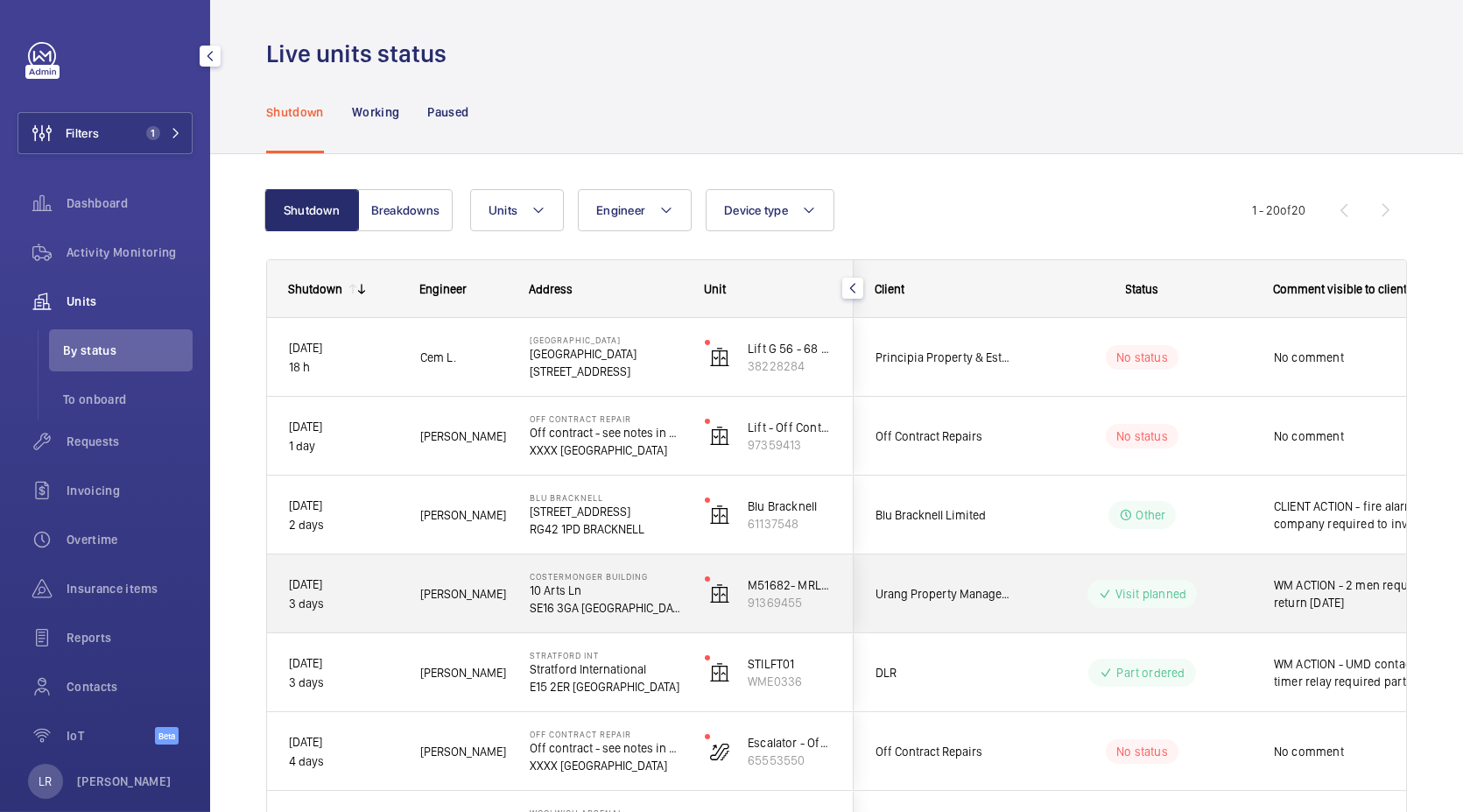
click at [983, 616] on div "Urang Property Management Ltd- The Exchange" at bounding box center [932, 594] width 156 height 55
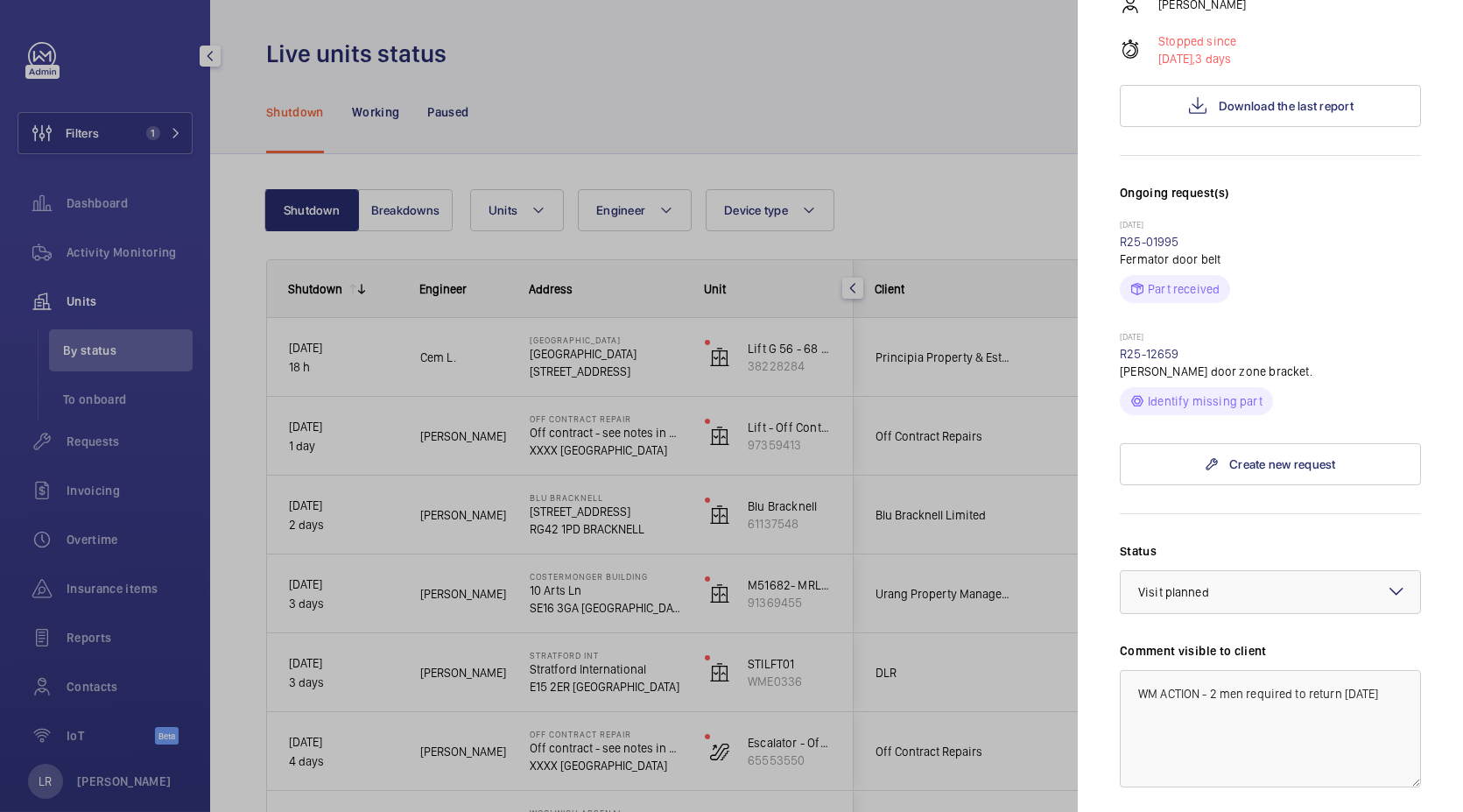
scroll to position [363, 0]
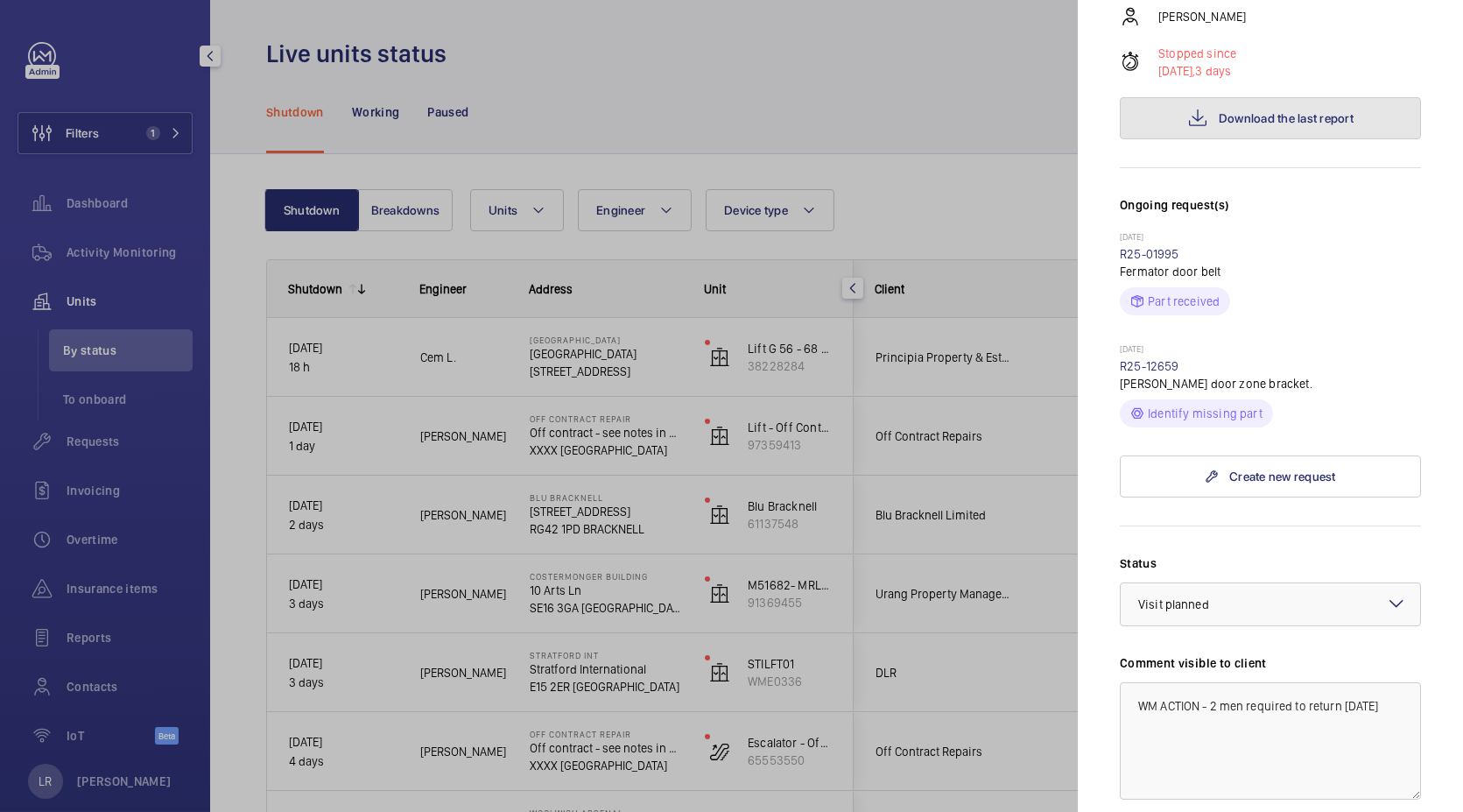
click at [1227, 104] on button "Download the last report" at bounding box center [1271, 117] width 301 height 42
click at [961, 358] on div at bounding box center [732, 406] width 1463 height 812
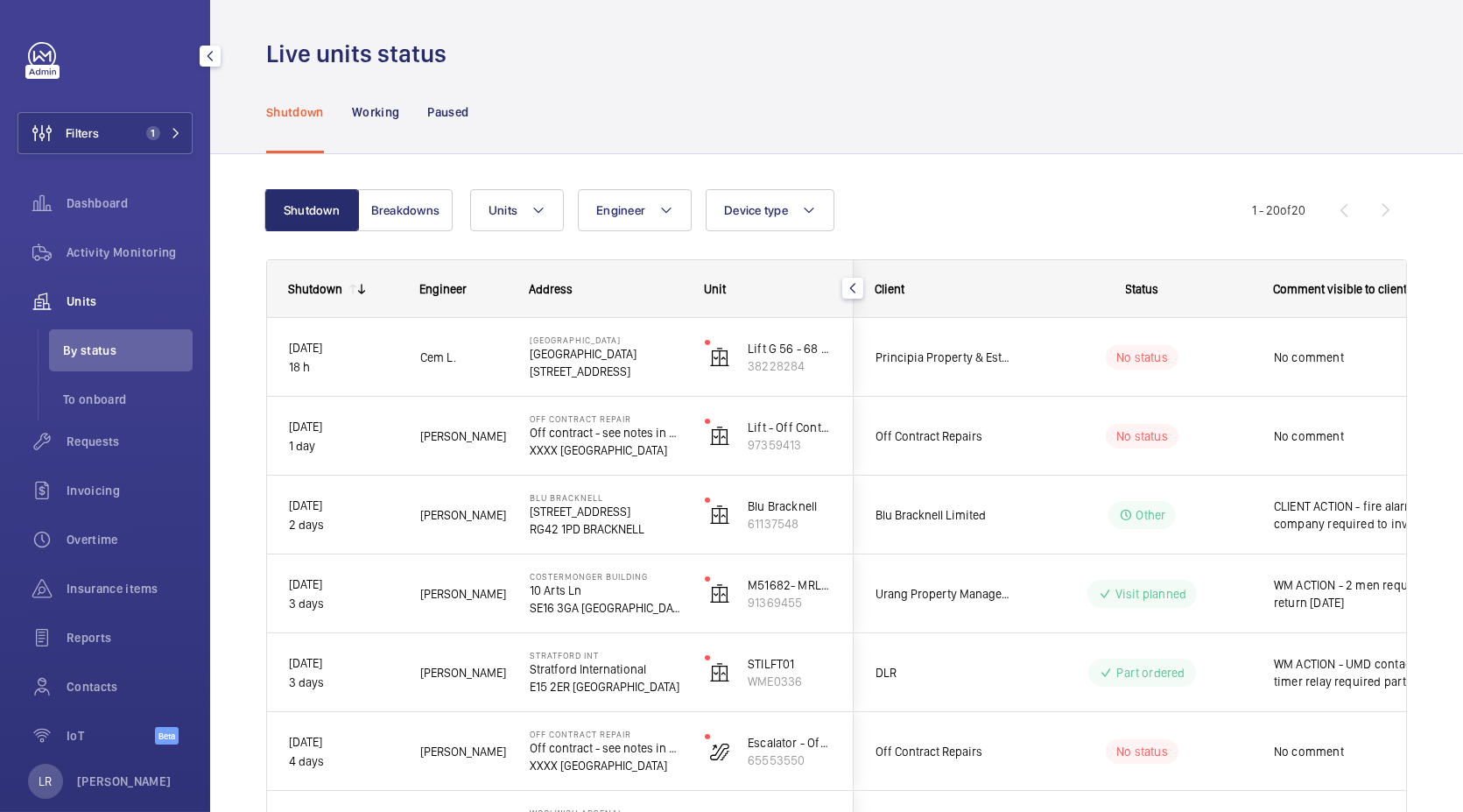
scroll to position [0, 0]
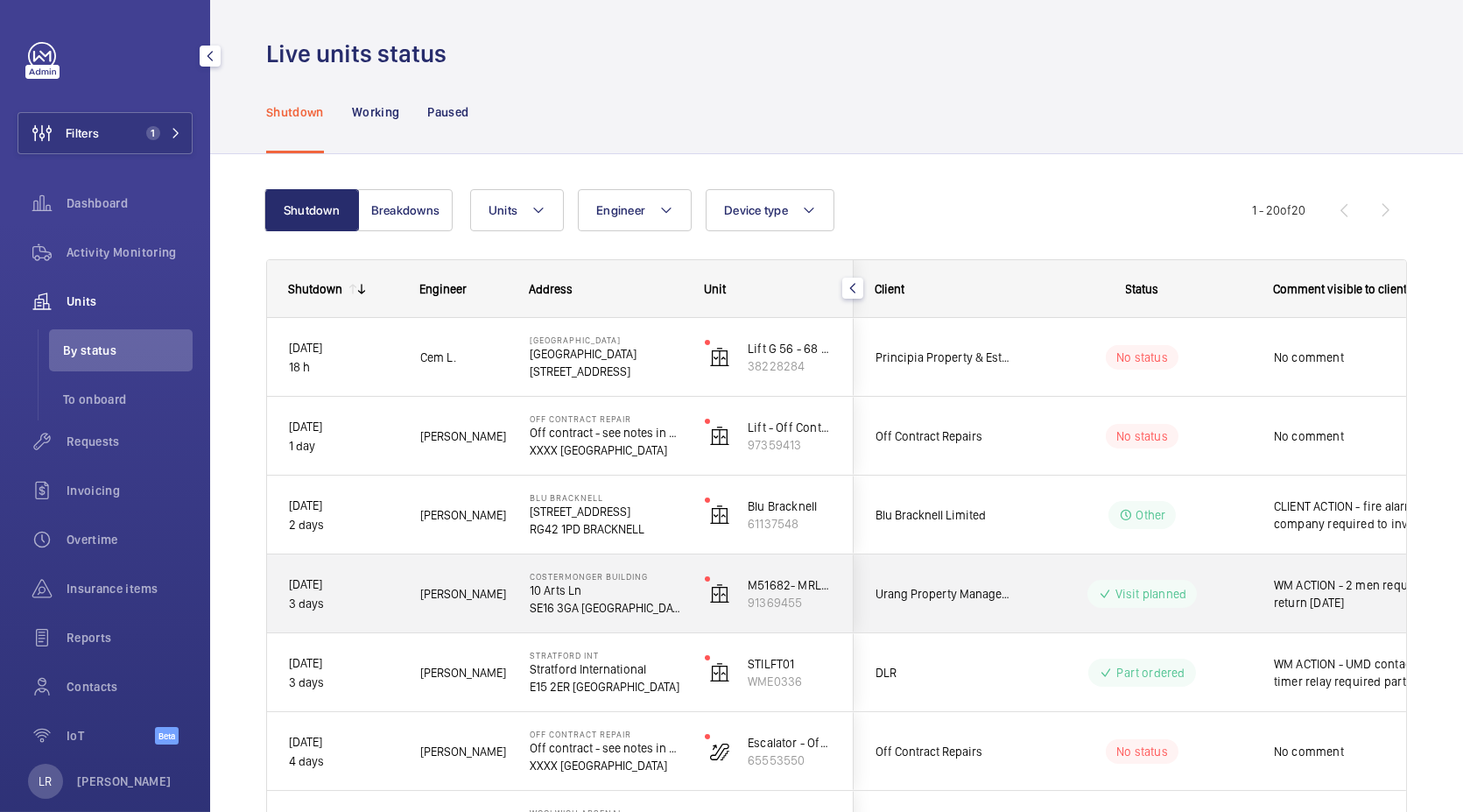
click at [998, 591] on span "Urang Property Management Ltd- The Exchange" at bounding box center [943, 594] width 135 height 19
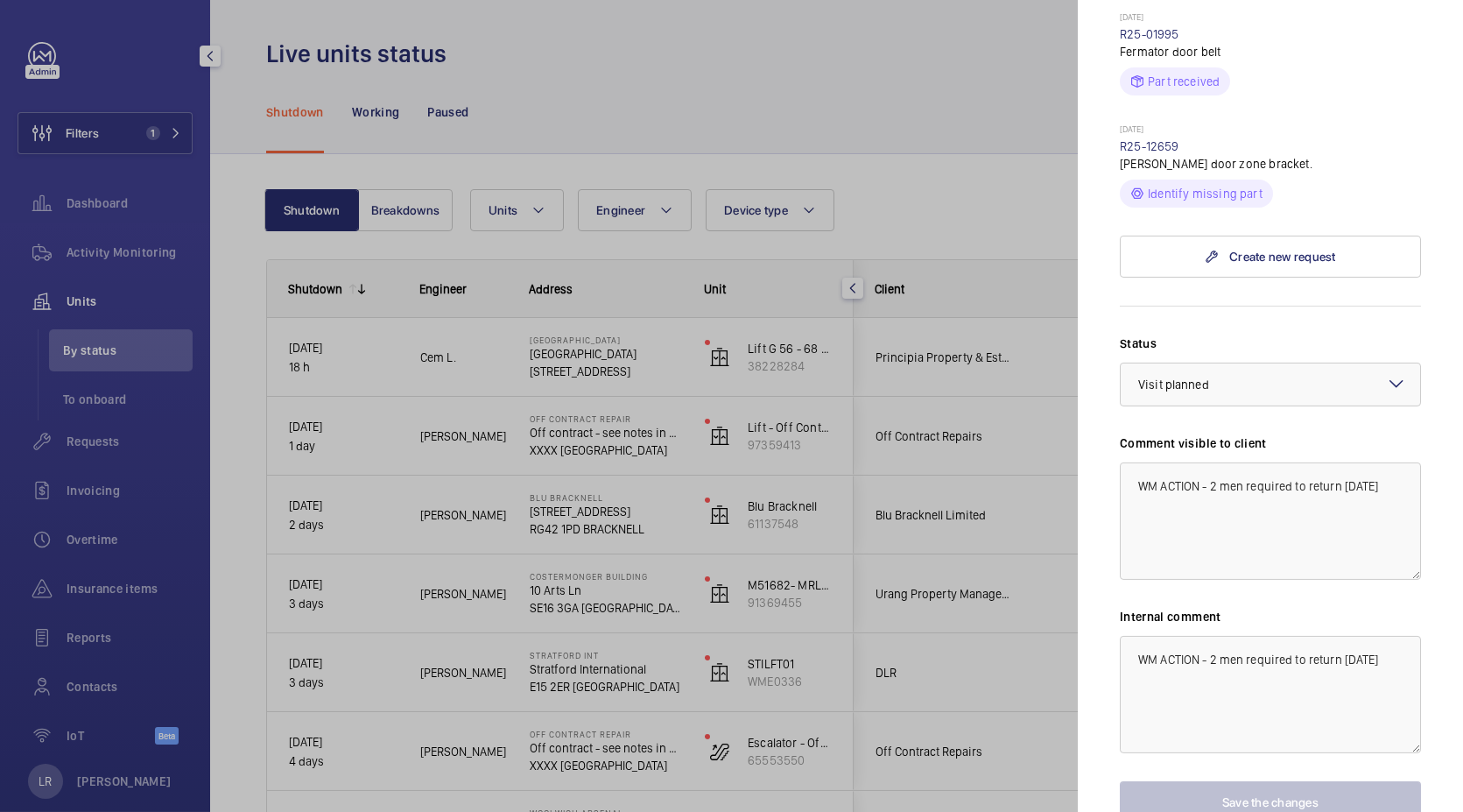
scroll to position [584, 0]
drag, startPoint x: 1241, startPoint y: 721, endPoint x: 1245, endPoint y: 707, distance: 14.6
click at [1245, 707] on div "Status Select a status × Visit planned × Comment visible to client WM ACTION - …" at bounding box center [1271, 578] width 301 height 488
drag, startPoint x: 1370, startPoint y: 448, endPoint x: 1210, endPoint y: 456, distance: 160.2
click at [1210, 461] on textarea "WM ACTION - 2 men required to return today" at bounding box center [1271, 520] width 301 height 117
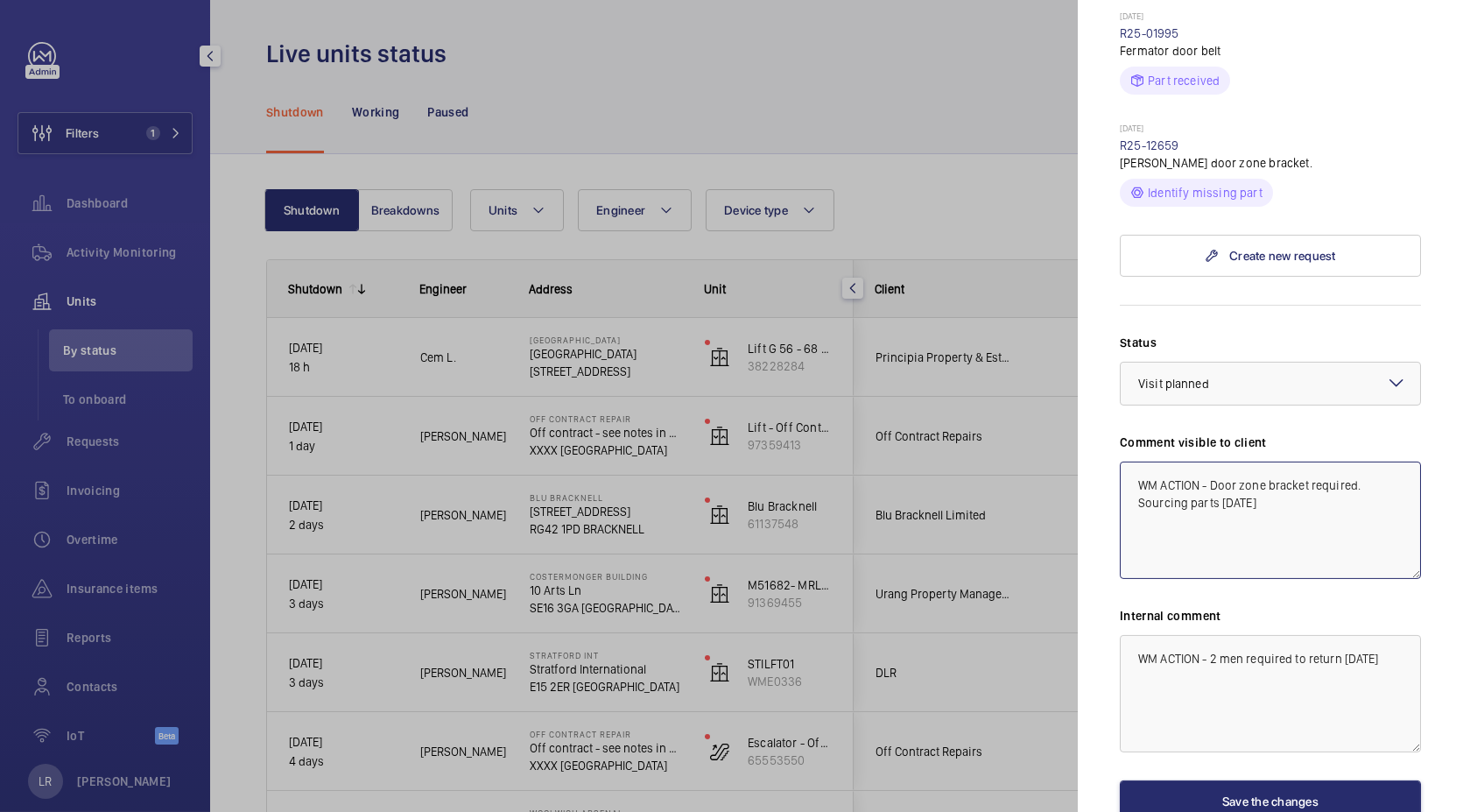
drag, startPoint x: 1215, startPoint y: 459, endPoint x: 1111, endPoint y: 424, distance: 109.7
click at [1111, 424] on mat-sidenav "Stopped unit Costermonger Building 10 Arts Ln SE16 3GA LONDON Urang Property Ma…" at bounding box center [1271, 406] width 386 height 812
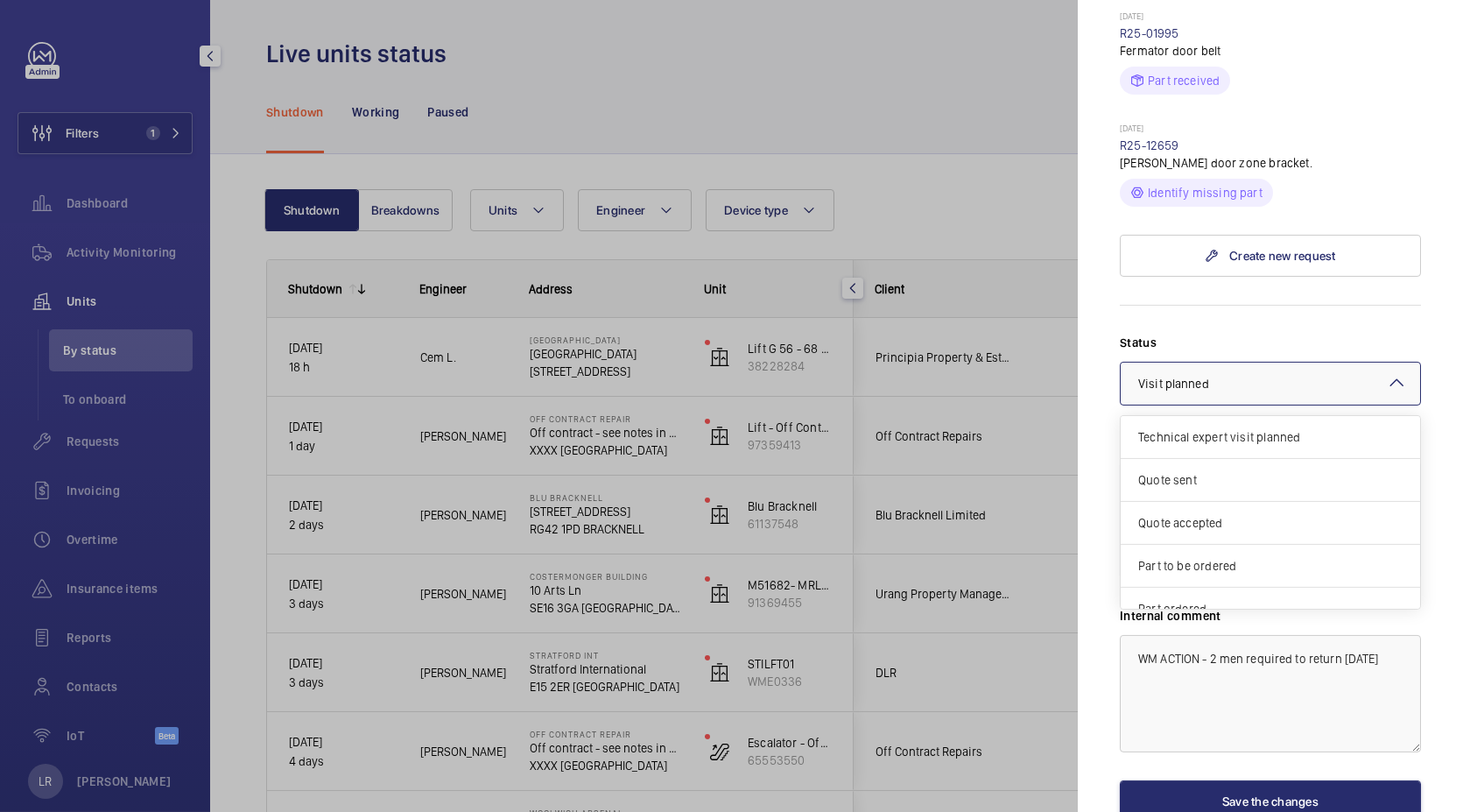
scroll to position [147, 0]
click at [1193, 363] on div at bounding box center [1271, 383] width 300 height 42
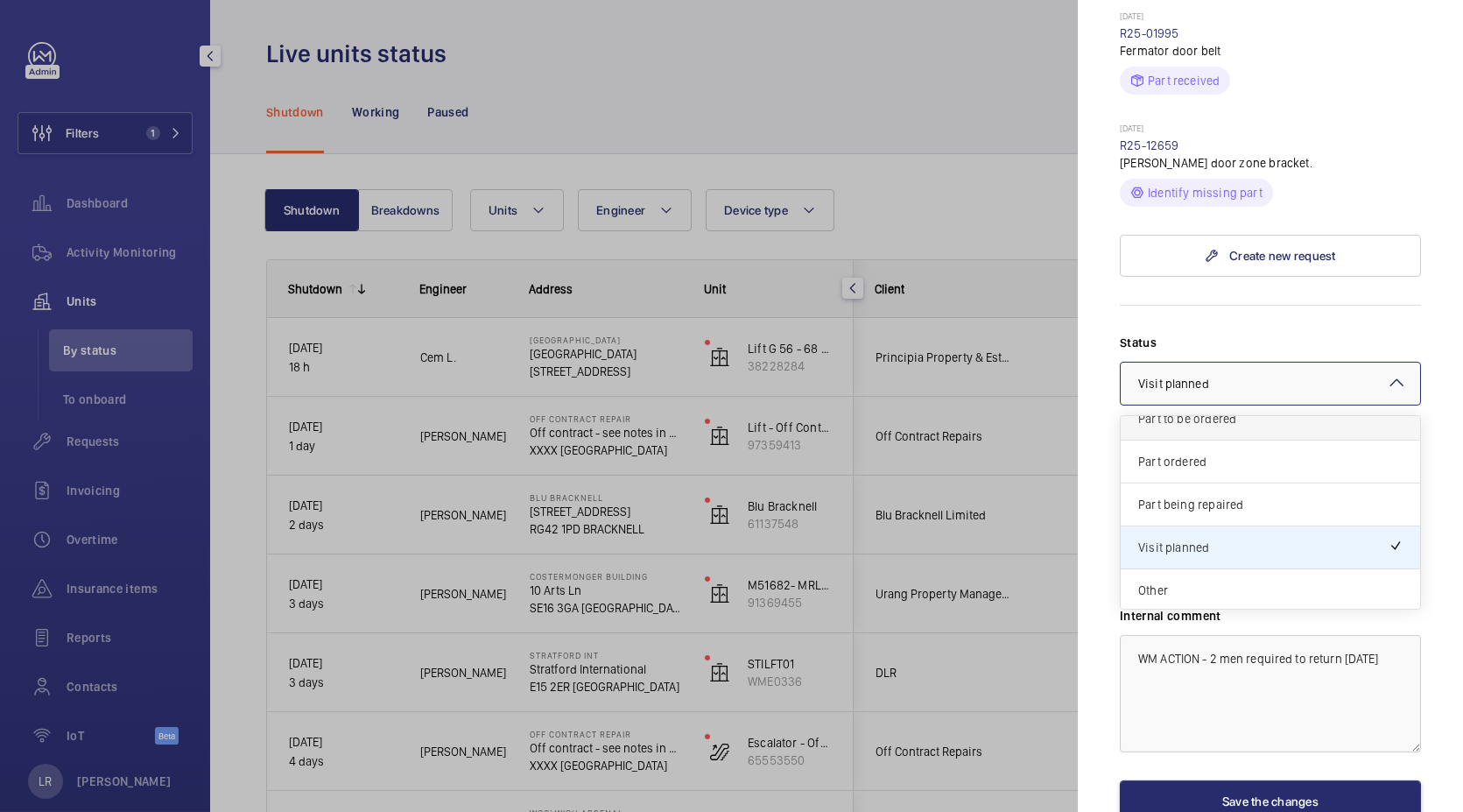
click at [1203, 410] on span "Part to be ordered" at bounding box center [1271, 418] width 264 height 18
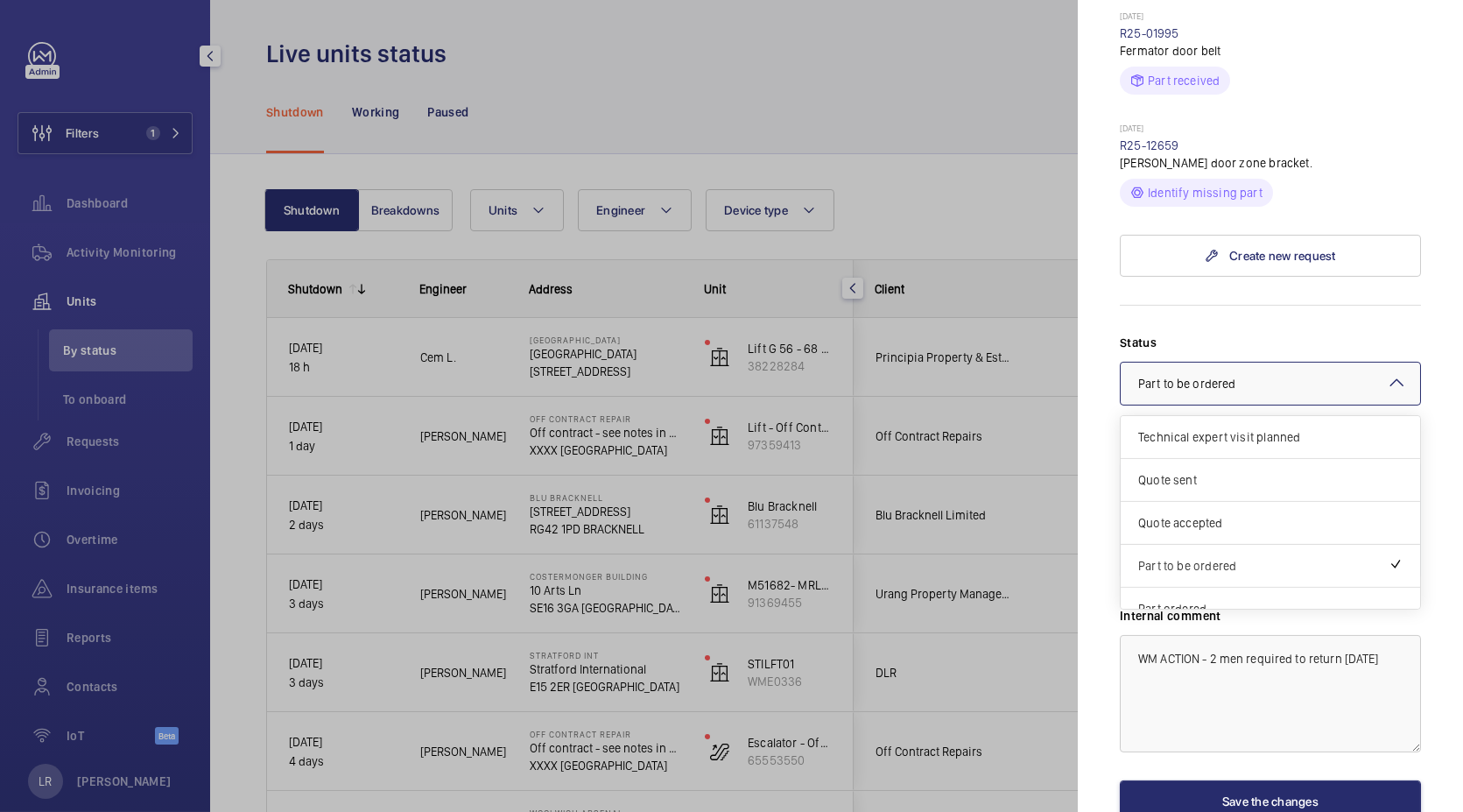
click at [1255, 375] on div "× Part to be ordered" at bounding box center [1209, 383] width 141 height 18
type textarea "WM ACTION - Door zone bracket required. Sourcing parts 24/09/25"
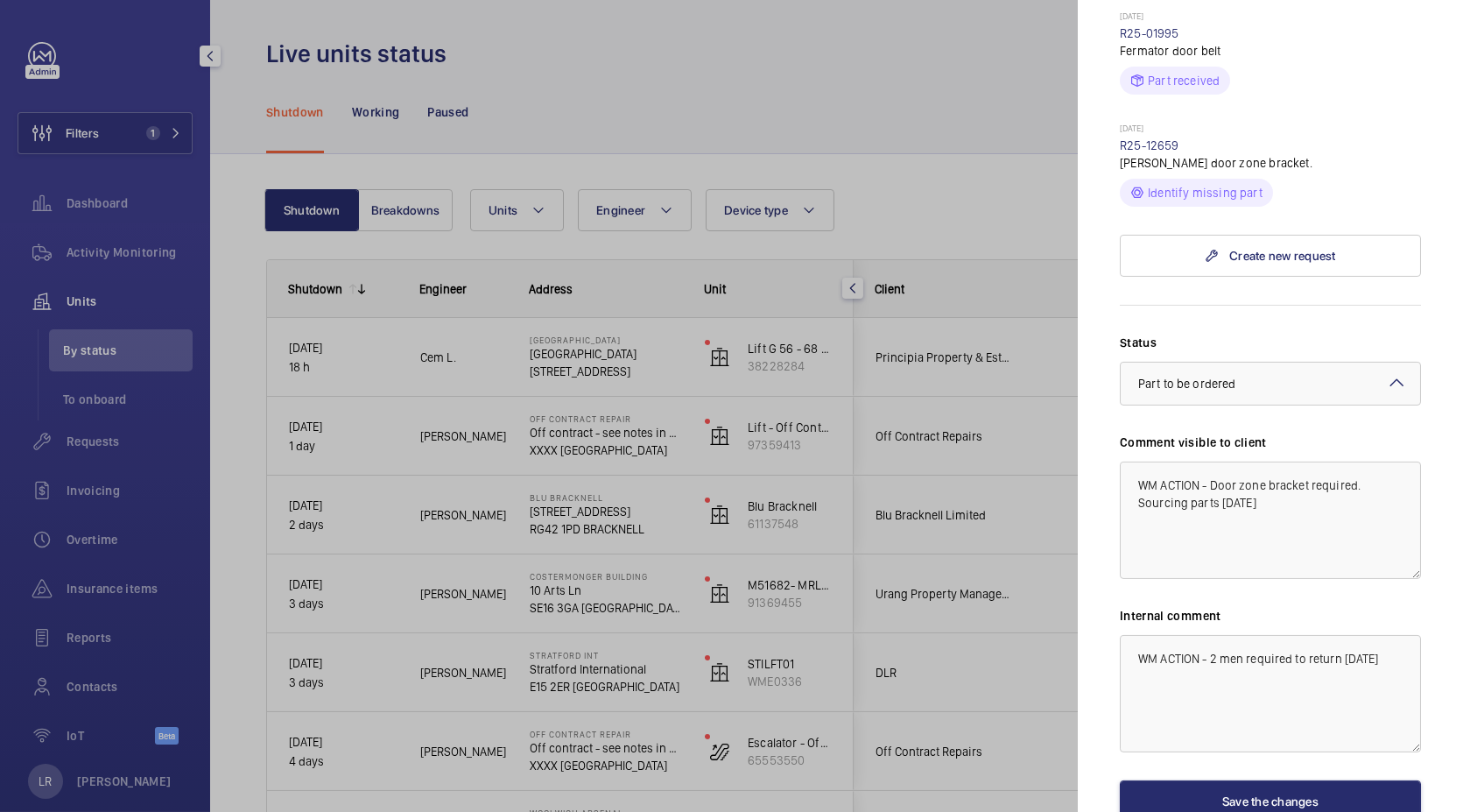
click at [1271, 304] on form "Status Select a status × Part to be ordered × Comment visible to client WM ACTI…" at bounding box center [1271, 563] width 301 height 518
drag, startPoint x: 1360, startPoint y: 669, endPoint x: 1130, endPoint y: 635, distance: 232.5
click at [1130, 635] on textarea "WM ACTION - 2 men required to return today" at bounding box center [1271, 693] width 301 height 117
click at [1383, 649] on textarea "WM ACTION - 2 men required to return today" at bounding box center [1271, 693] width 301 height 117
drag, startPoint x: 1383, startPoint y: 649, endPoint x: 1090, endPoint y: 634, distance: 293.4
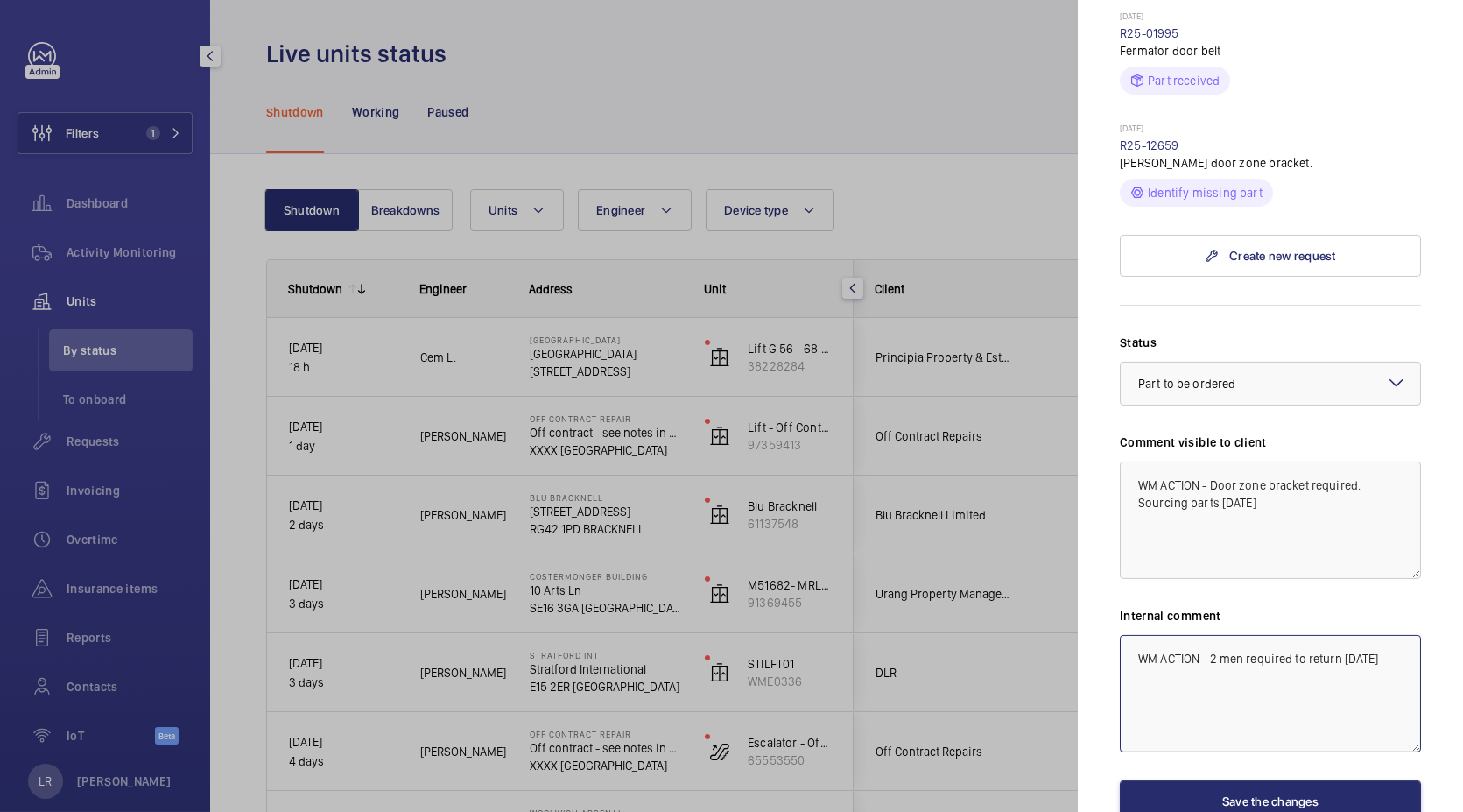
click at [1090, 634] on mat-sidenav "Stopped unit Costermonger Building 10 Arts Ln SE16 3GA LONDON Urang Property Ma…" at bounding box center [1271, 406] width 386 height 812
paste textarea "Door zone bracket required. Sourcing parts 24/09/25"
type textarea "WM ACTION - Door zone bracket required. Sourcing parts 24/09/25"
click at [1306, 781] on button "Save the changes" at bounding box center [1271, 801] width 301 height 42
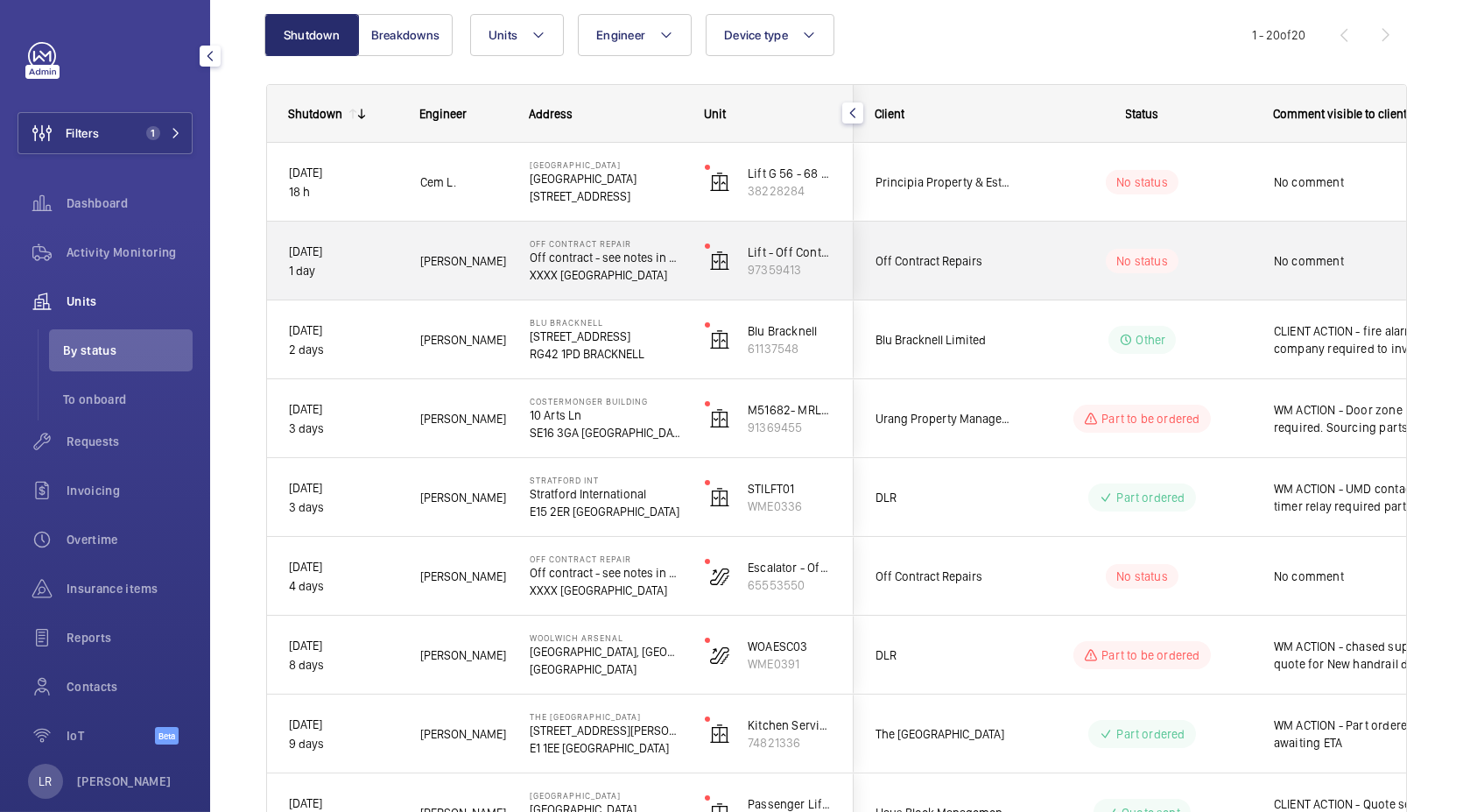
scroll to position [179, 0]
